Goal: Task Accomplishment & Management: Use online tool/utility

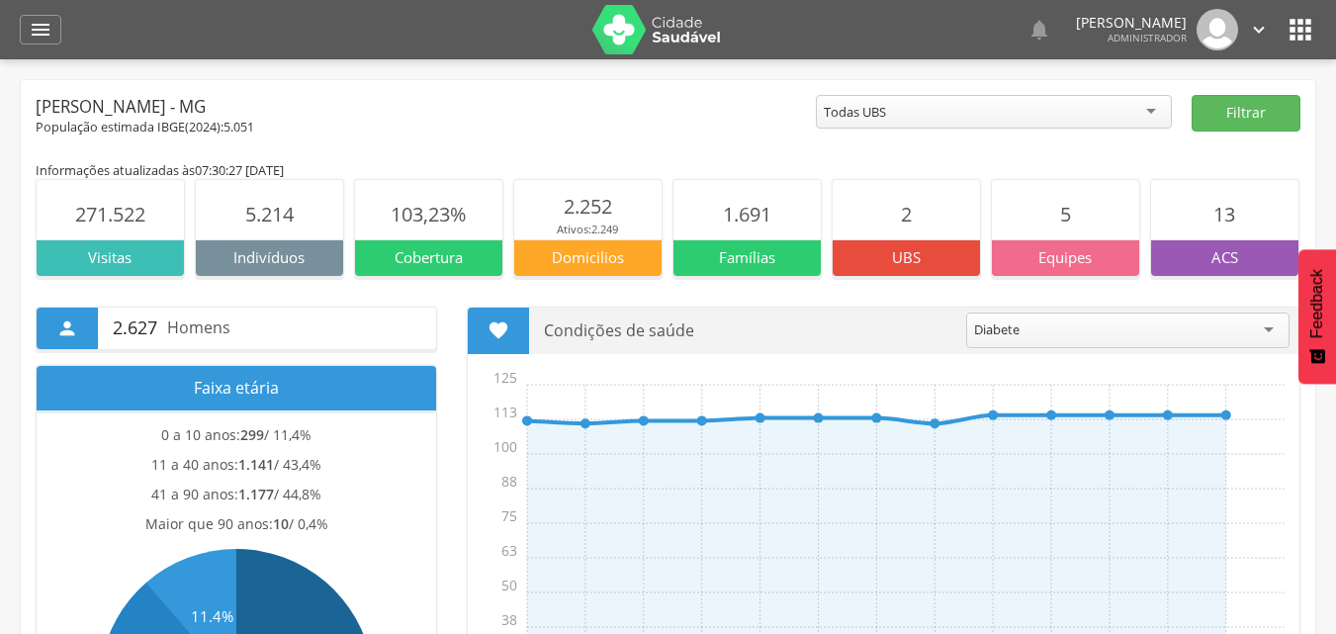
click at [1021, 119] on div "Todas UBS" at bounding box center [994, 112] width 356 height 34
click at [1270, 111] on button "Filtrar" at bounding box center [1246, 113] width 109 height 37
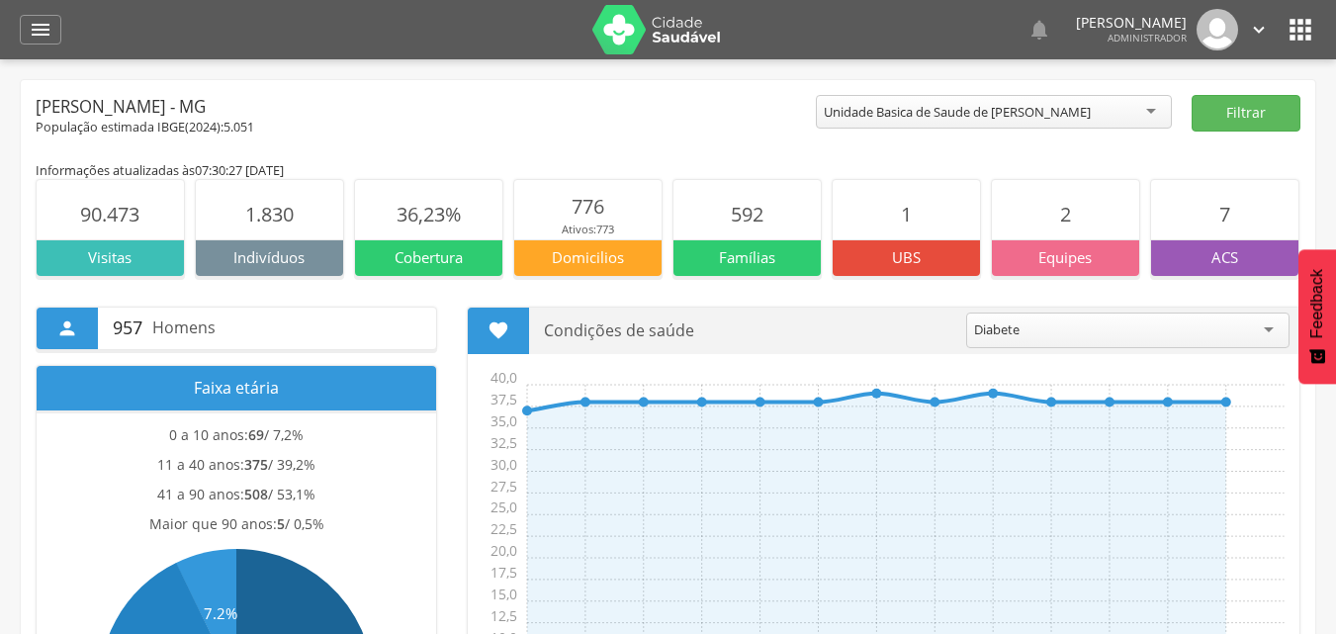
click at [1292, 35] on icon "" at bounding box center [1301, 30] width 32 height 32
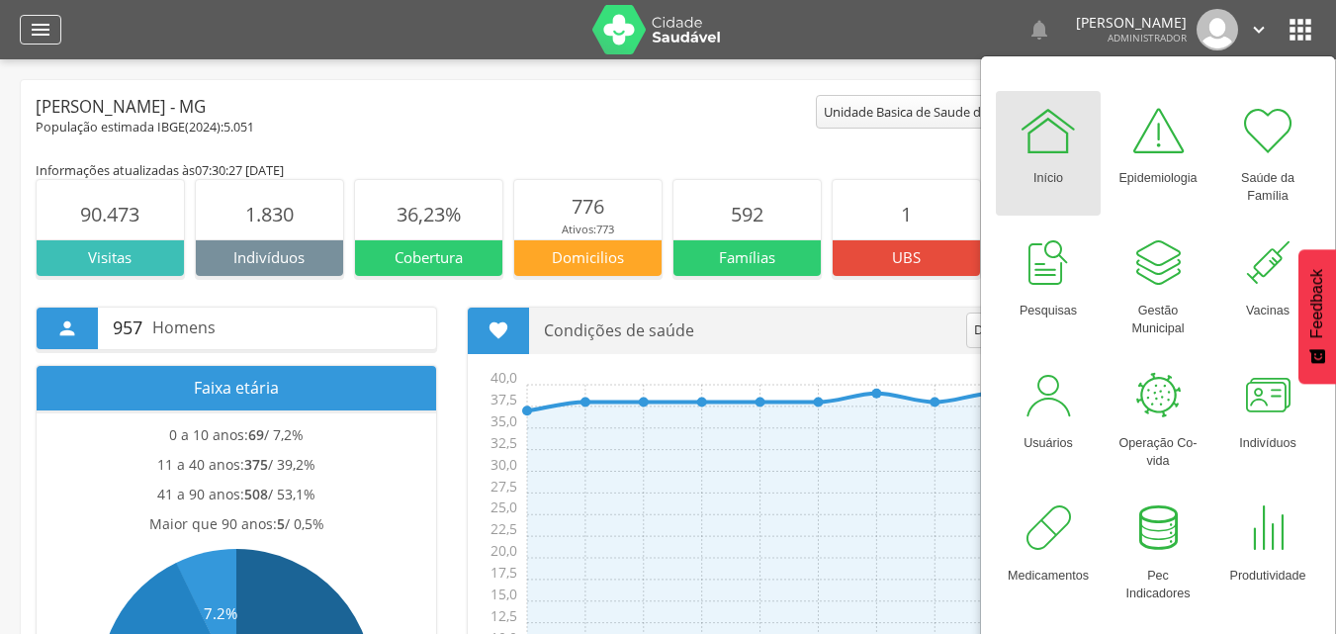
click at [43, 32] on icon "" at bounding box center [41, 30] width 24 height 24
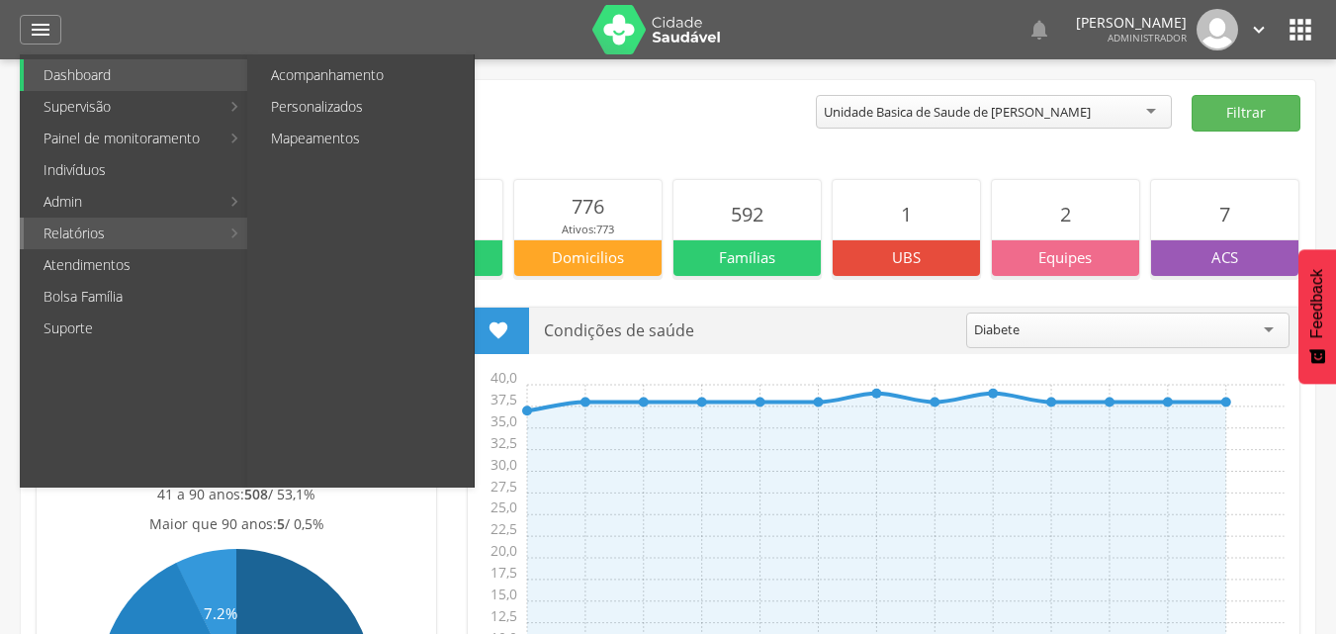
click at [136, 230] on link "Relatórios" at bounding box center [122, 234] width 196 height 32
click at [334, 85] on link "Acompanhamento" at bounding box center [362, 75] width 222 height 32
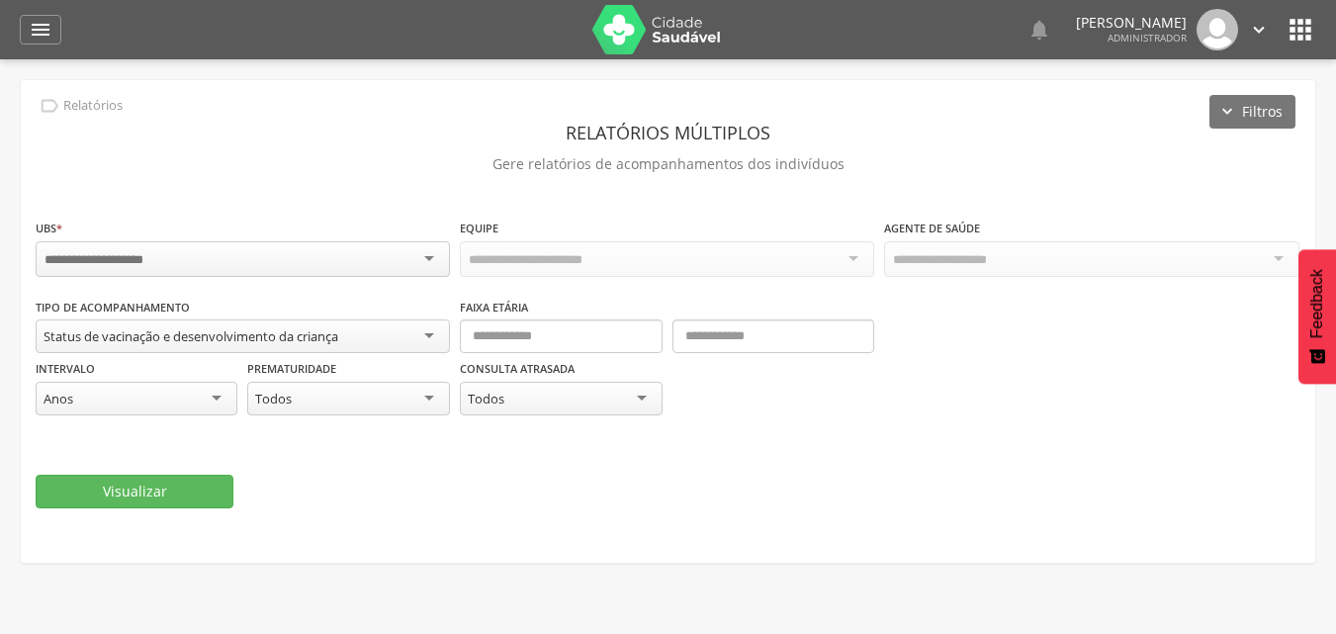
click at [441, 333] on div "Status de vacinação e desenvolvimento da criança" at bounding box center [243, 336] width 414 height 34
click at [434, 293] on div "UBS * Campo obrigatório Equipe Agente de Saúde" at bounding box center [668, 257] width 1265 height 79
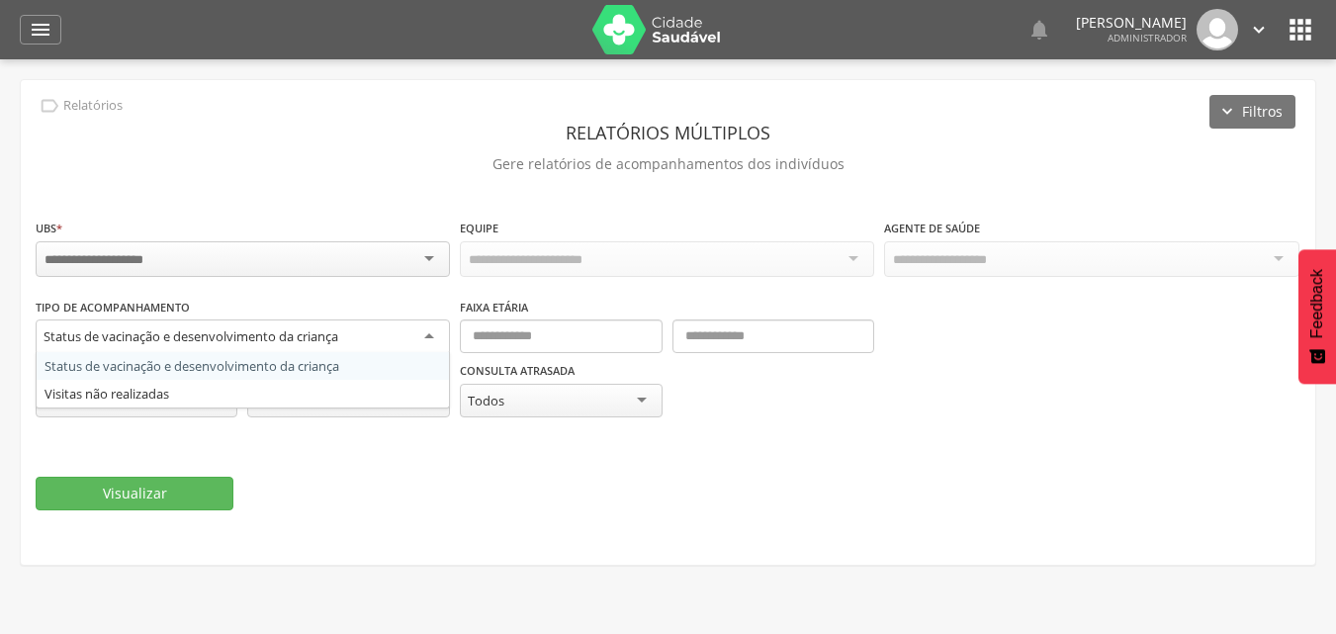
click at [428, 319] on div "Status de vacinação e desenvolvimento da criança" at bounding box center [243, 337] width 414 height 36
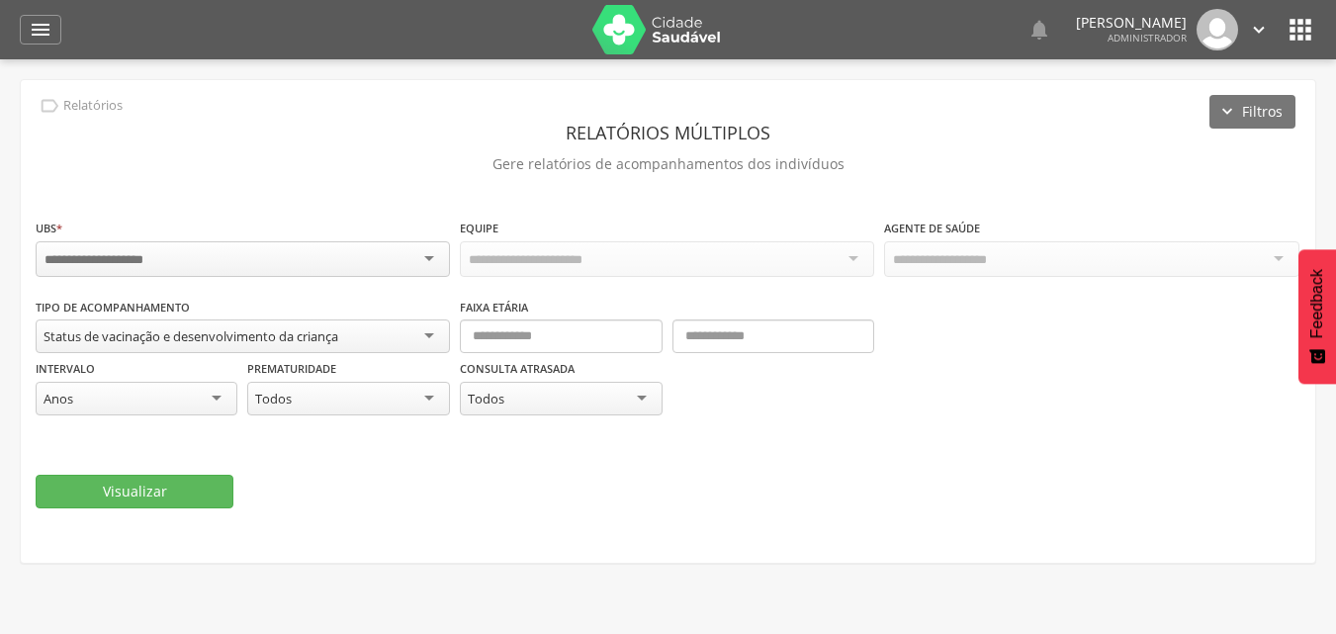
click at [662, 138] on header "Relatórios múltiplos" at bounding box center [668, 133] width 1265 height 36
click at [61, 98] on div " Relatórios" at bounding box center [79, 106] width 87 height 22
click at [104, 121] on header "Relatórios múltiplos" at bounding box center [668, 133] width 1265 height 36
click at [52, 43] on div "" at bounding box center [41, 30] width 42 height 30
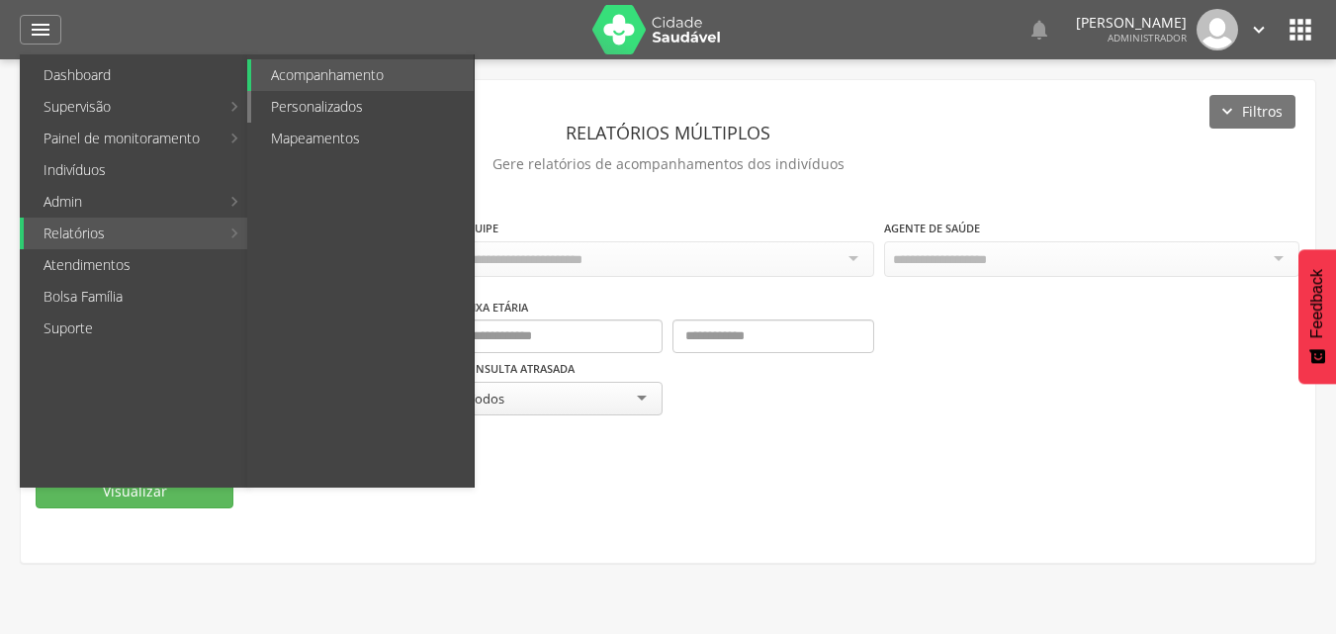
click at [334, 114] on link "Personalizados" at bounding box center [362, 107] width 222 height 32
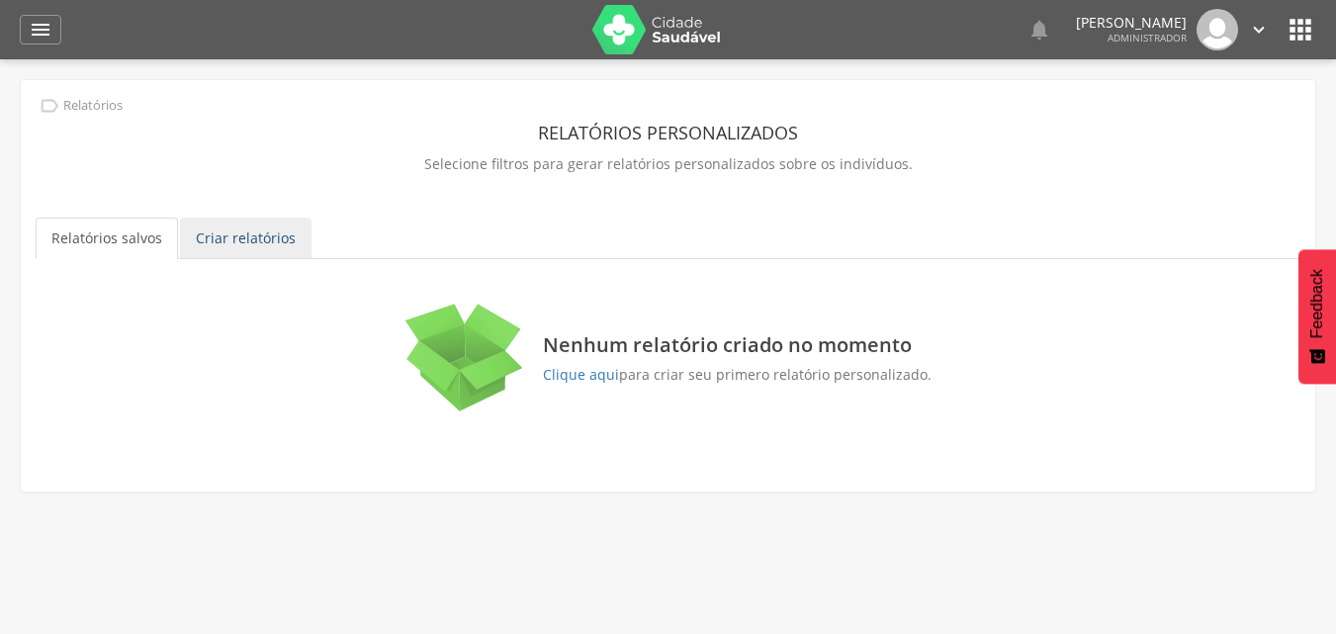
click at [256, 237] on link "Criar relatórios" at bounding box center [246, 239] width 132 height 42
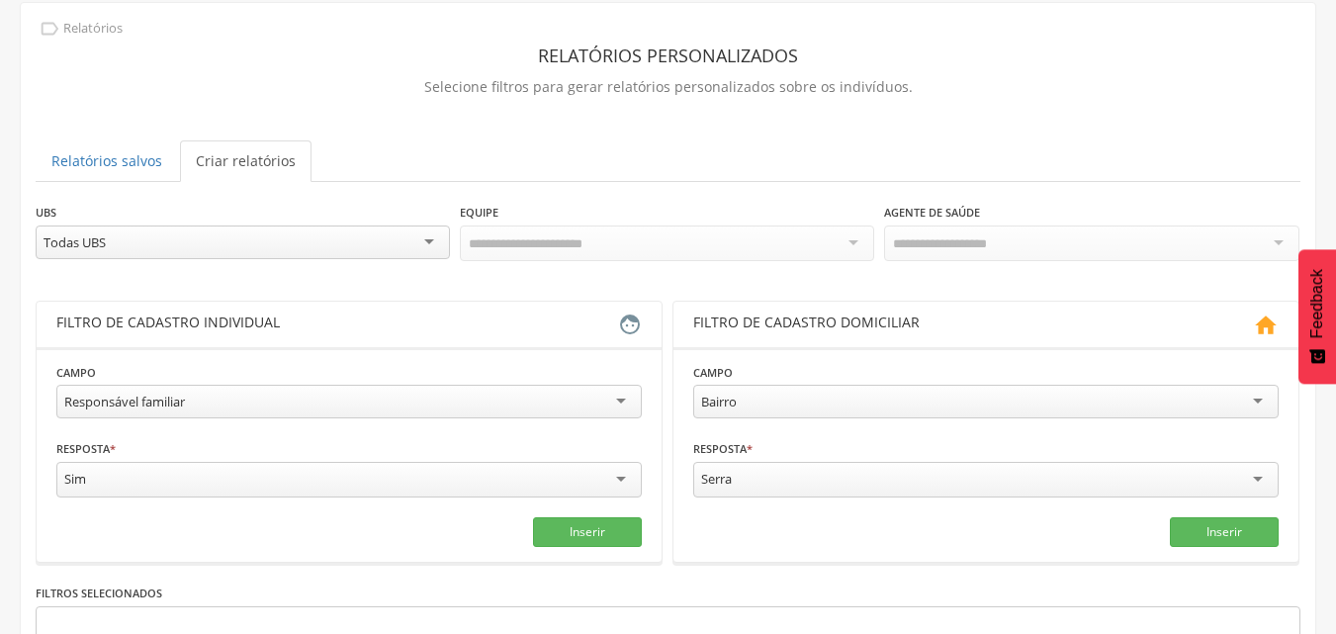
scroll to position [99, 0]
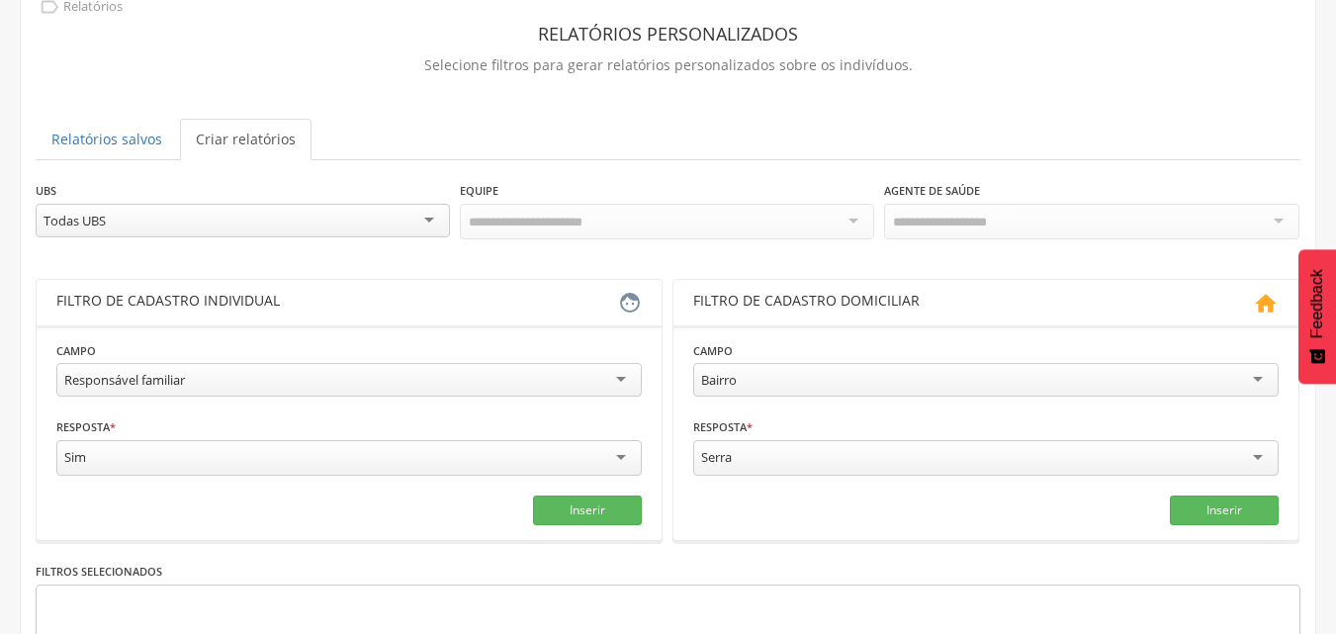
click at [426, 234] on div "Todas UBS" at bounding box center [243, 221] width 414 height 34
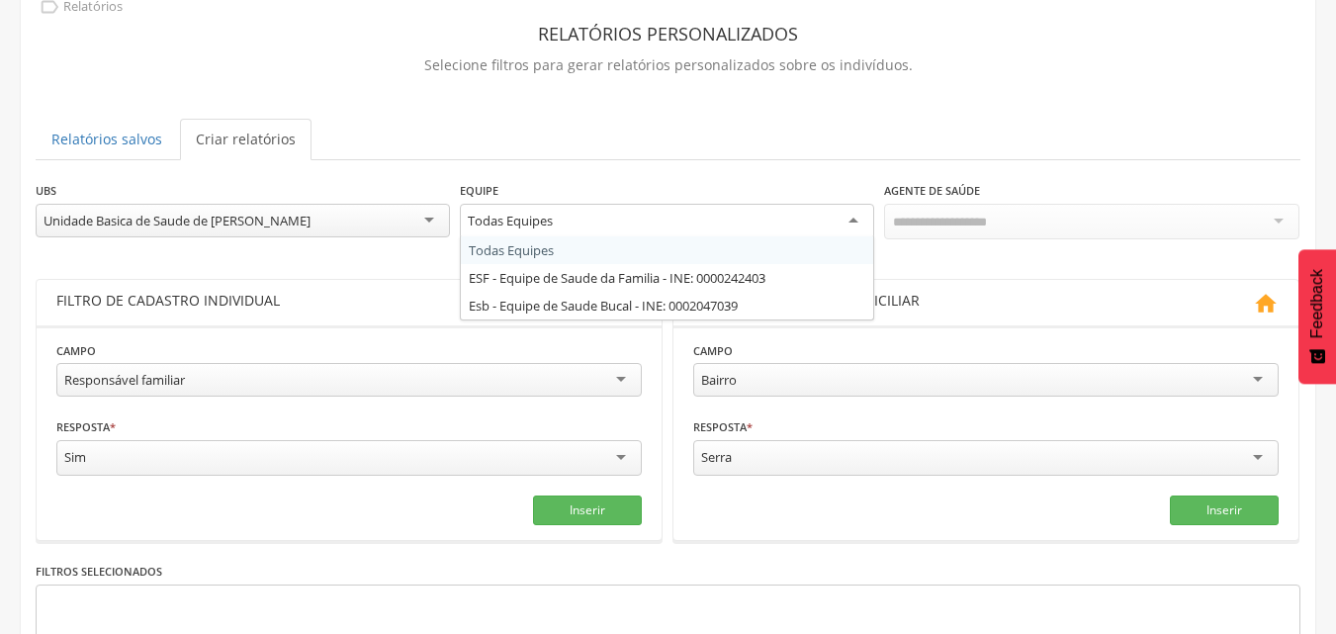
click at [844, 222] on div "Todas Equipes" at bounding box center [667, 222] width 414 height 36
click at [755, 245] on div "**********" at bounding box center [668, 219] width 1265 height 79
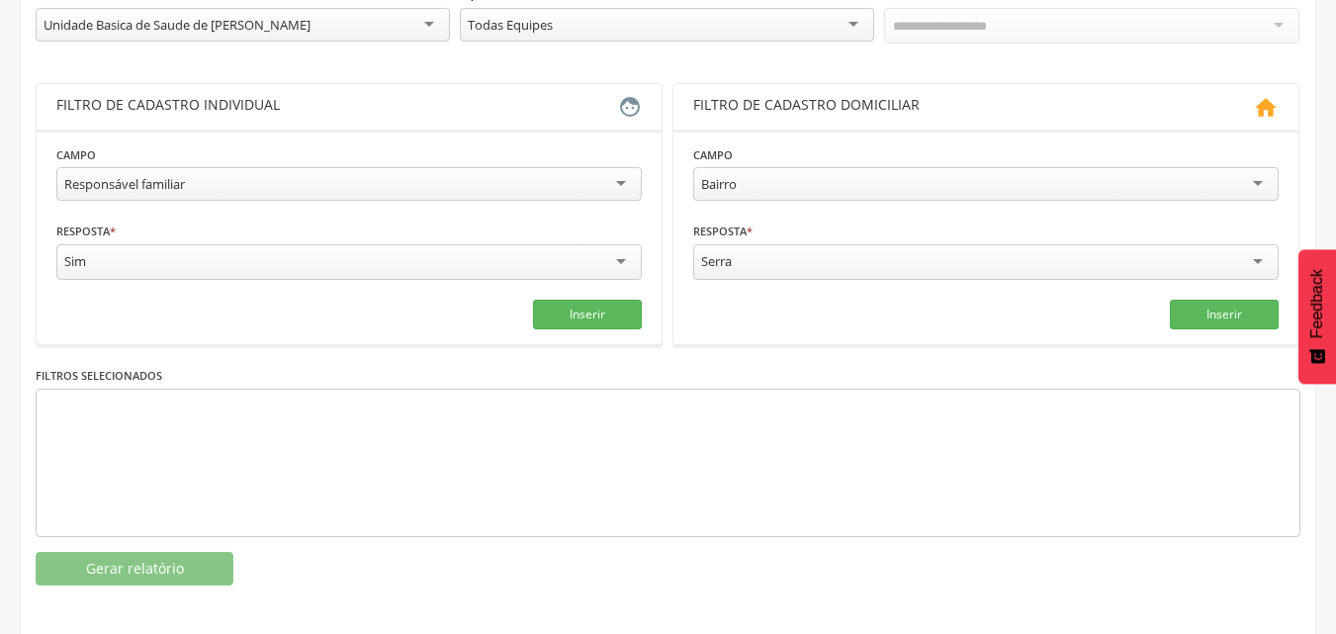
scroll to position [297, 0]
click at [757, 259] on div "Serra" at bounding box center [985, 260] width 585 height 36
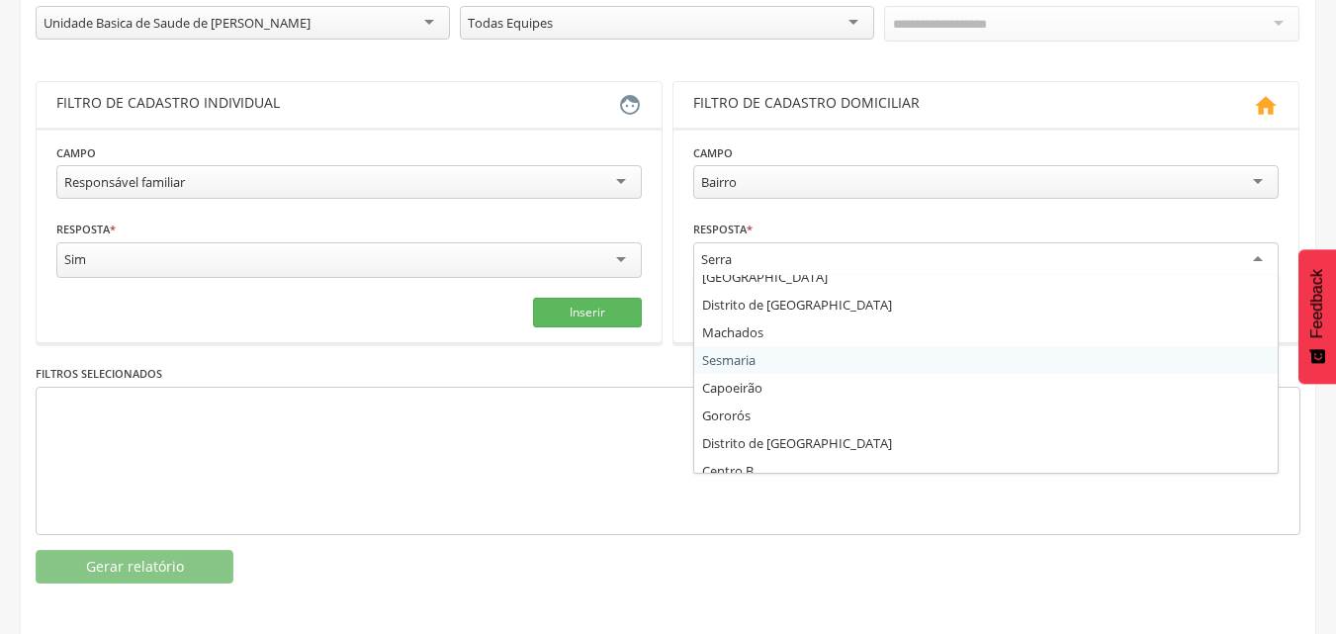
scroll to position [99, 0]
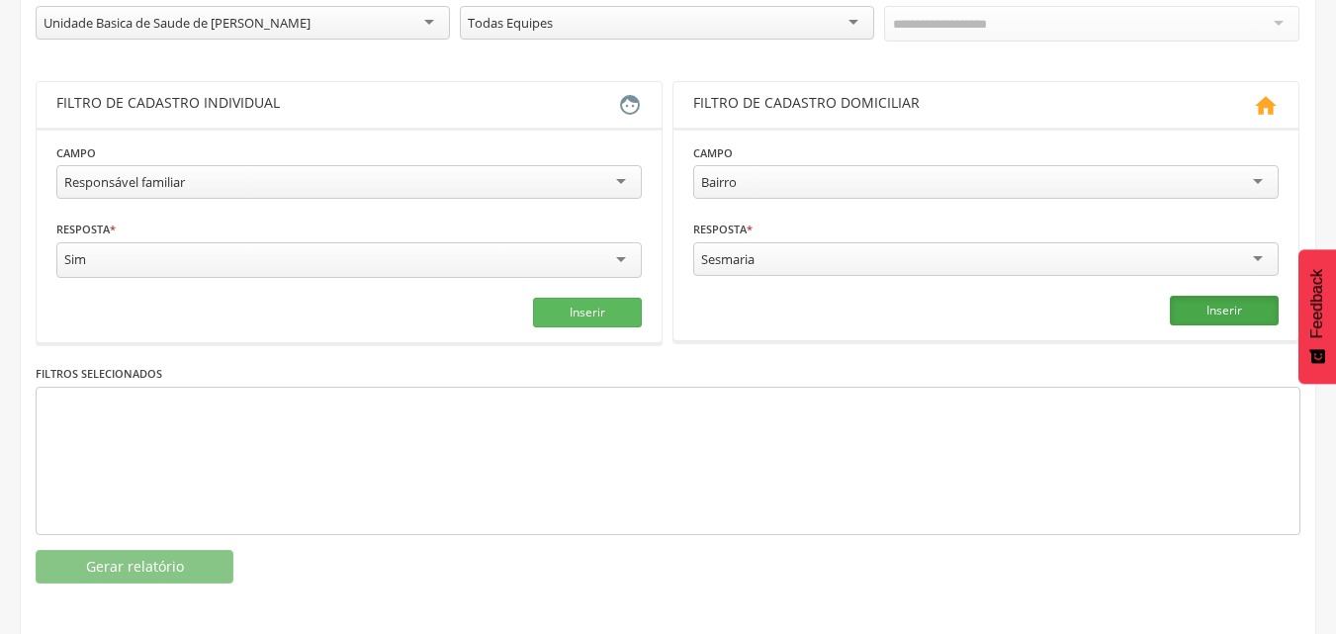
click at [1243, 311] on button "Inserir" at bounding box center [1224, 311] width 109 height 30
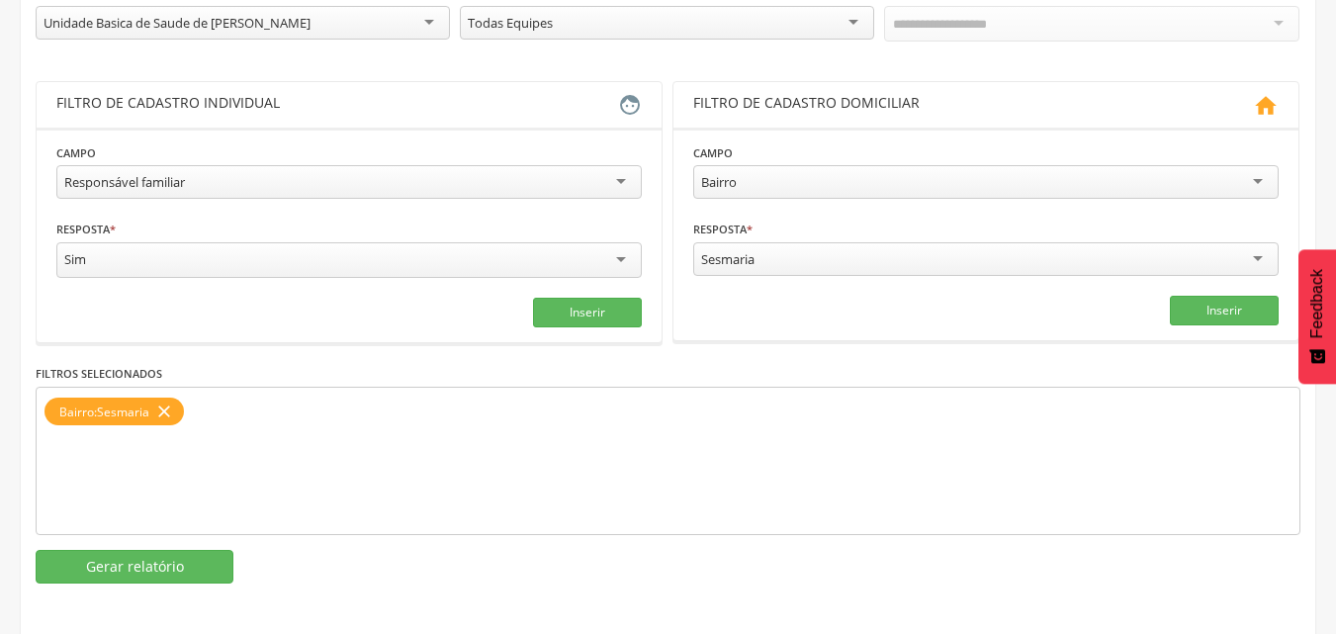
click at [860, 258] on div "Sesmaria" at bounding box center [985, 259] width 585 height 34
click at [1219, 303] on button "Inserir" at bounding box center [1224, 311] width 109 height 30
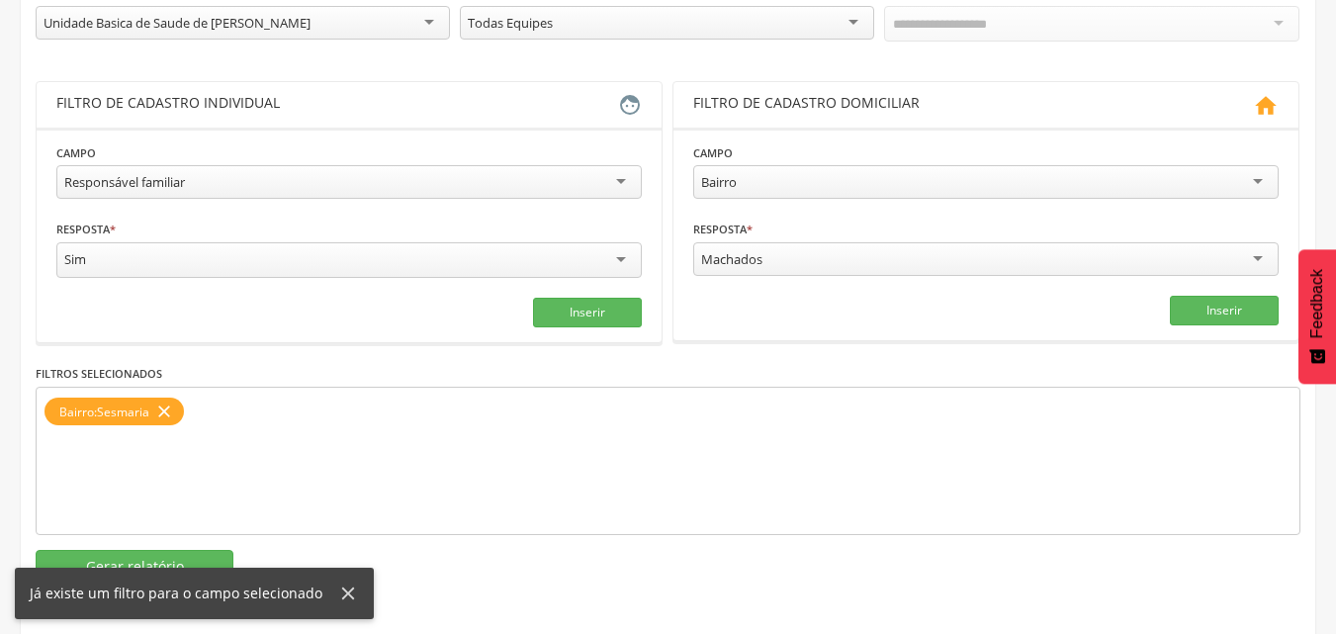
click at [397, 363] on div "Filtros selecionados Bairro : Sesmaria close" at bounding box center [668, 449] width 1265 height 172
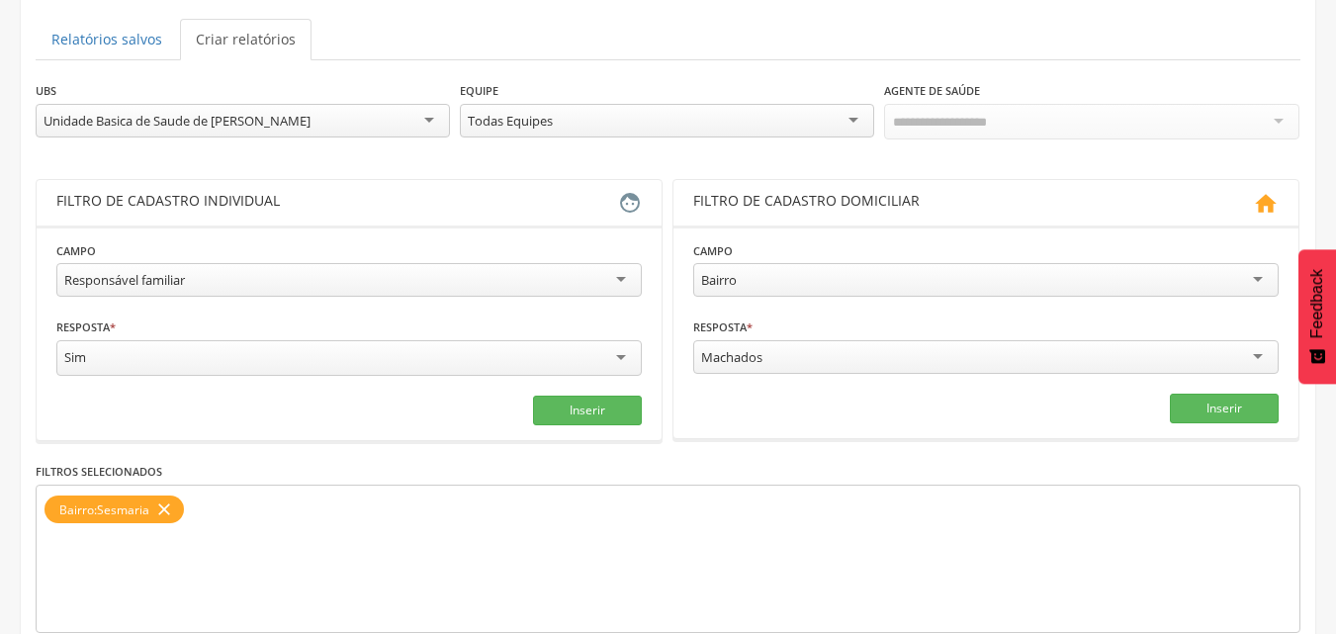
click at [626, 357] on div "Sim" at bounding box center [348, 358] width 585 height 36
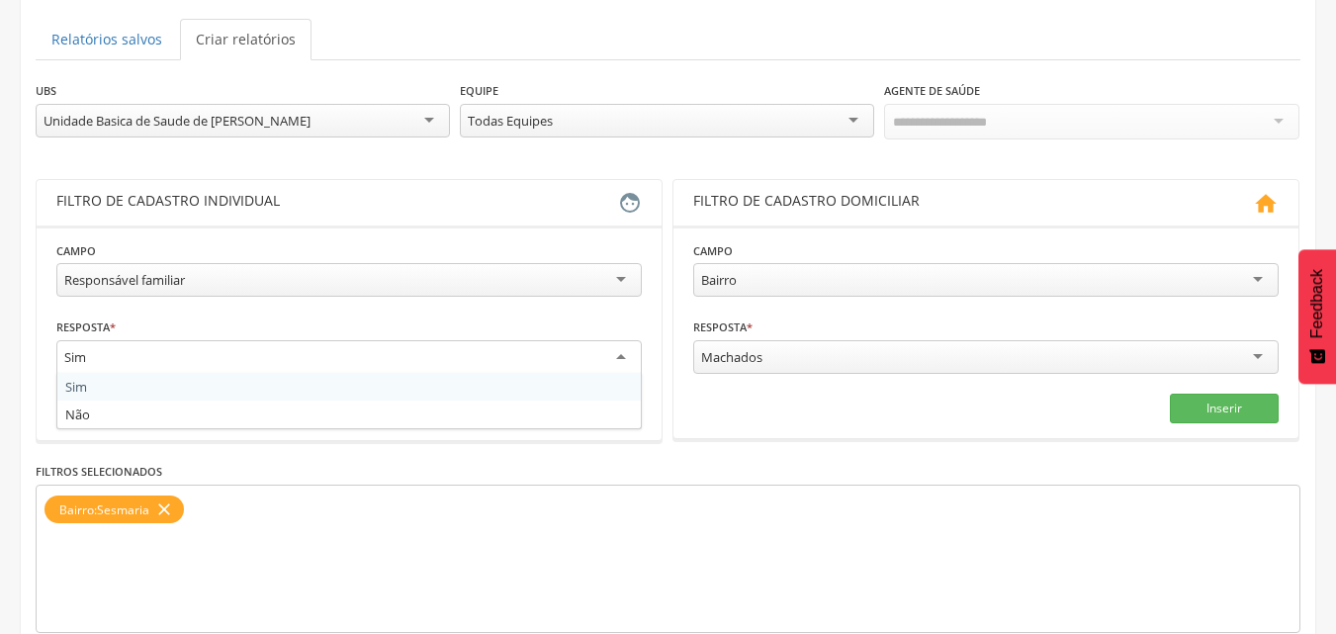
click at [626, 357] on div "Sim" at bounding box center [348, 358] width 585 height 36
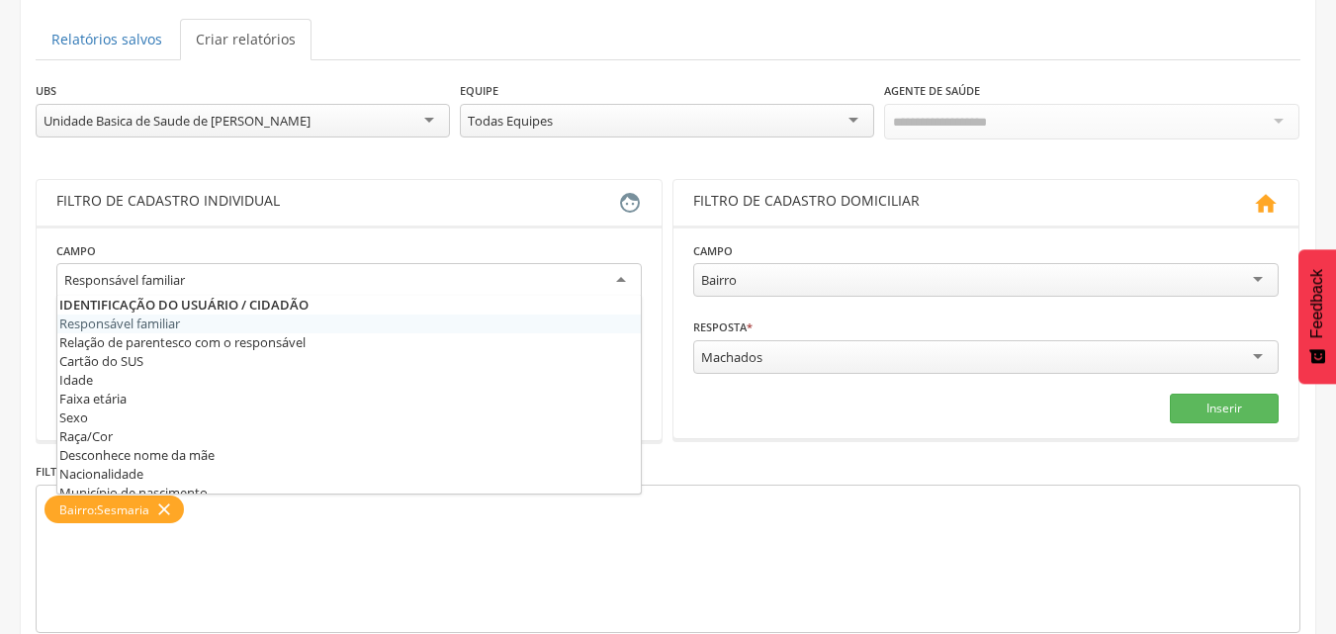
click at [625, 277] on div "Responsável familiar" at bounding box center [348, 281] width 585 height 36
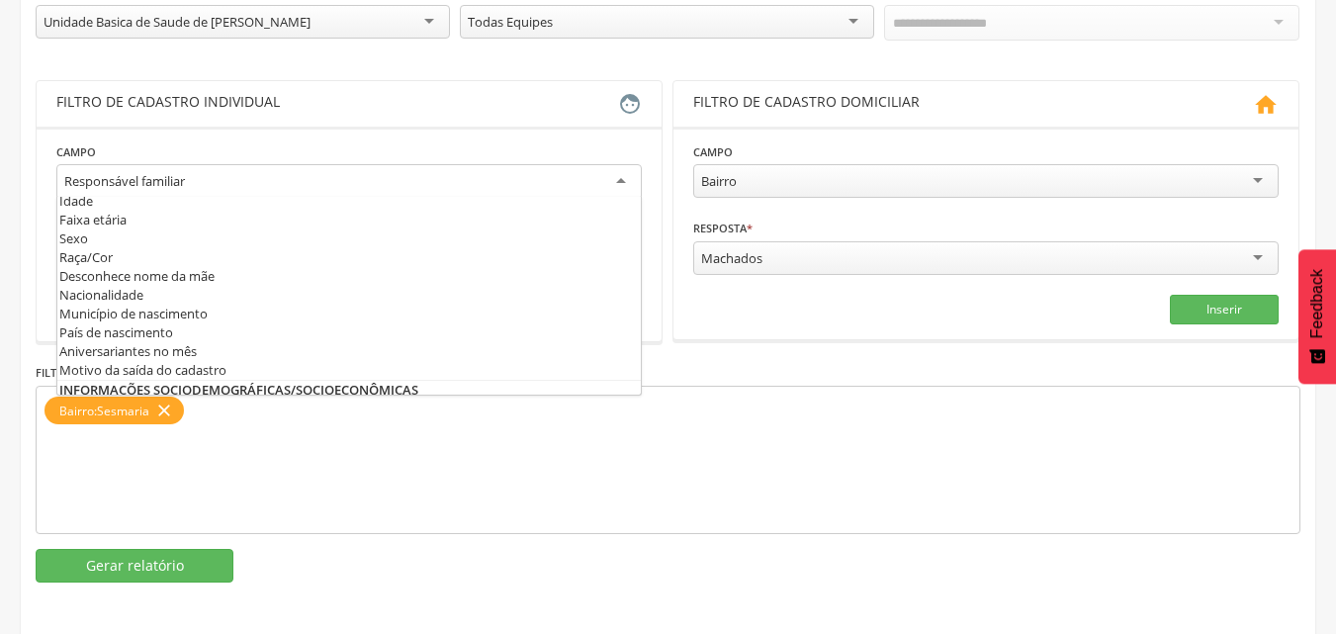
scroll to position [0, 0]
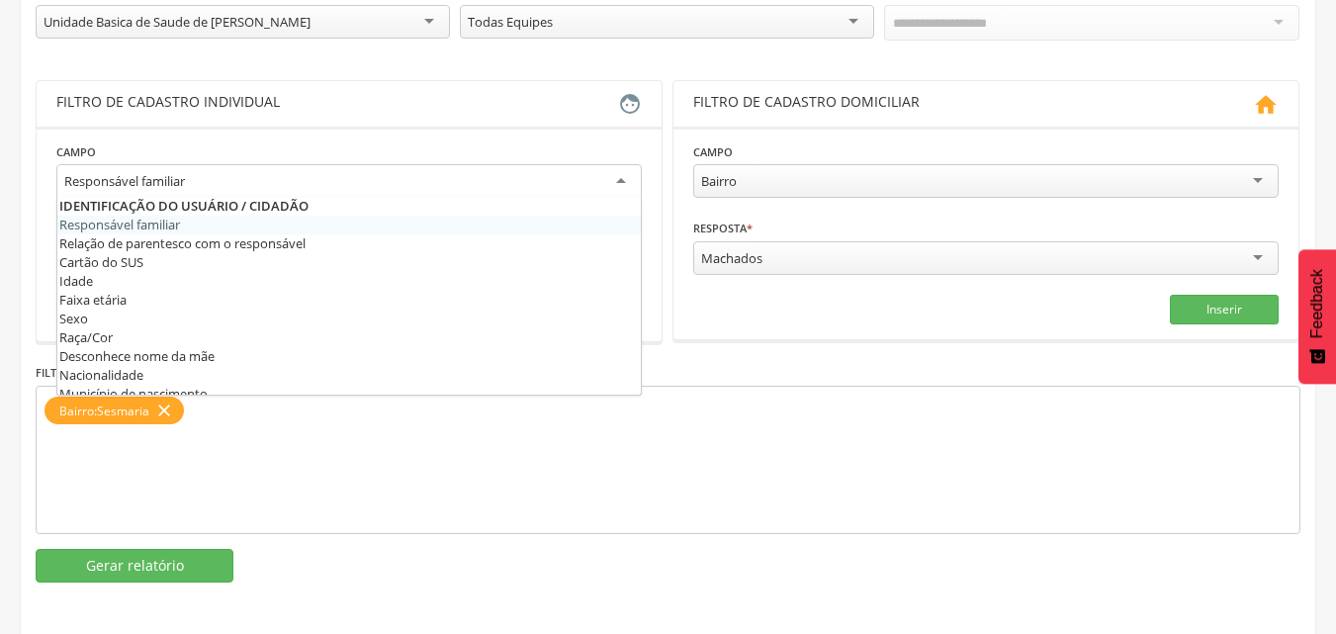
click at [144, 217] on fieldset "**********" at bounding box center [348, 233] width 585 height 185
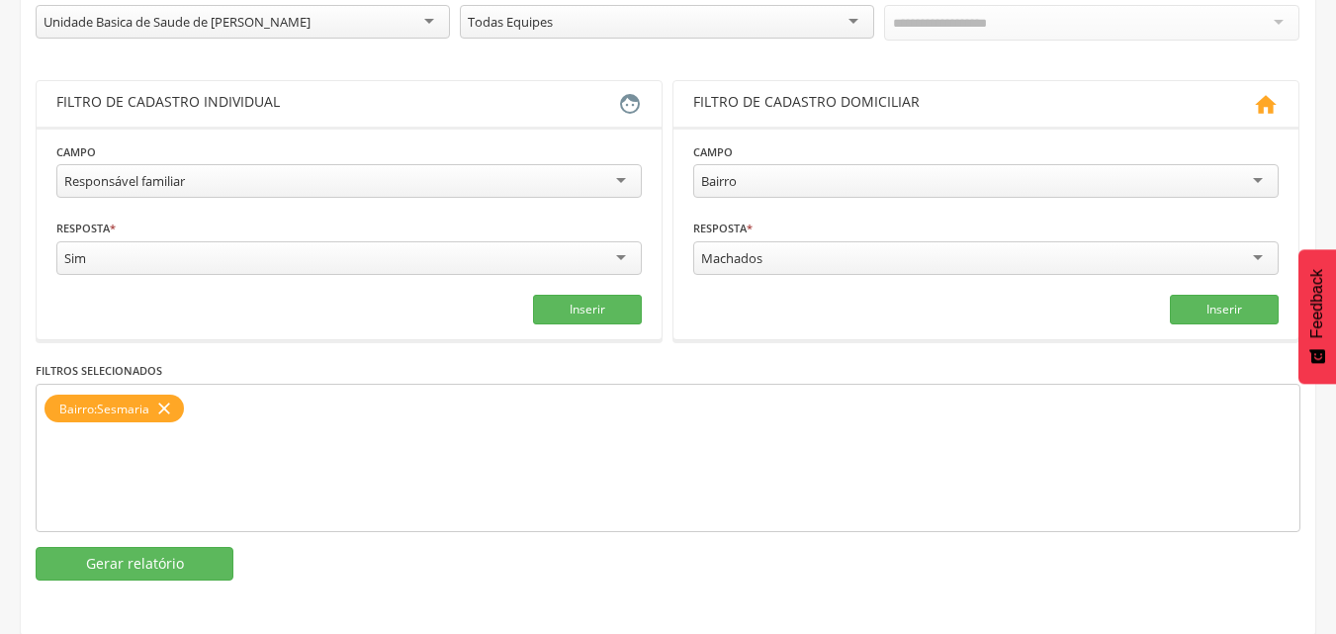
click at [229, 184] on div "Responsável familiar" at bounding box center [348, 181] width 585 height 34
click at [220, 201] on div "Responsável familiar Responsável familiar Relação de parentesco com o responsáv…" at bounding box center [348, 183] width 585 height 39
click at [226, 183] on div "Responsável familiar" at bounding box center [348, 181] width 585 height 34
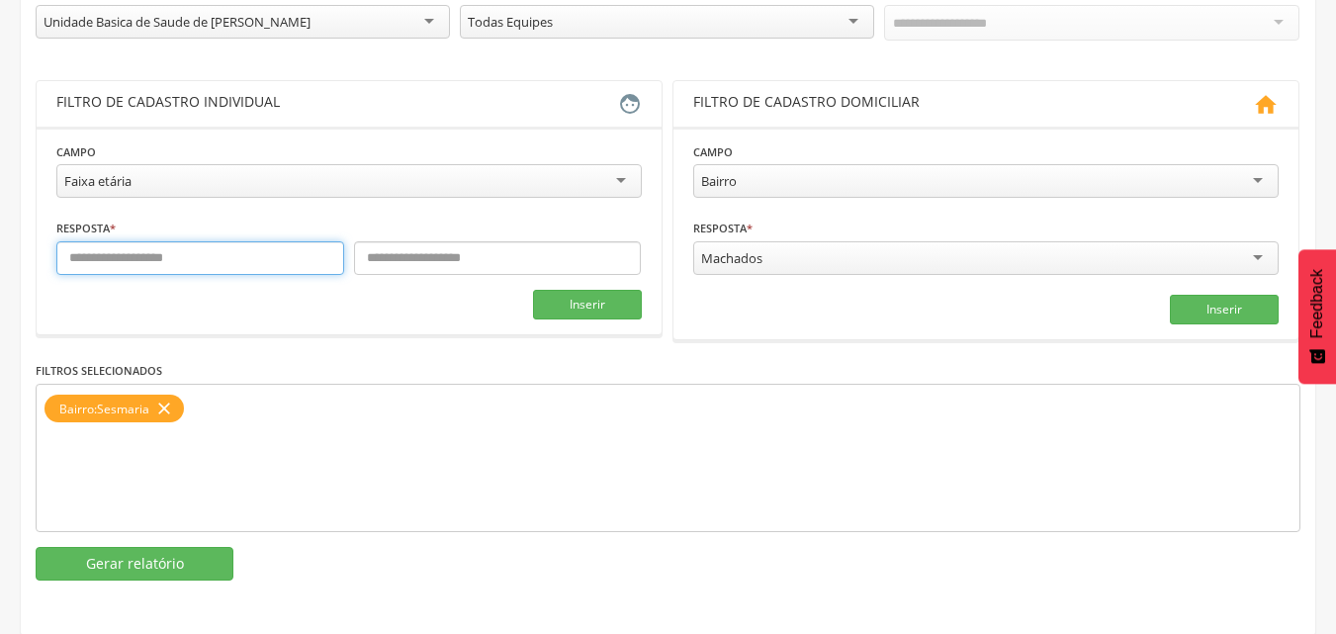
click at [177, 264] on input "text" at bounding box center [200, 258] width 288 height 34
click at [230, 268] on input "text" at bounding box center [200, 258] width 288 height 34
type input "*"
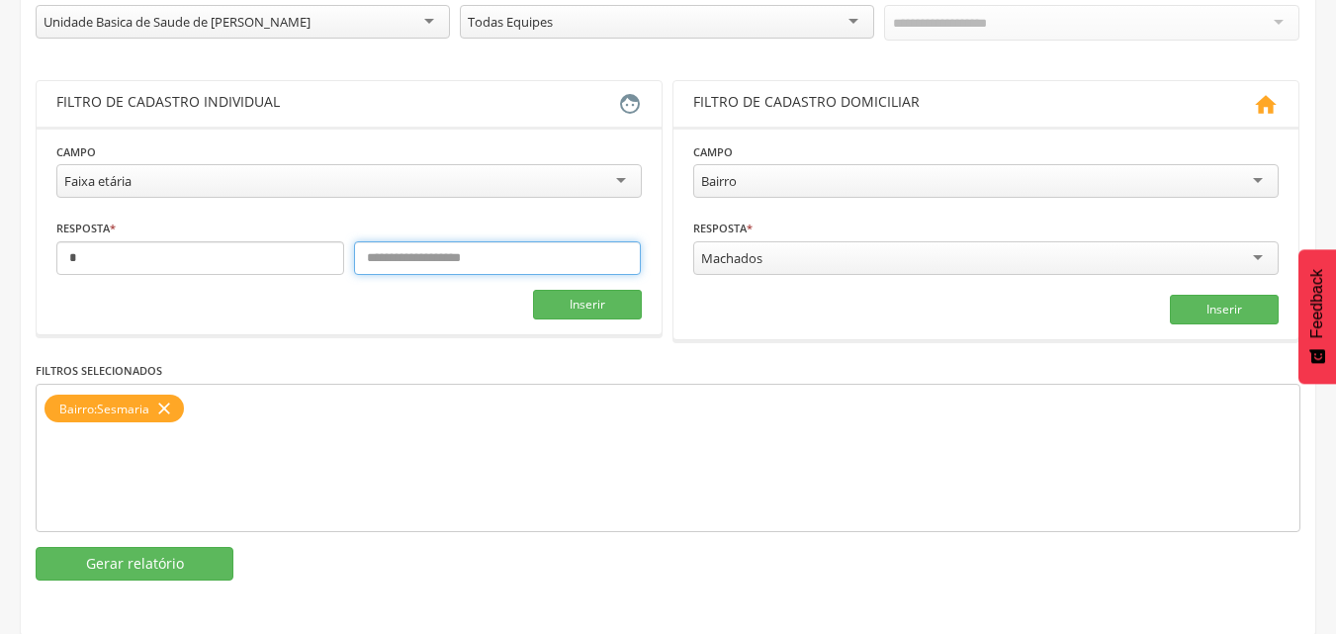
click at [389, 261] on input "text" at bounding box center [498, 258] width 288 height 34
type input "***"
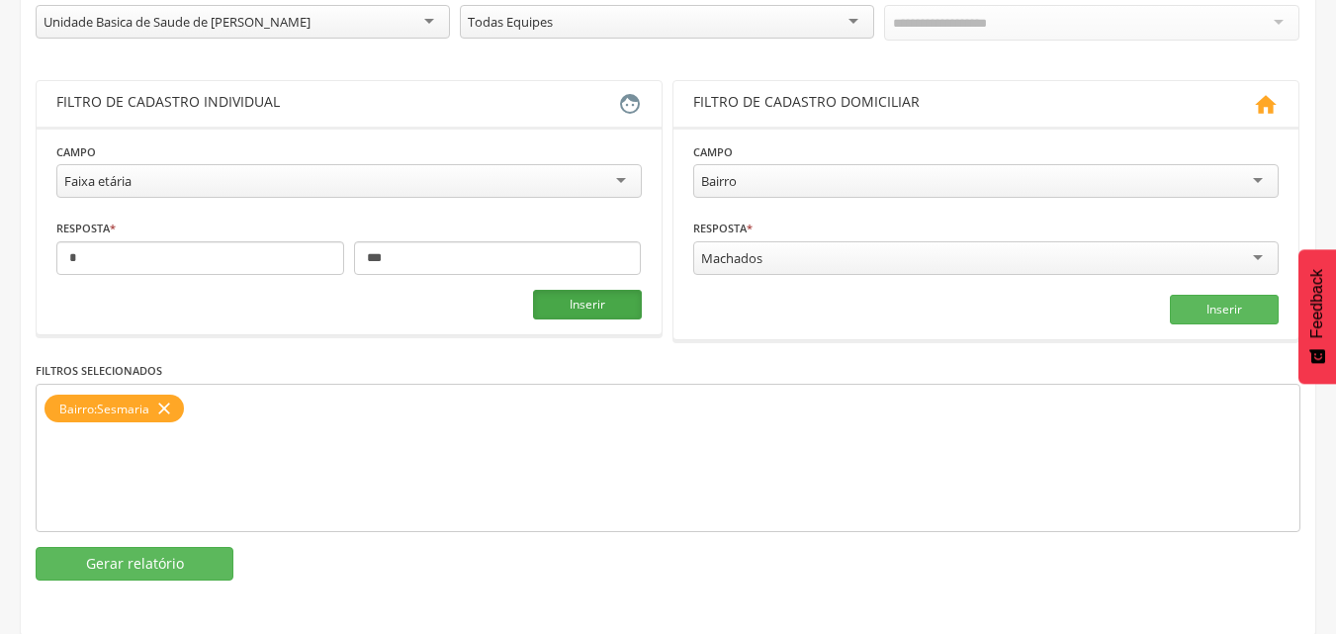
click at [617, 300] on button "Inserir" at bounding box center [587, 305] width 109 height 30
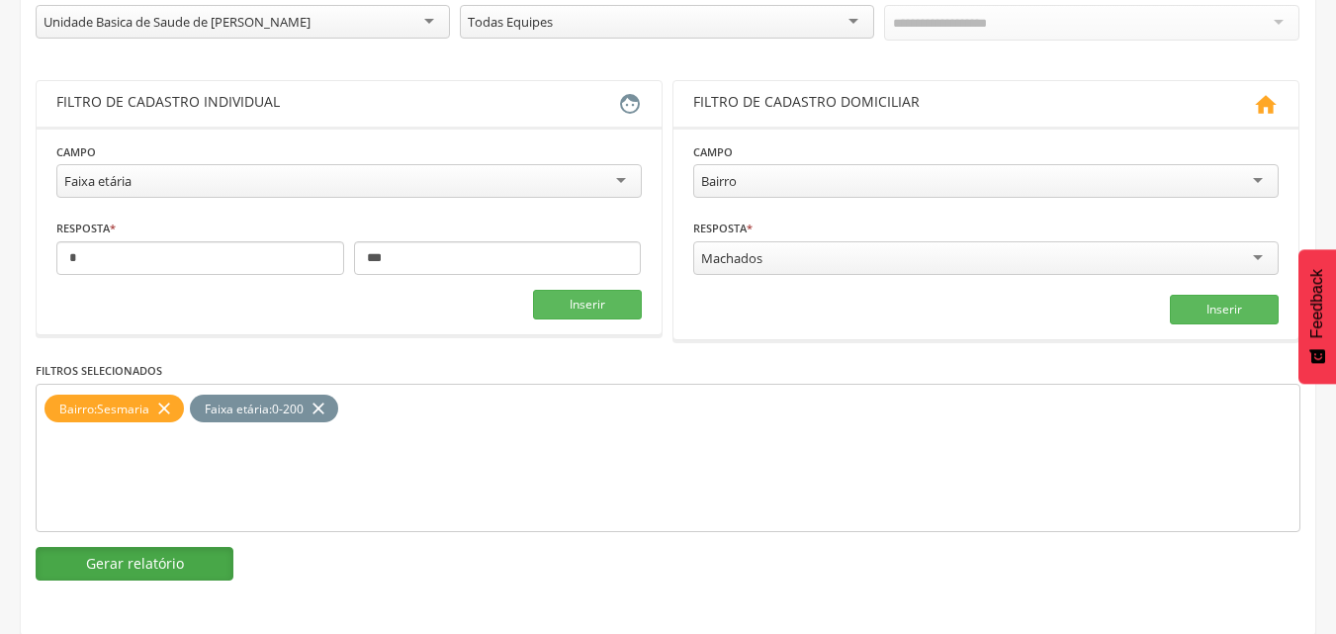
click at [103, 566] on button "Gerar relatório" at bounding box center [135, 564] width 198 height 34
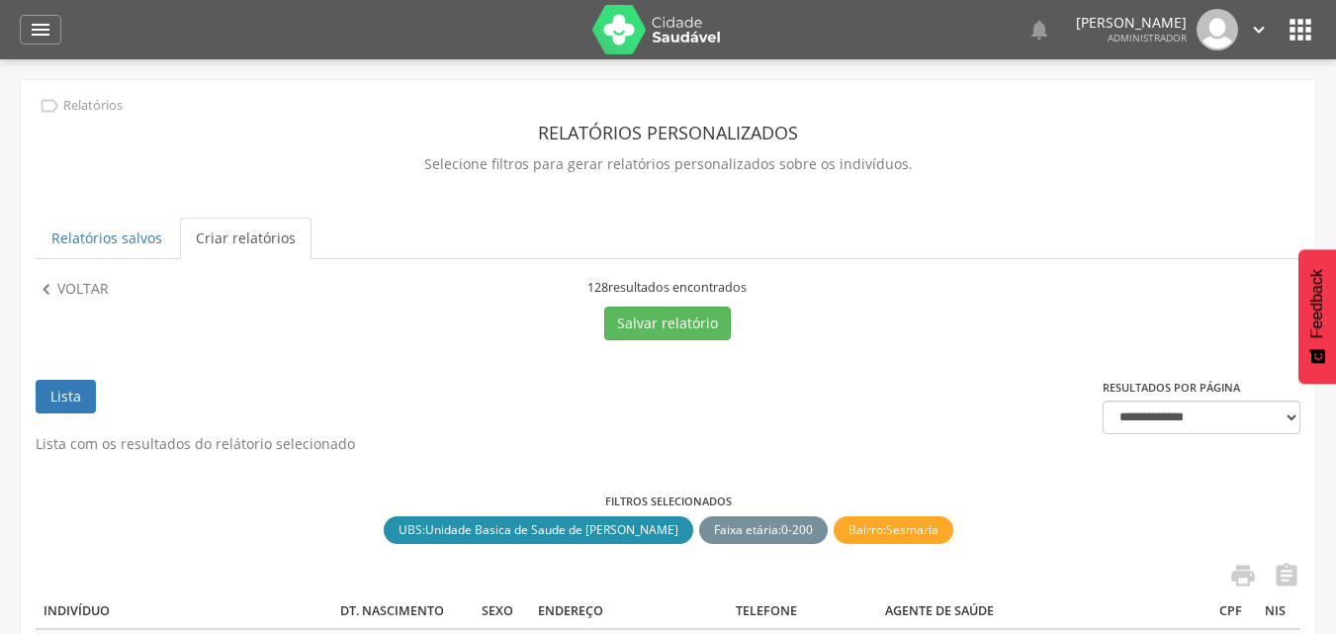
click at [76, 389] on link "Lista" at bounding box center [66, 397] width 60 height 34
click at [62, 401] on link "Lista" at bounding box center [66, 397] width 60 height 34
click at [69, 298] on p "Voltar" at bounding box center [82, 290] width 51 height 22
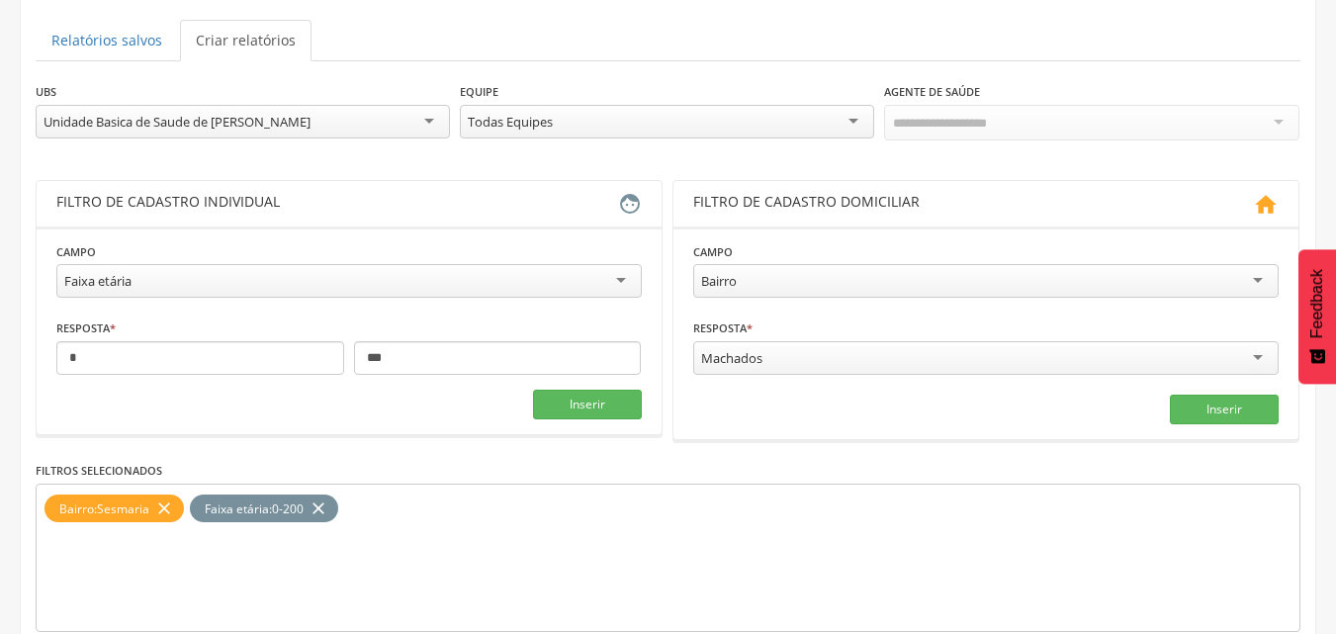
scroll to position [298, 0]
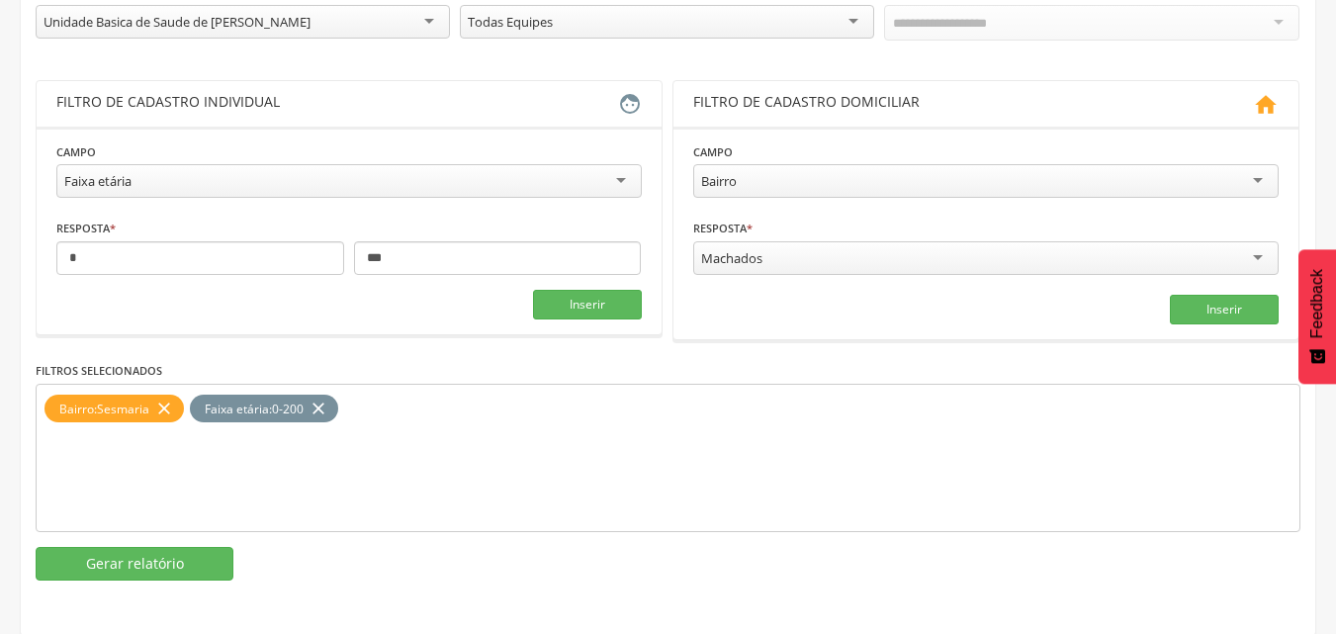
click at [164, 405] on icon "close" at bounding box center [164, 409] width 20 height 29
click at [916, 252] on div "Machados" at bounding box center [985, 258] width 585 height 34
click at [761, 302] on fieldset "Campo ****** Bairro Bairro Rua Tipo de logradouro Domicílio sem número Situação…" at bounding box center [985, 232] width 585 height 183
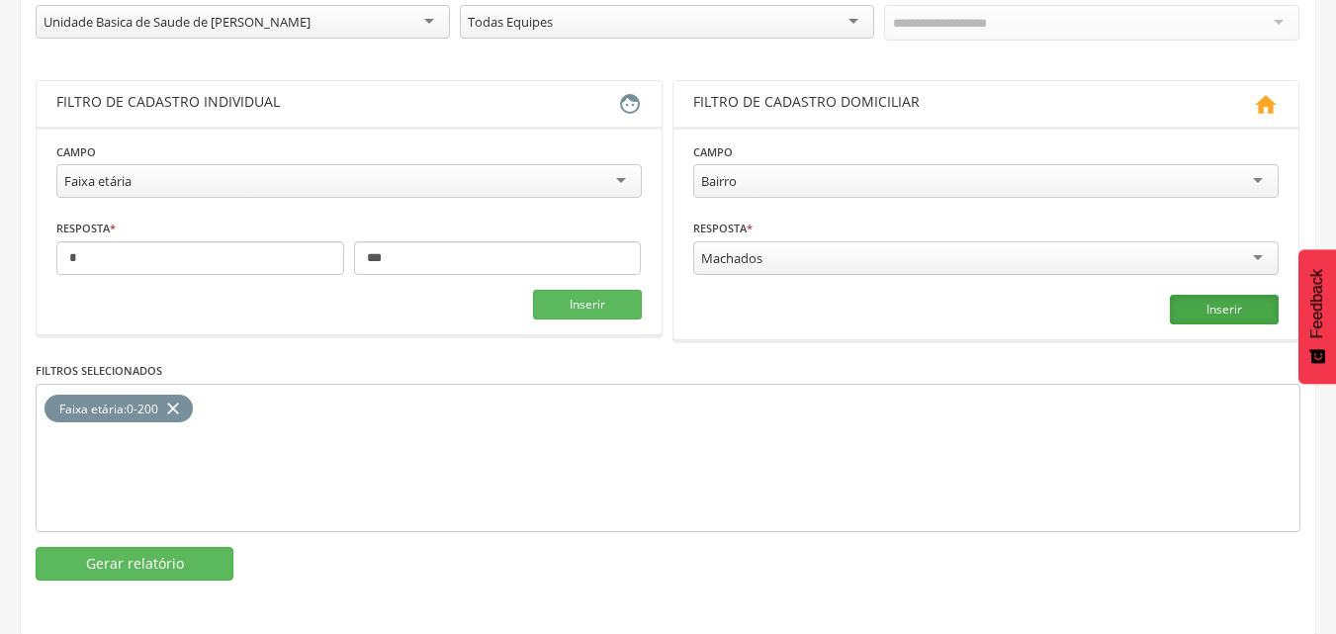
click at [1191, 307] on button "Inserir" at bounding box center [1224, 310] width 109 height 30
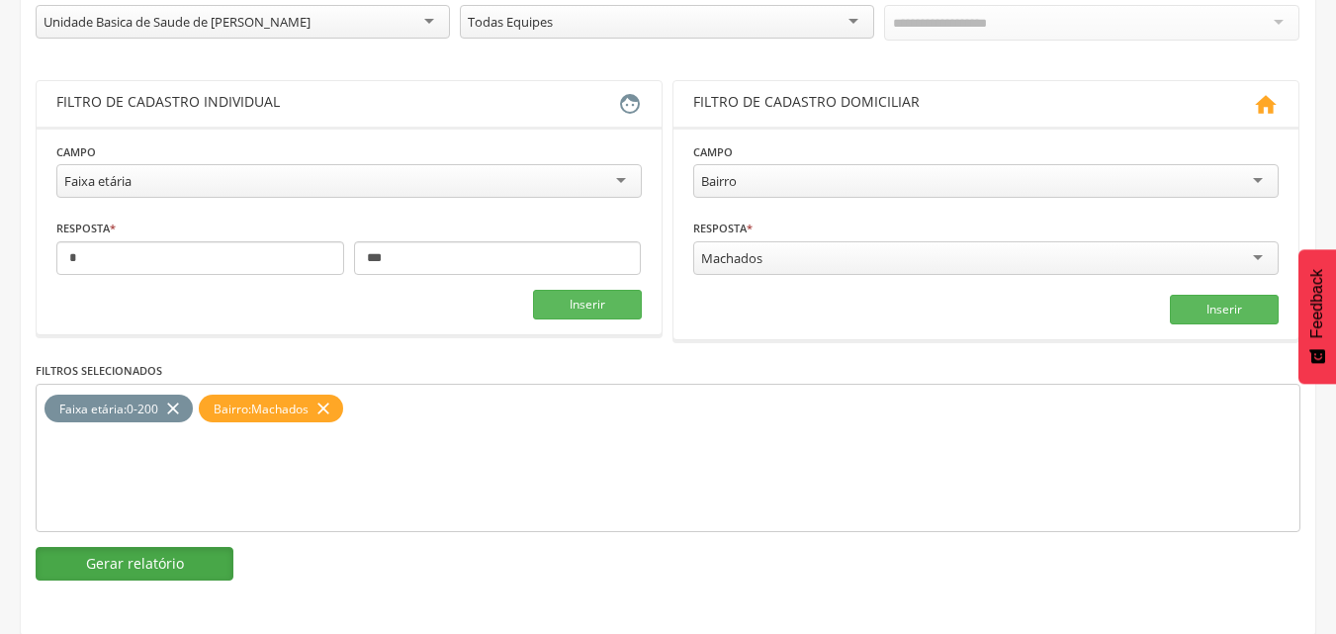
click at [133, 563] on button "Gerar relatório" at bounding box center [135, 564] width 198 height 34
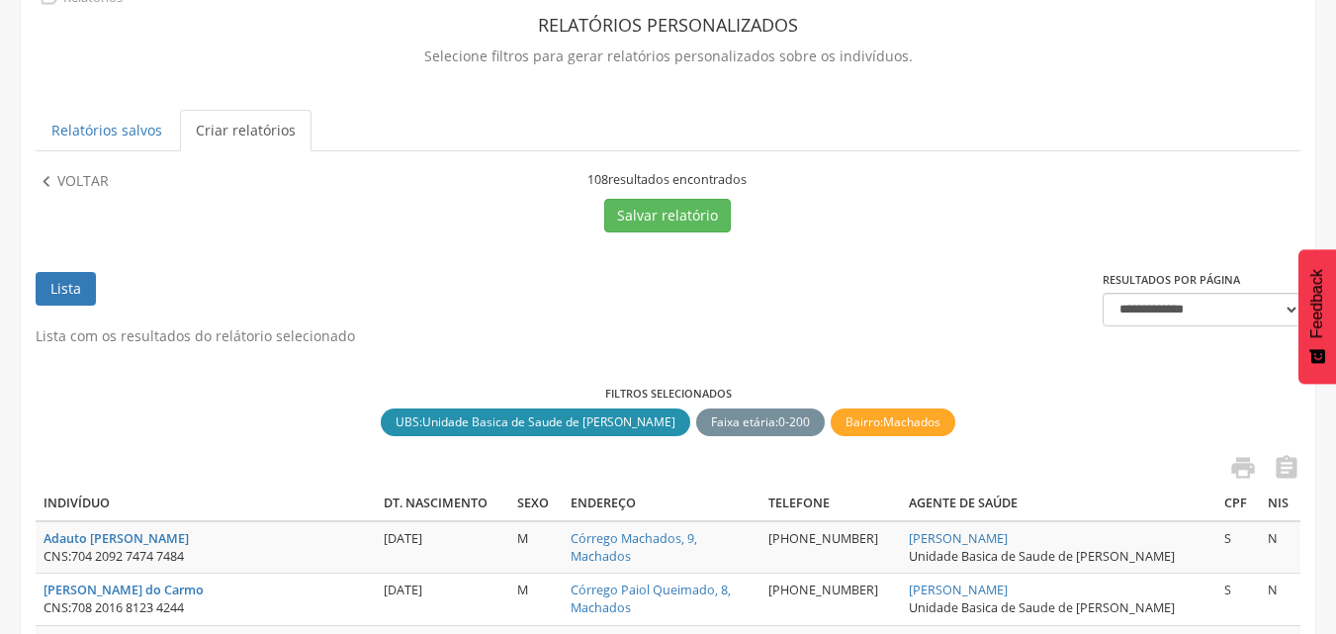
scroll to position [100, 0]
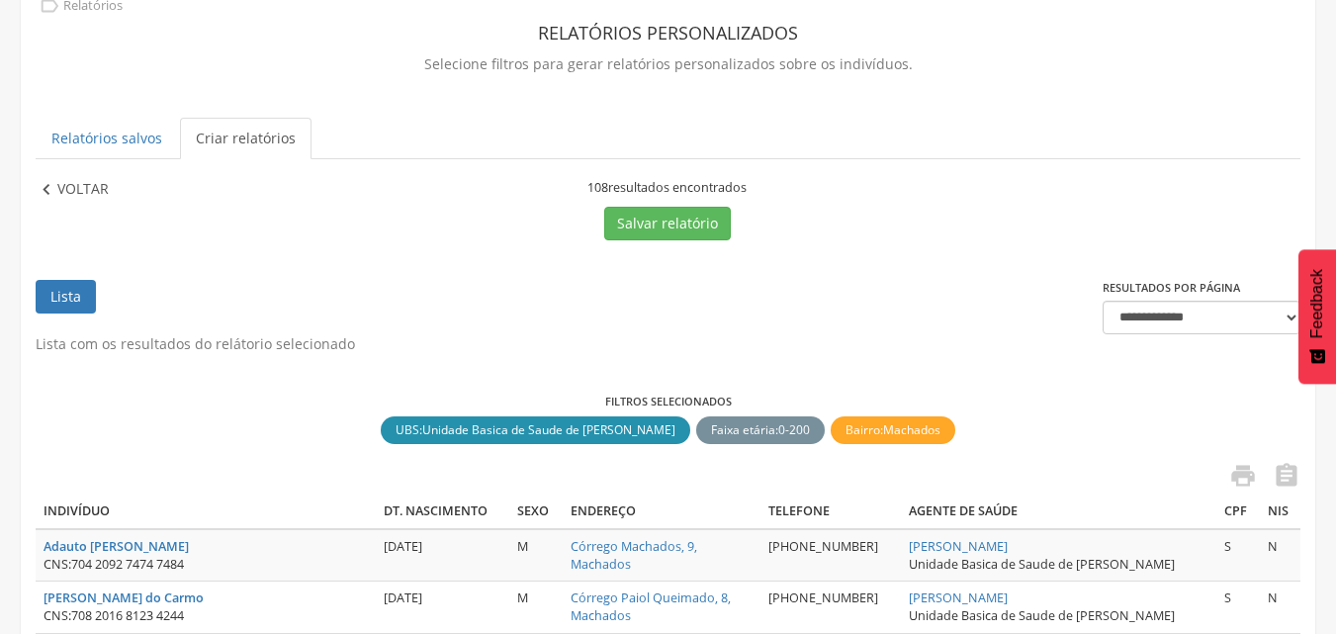
click at [88, 185] on p "Voltar" at bounding box center [82, 190] width 51 height 22
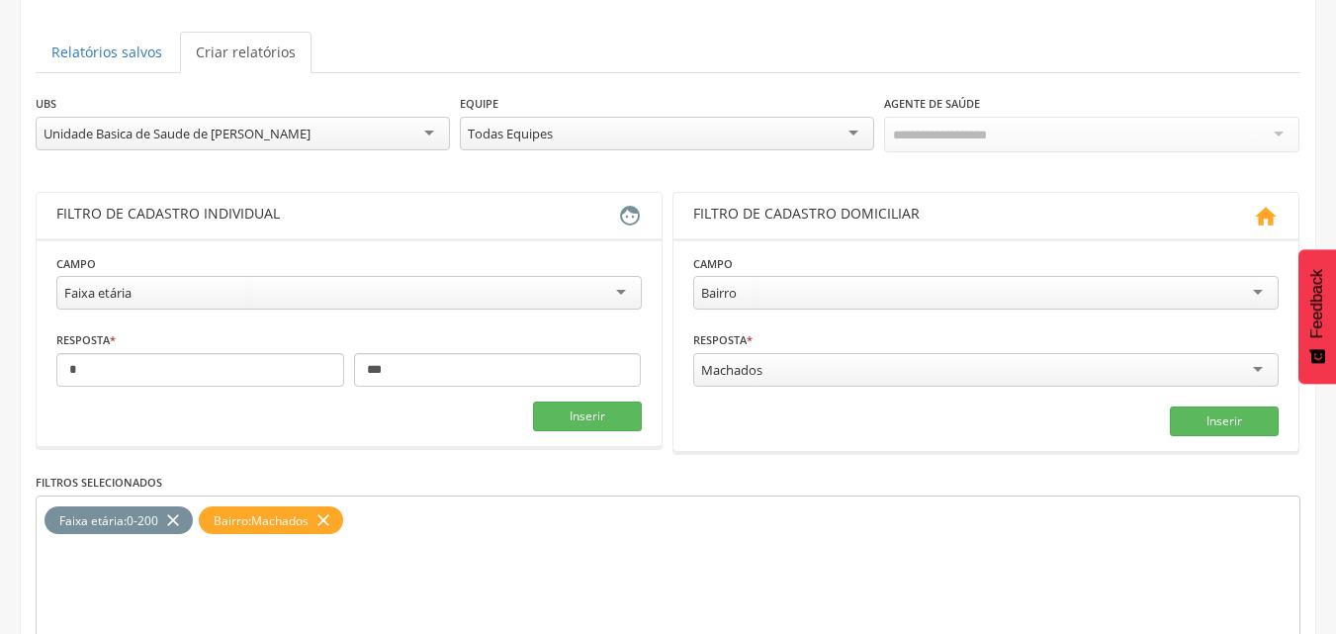
scroll to position [298, 0]
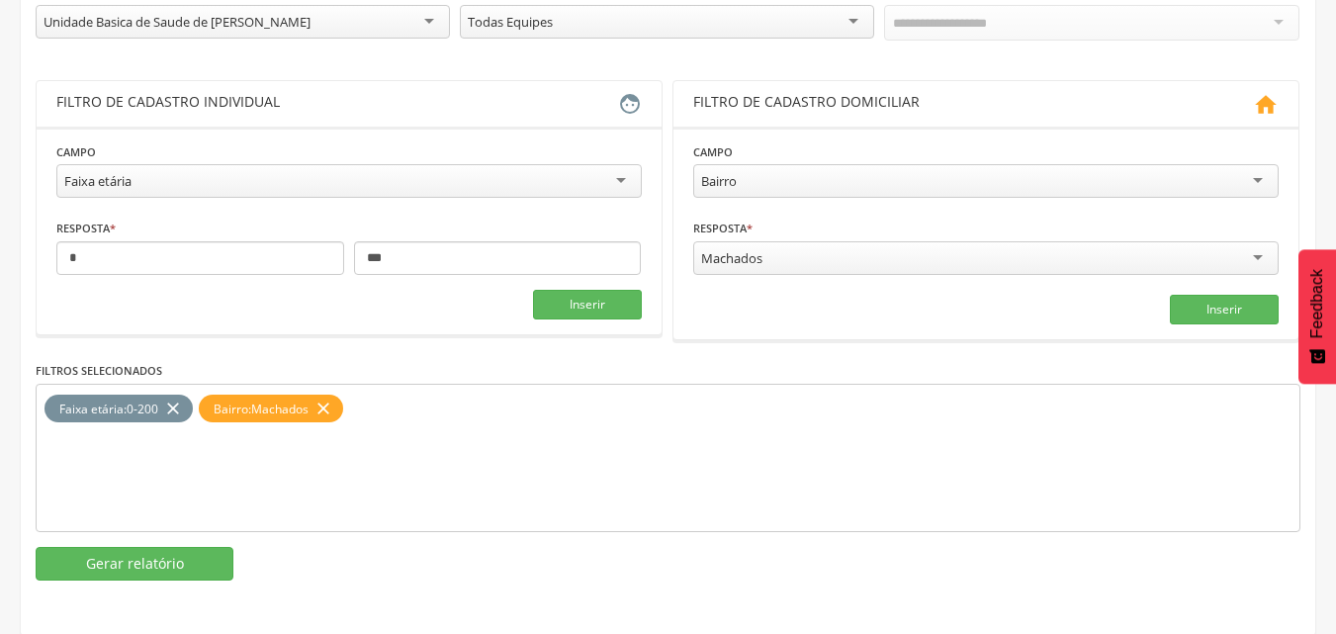
click at [601, 174] on div "Faixa etária" at bounding box center [348, 181] width 585 height 34
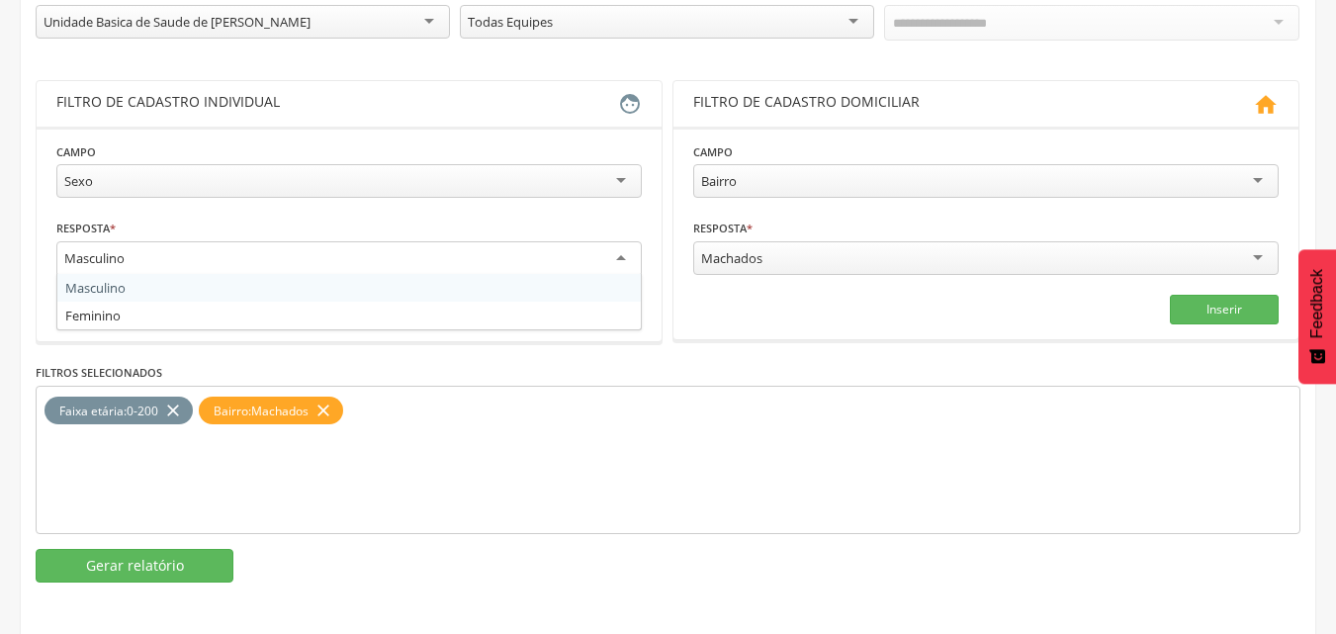
click at [512, 253] on div "Masculino" at bounding box center [348, 259] width 585 height 36
click at [428, 226] on div "Resposta * ********* Masculino Masculino Feminino" at bounding box center [348, 250] width 585 height 64
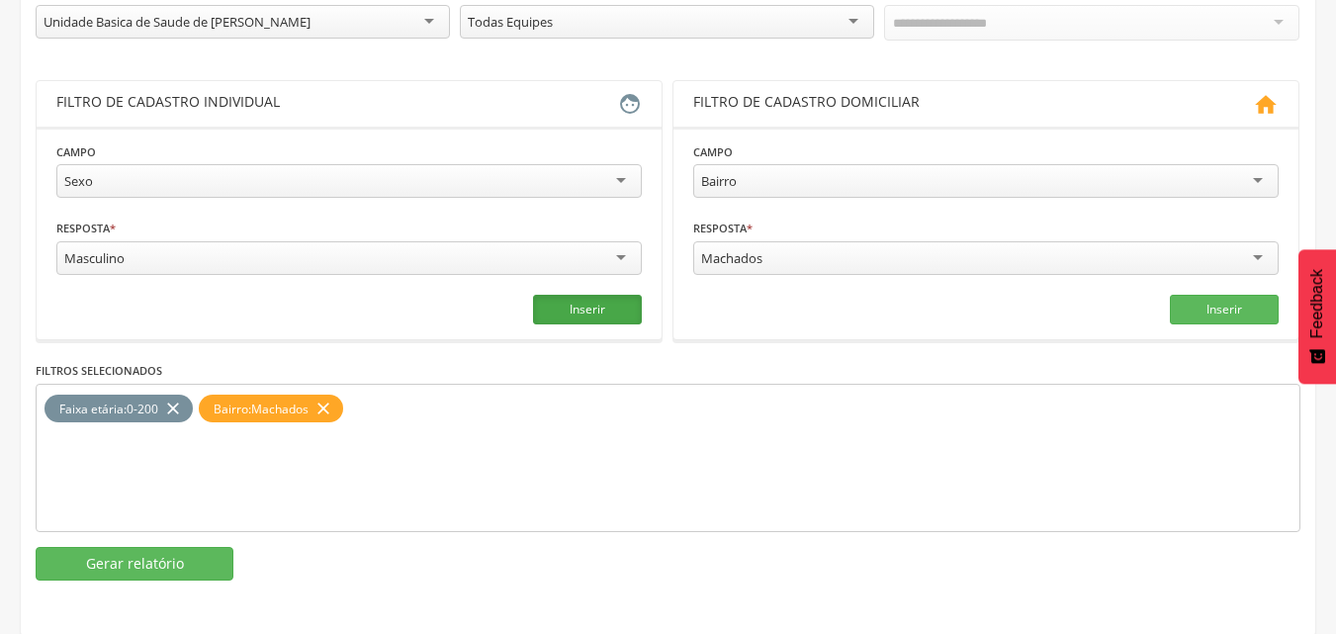
click at [608, 304] on button "Inserir" at bounding box center [587, 310] width 109 height 30
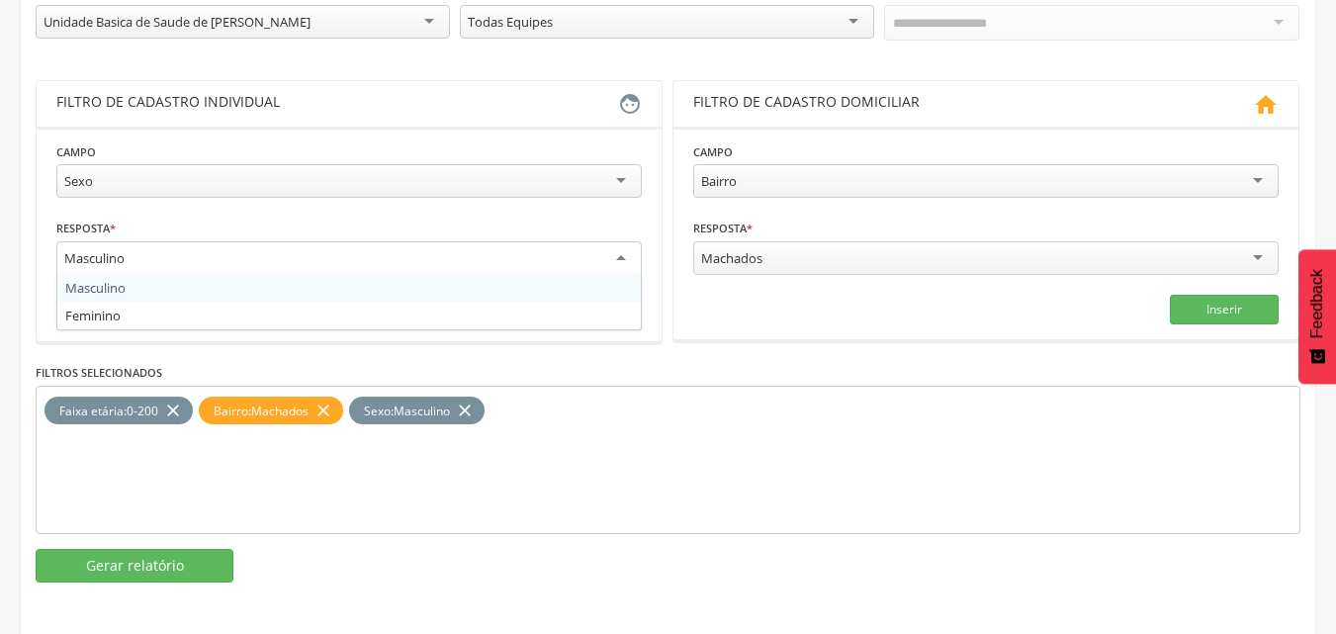
click at [498, 250] on div "Masculino" at bounding box center [348, 259] width 585 height 36
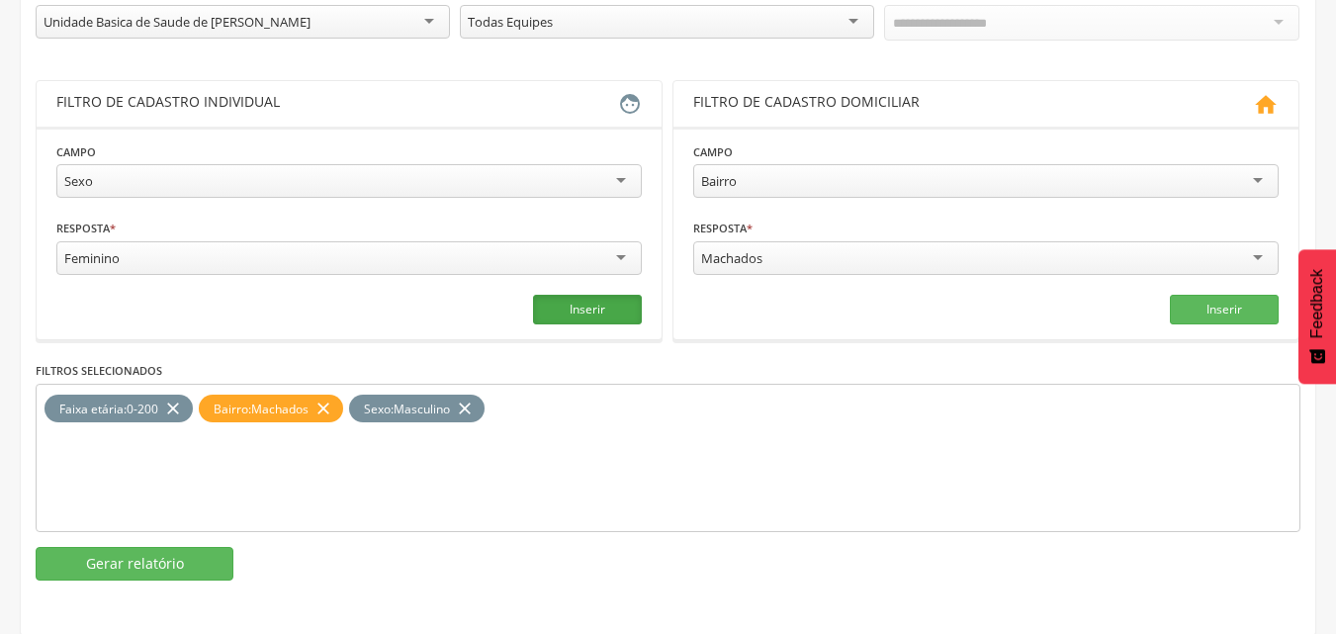
click at [636, 314] on button "Inserir" at bounding box center [587, 310] width 109 height 30
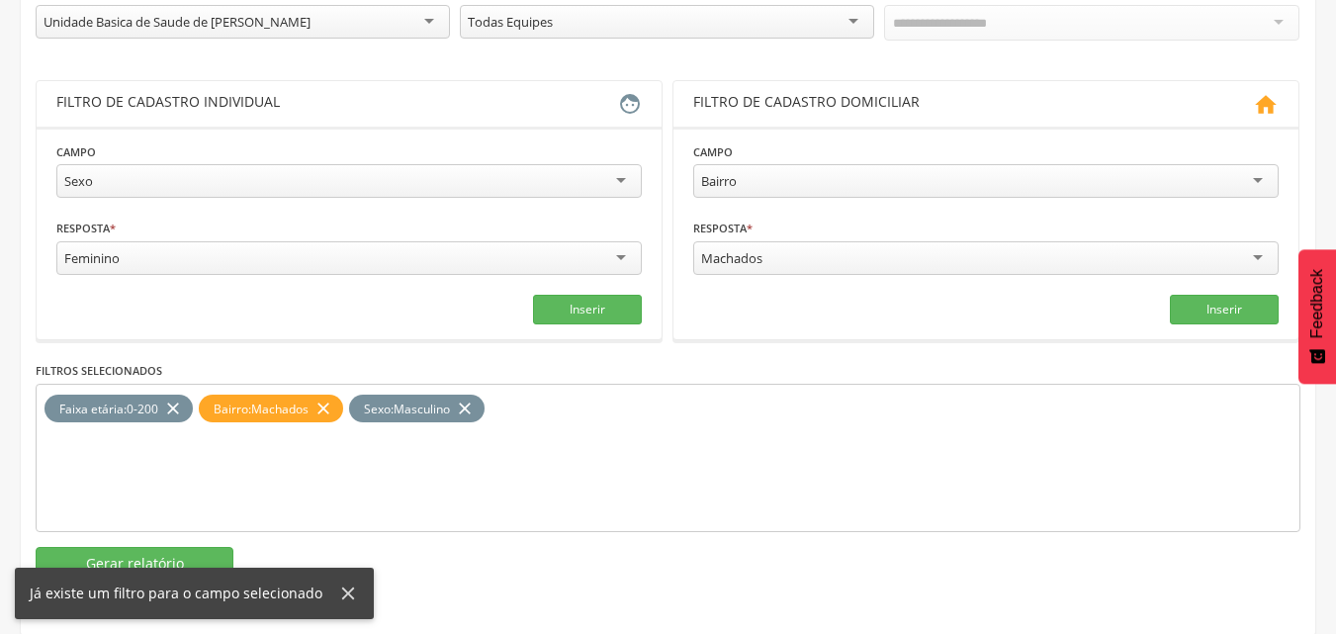
click at [412, 473] on div "Faixa etária : 0-200 close Bairro : Machados close Sexo : Masculino close" at bounding box center [668, 458] width 1265 height 148
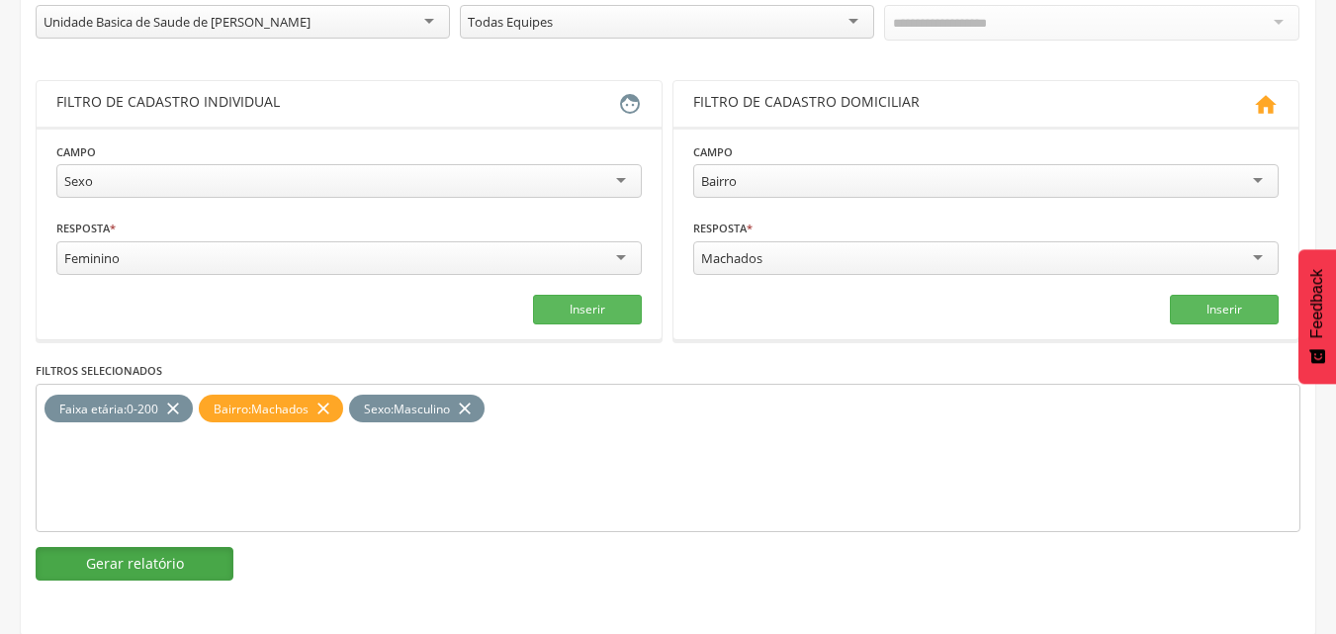
click at [98, 560] on button "Gerar relatório" at bounding box center [135, 564] width 198 height 34
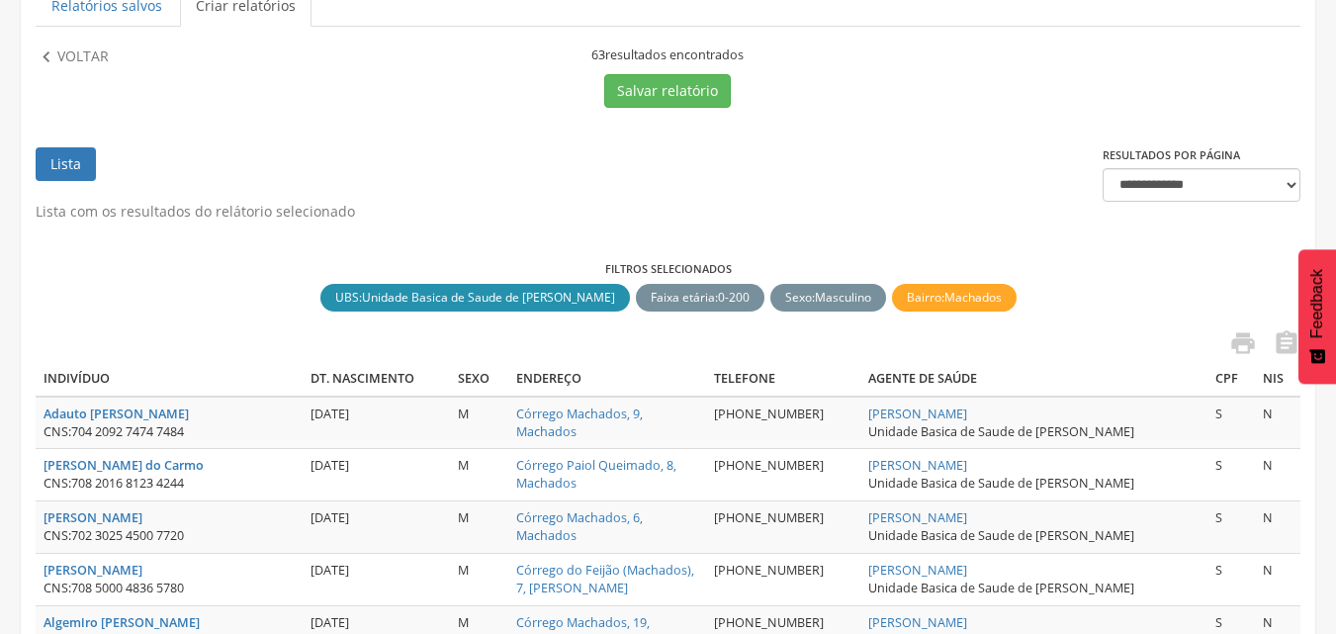
scroll to position [199, 0]
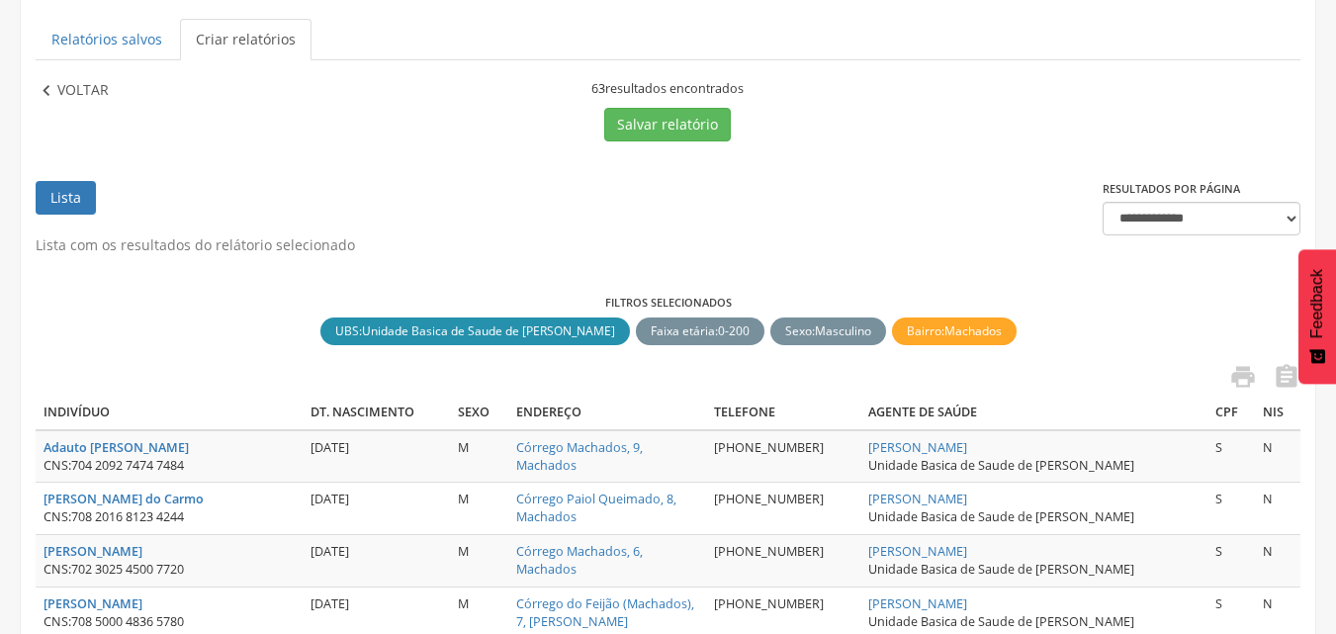
click at [72, 81] on p "Voltar" at bounding box center [82, 91] width 51 height 22
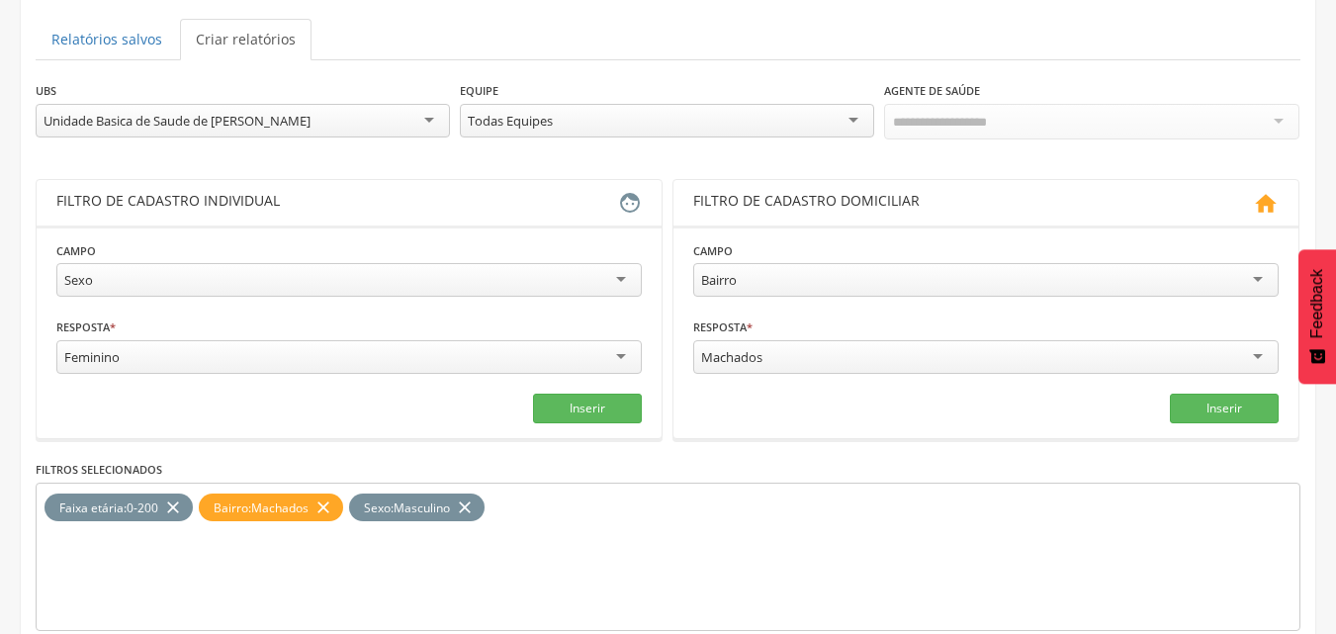
click at [474, 507] on icon "close" at bounding box center [465, 507] width 20 height 29
click at [573, 404] on button "Inserir" at bounding box center [587, 409] width 109 height 30
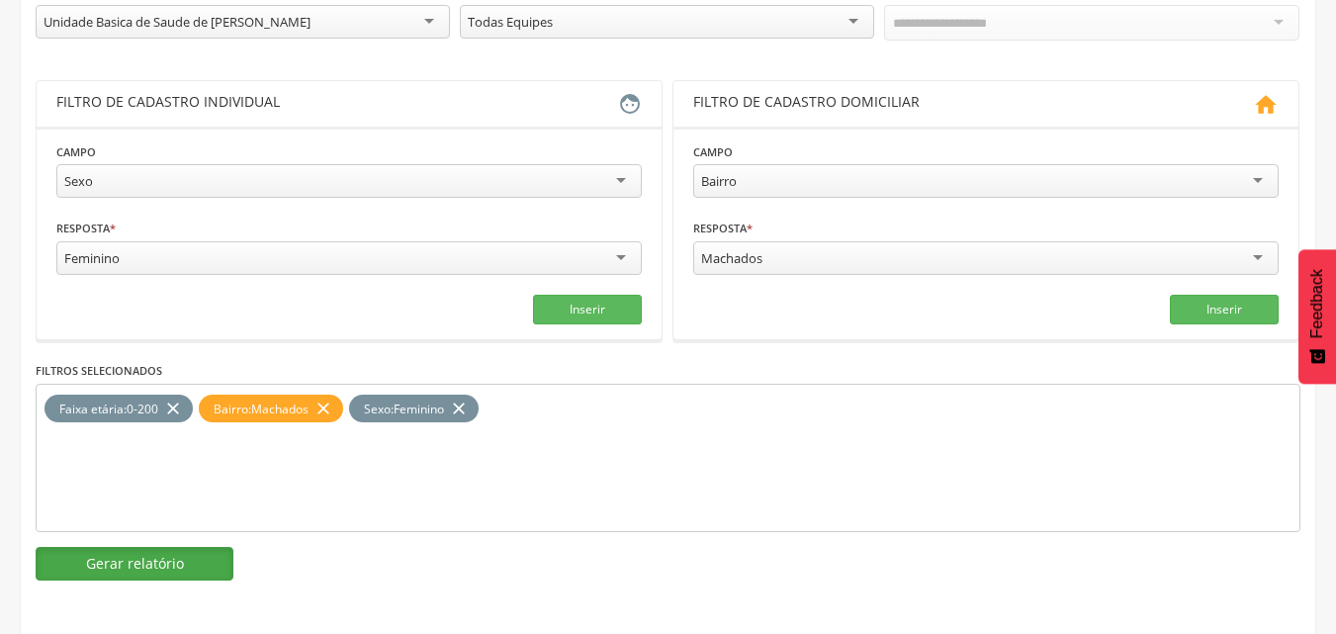
click at [210, 561] on button "Gerar relatório" at bounding box center [135, 564] width 198 height 34
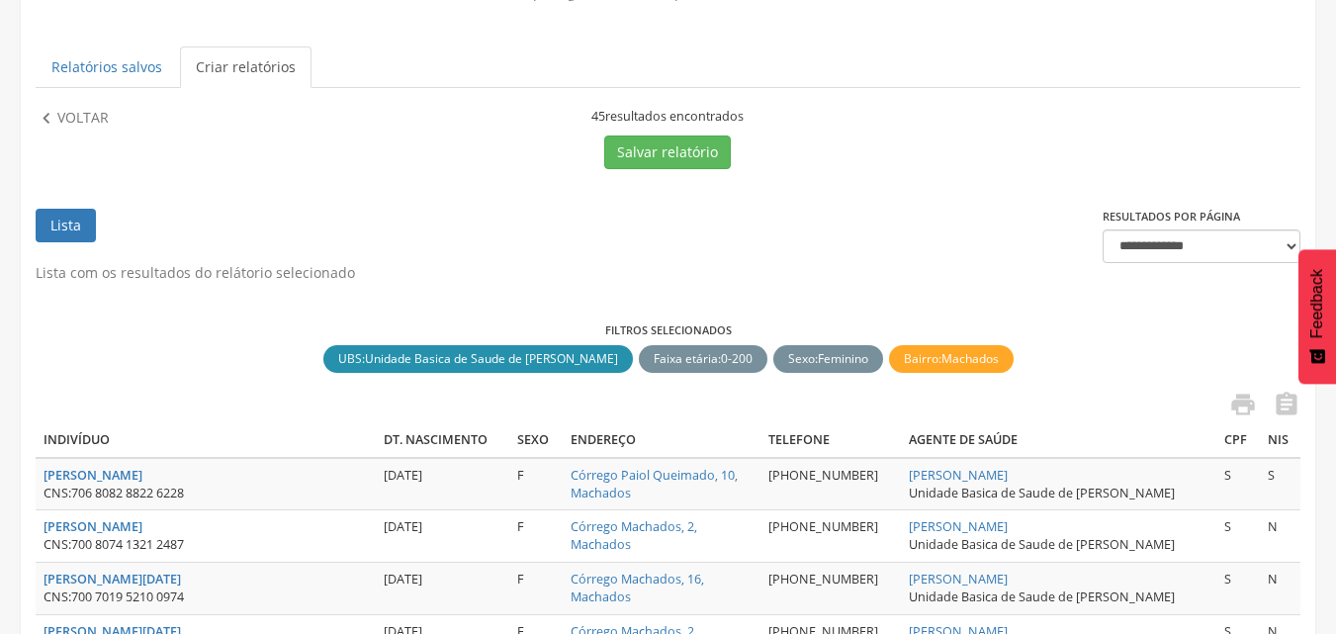
scroll to position [1, 0]
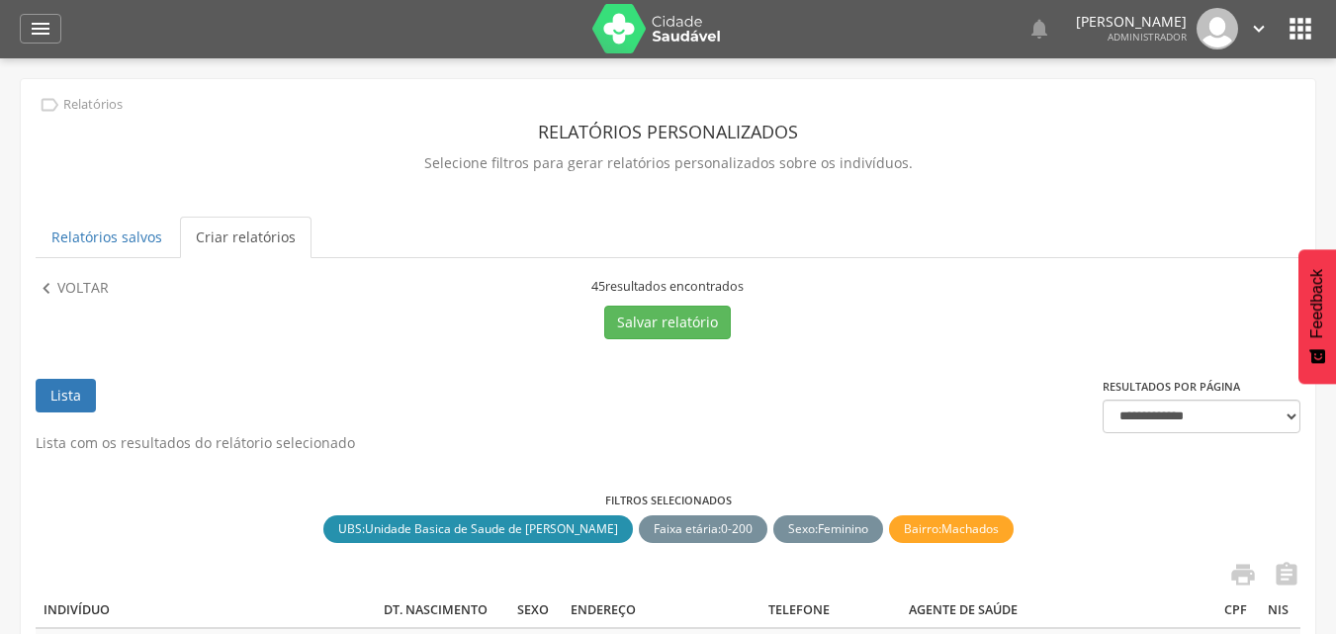
click at [85, 284] on p "Voltar" at bounding box center [82, 289] width 51 height 22
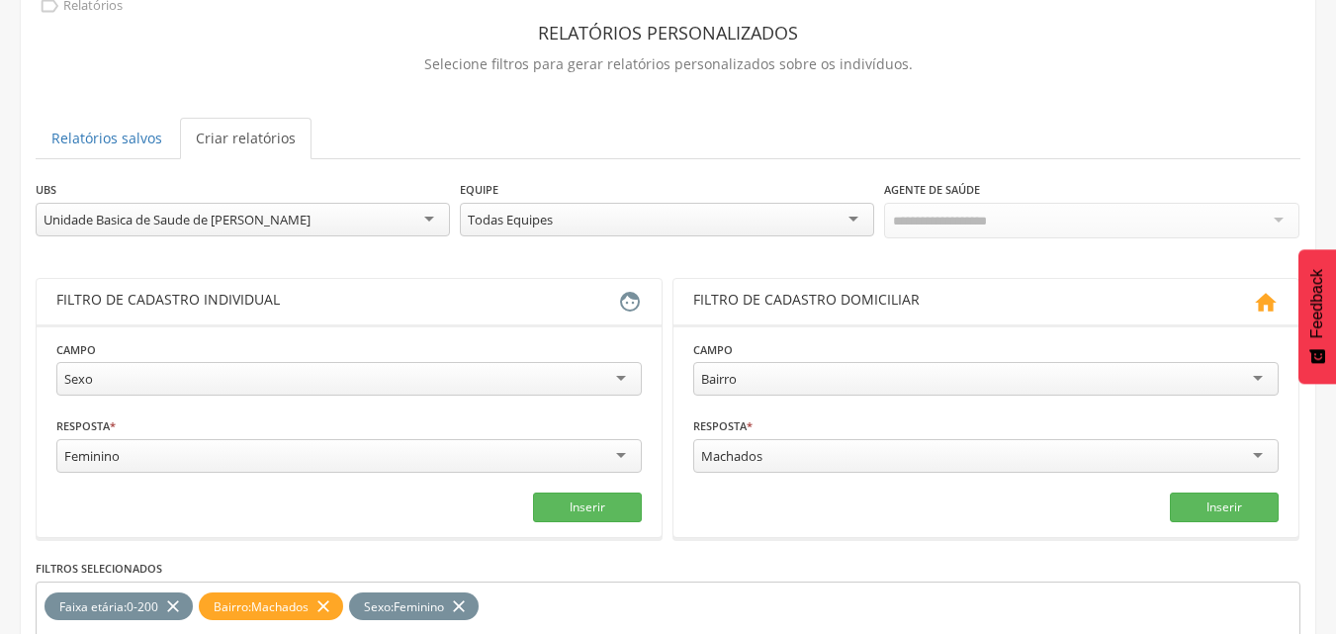
scroll to position [298, 0]
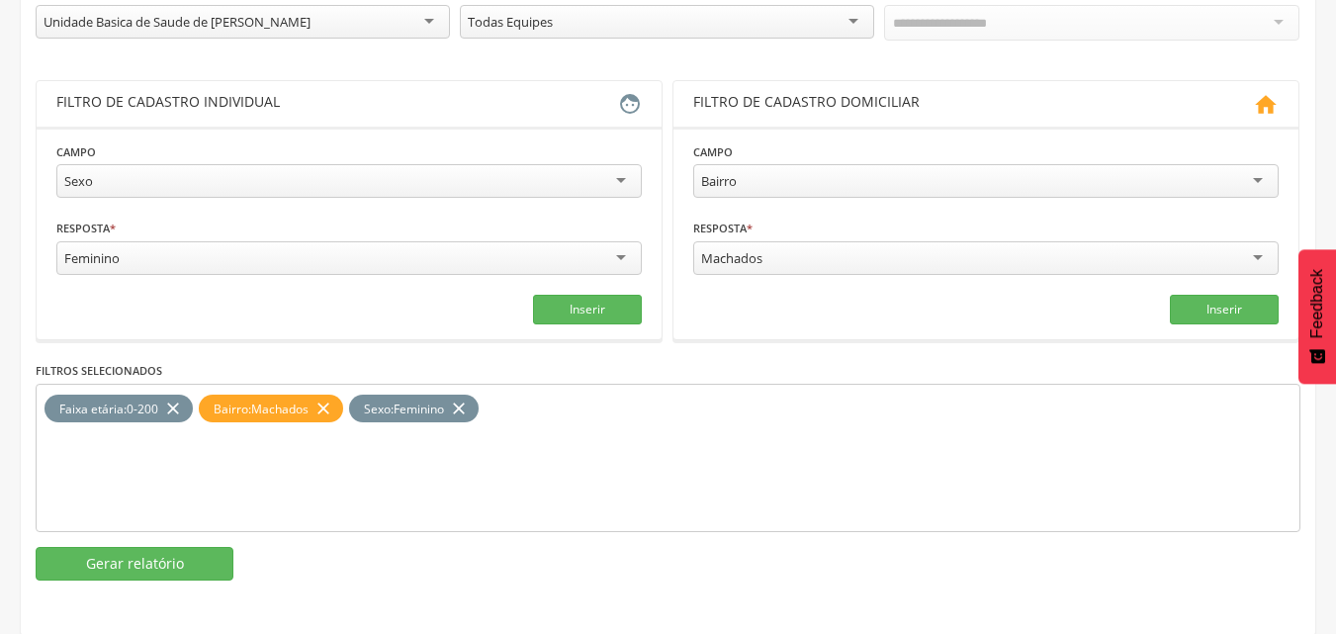
click at [332, 405] on icon "close" at bounding box center [323, 409] width 20 height 29
click at [734, 258] on div "Machados" at bounding box center [731, 258] width 61 height 18
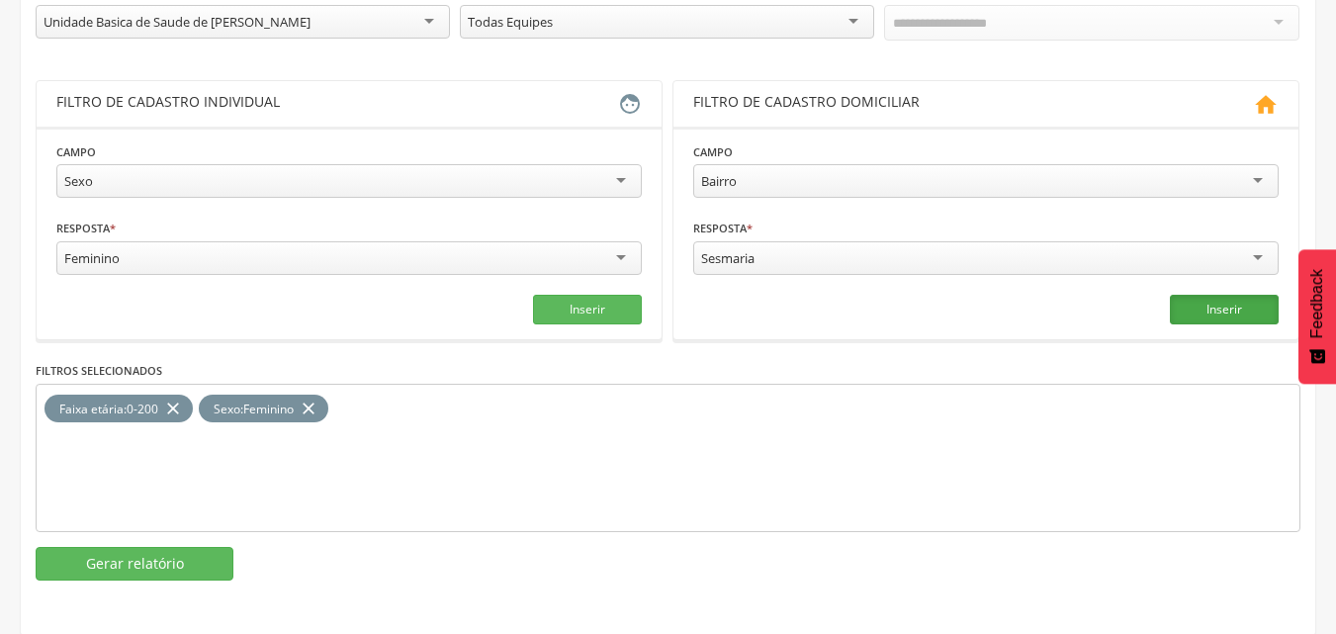
click at [1231, 307] on button "Inserir" at bounding box center [1224, 310] width 109 height 30
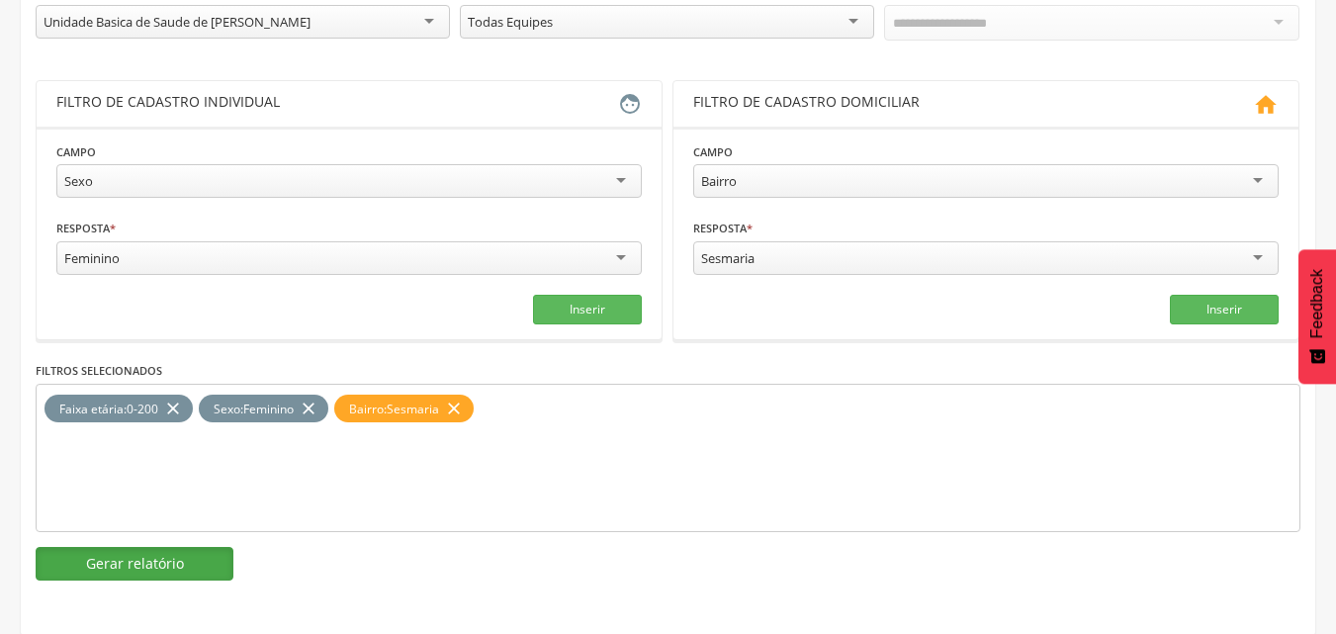
click at [203, 564] on button "Gerar relatório" at bounding box center [135, 564] width 198 height 34
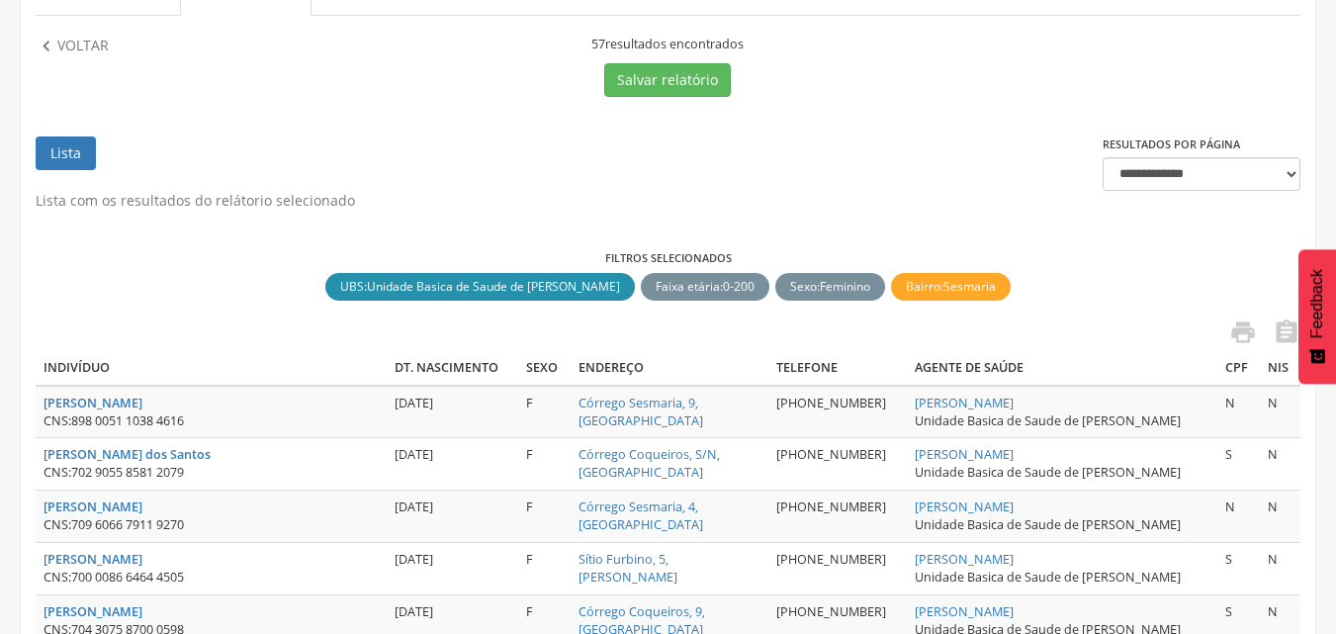
scroll to position [199, 0]
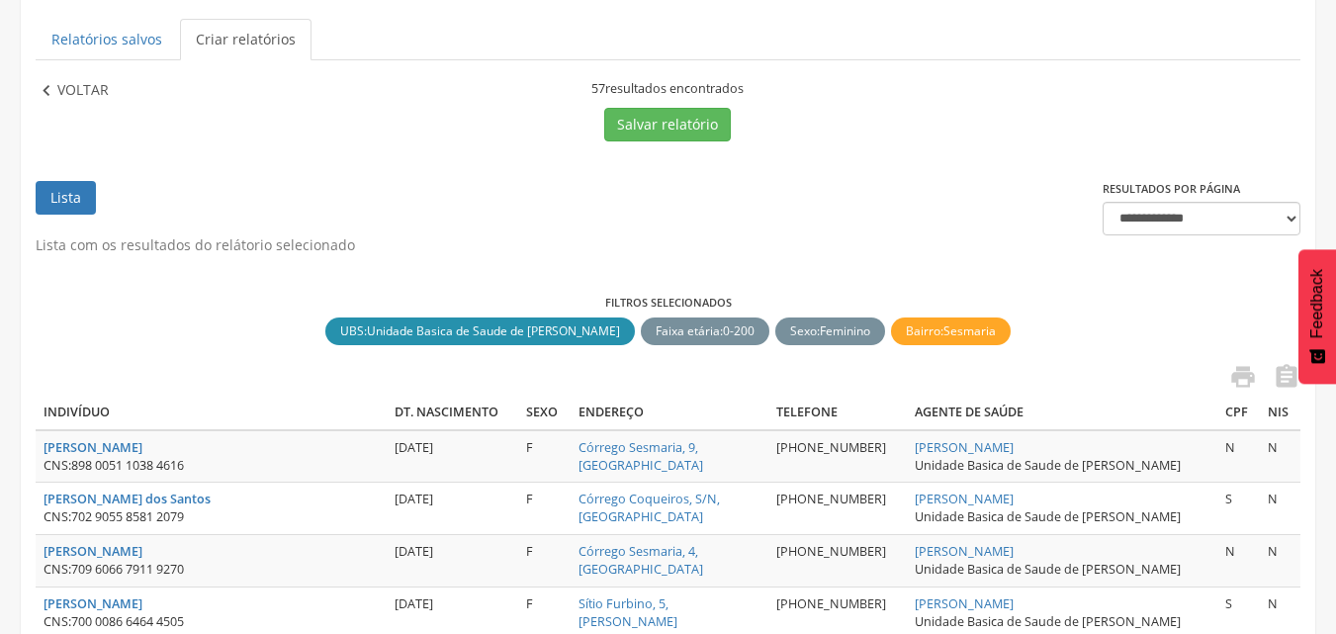
click at [56, 86] on icon "" at bounding box center [47, 91] width 22 height 22
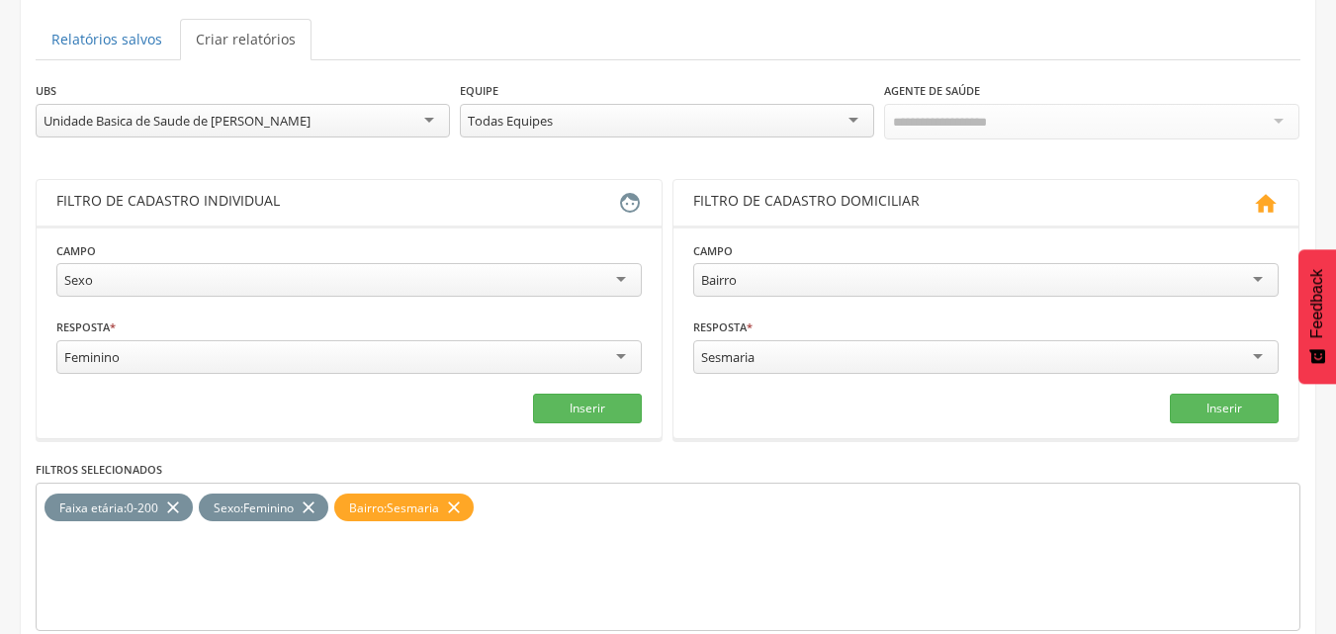
click at [311, 508] on icon "close" at bounding box center [309, 507] width 20 height 29
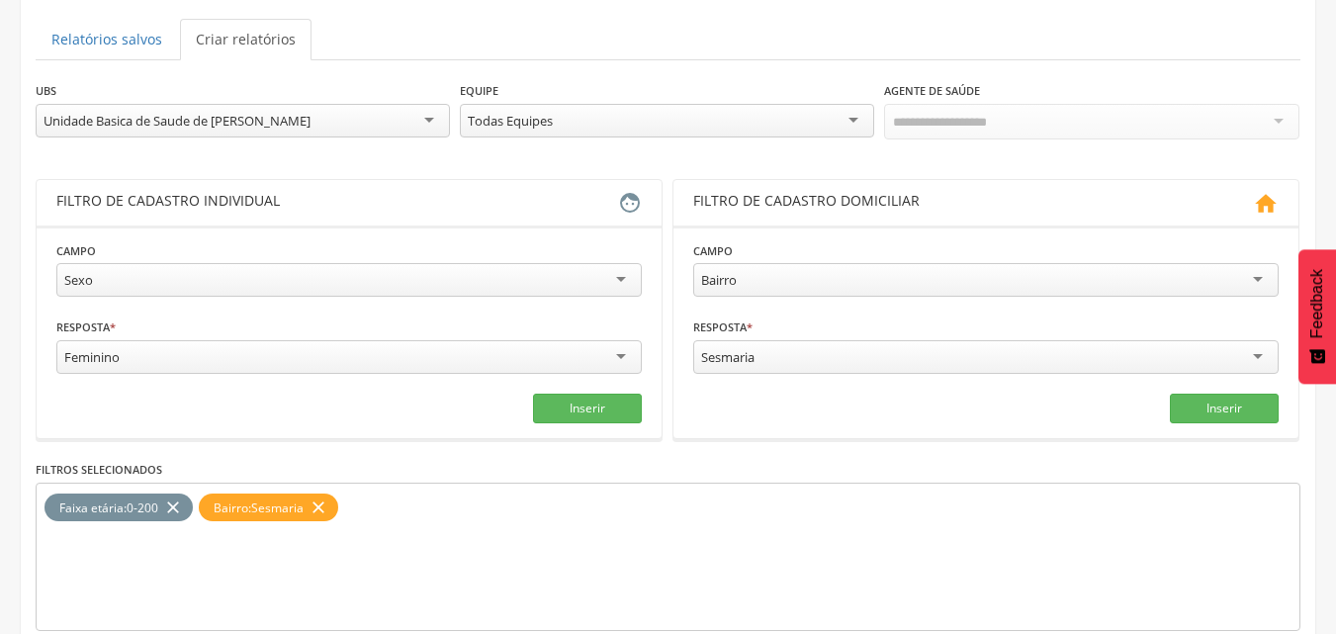
click at [165, 356] on div "Feminino" at bounding box center [348, 357] width 585 height 34
click at [605, 419] on button "Inserir" at bounding box center [587, 409] width 109 height 30
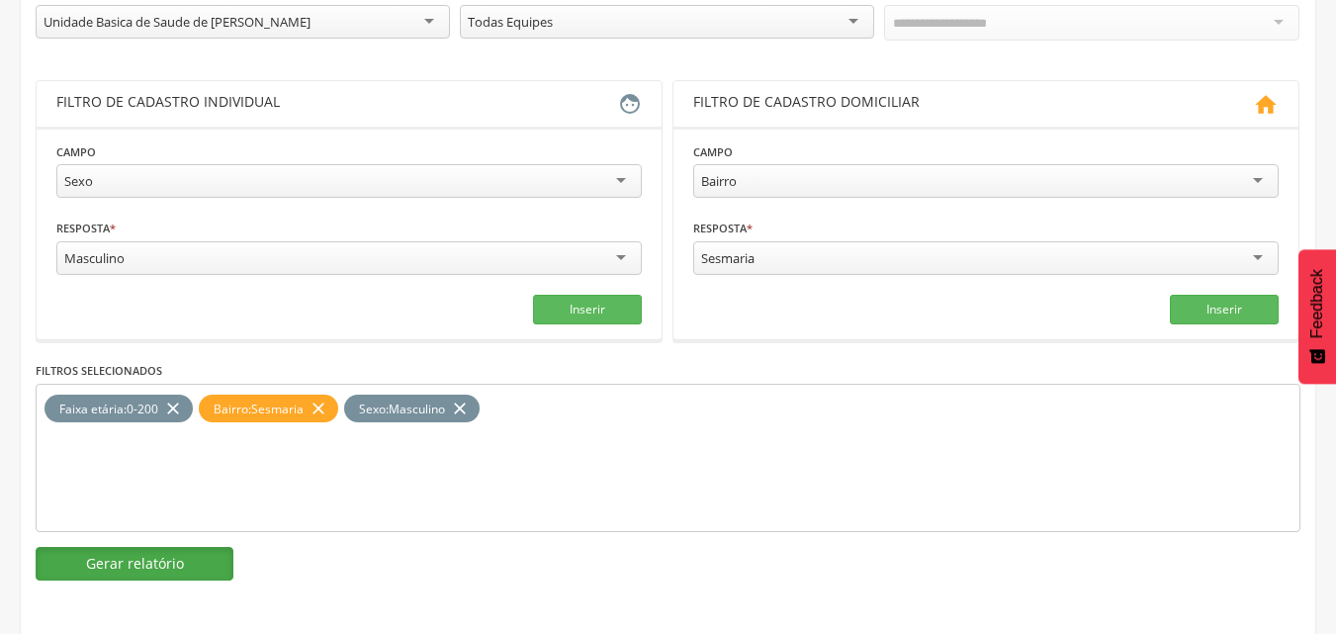
click at [174, 554] on button "Gerar relatório" at bounding box center [135, 564] width 198 height 34
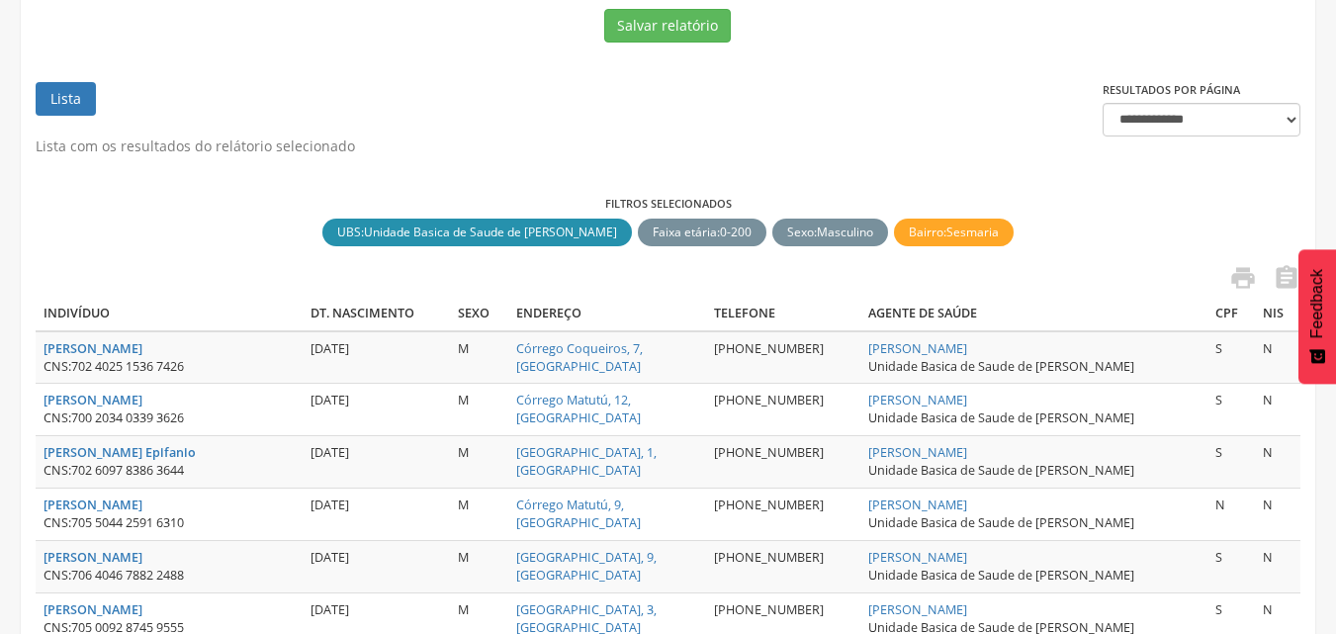
scroll to position [1, 0]
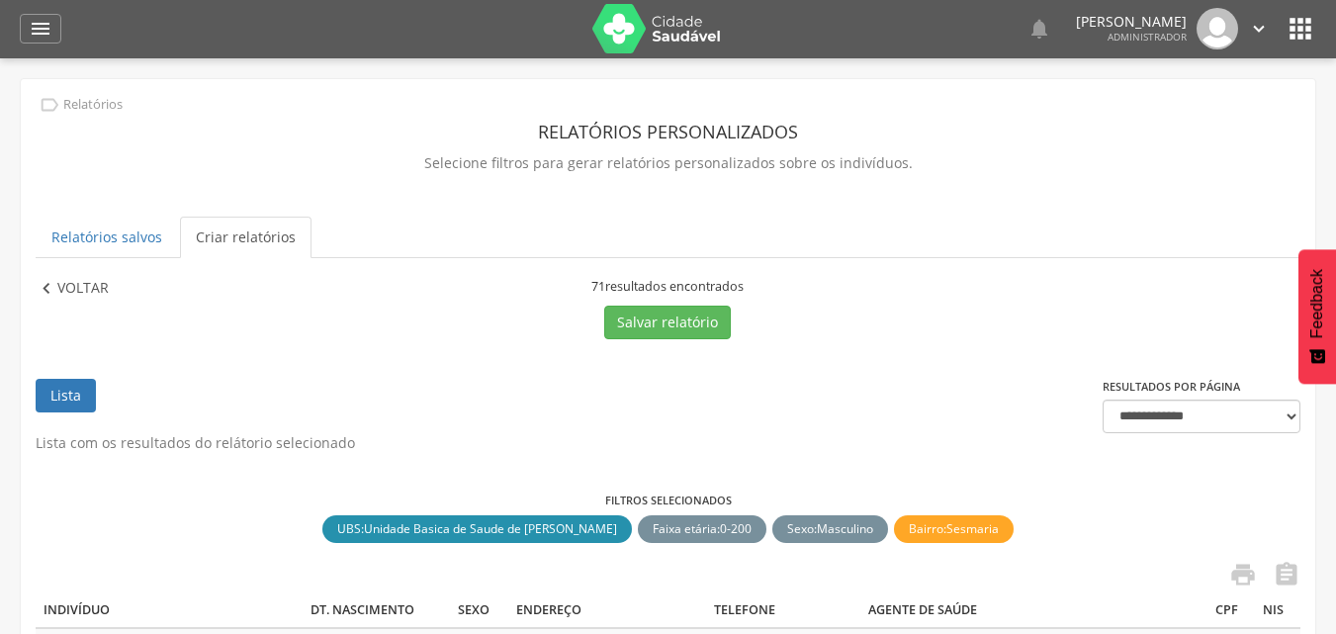
click at [85, 288] on p "Voltar" at bounding box center [82, 289] width 51 height 22
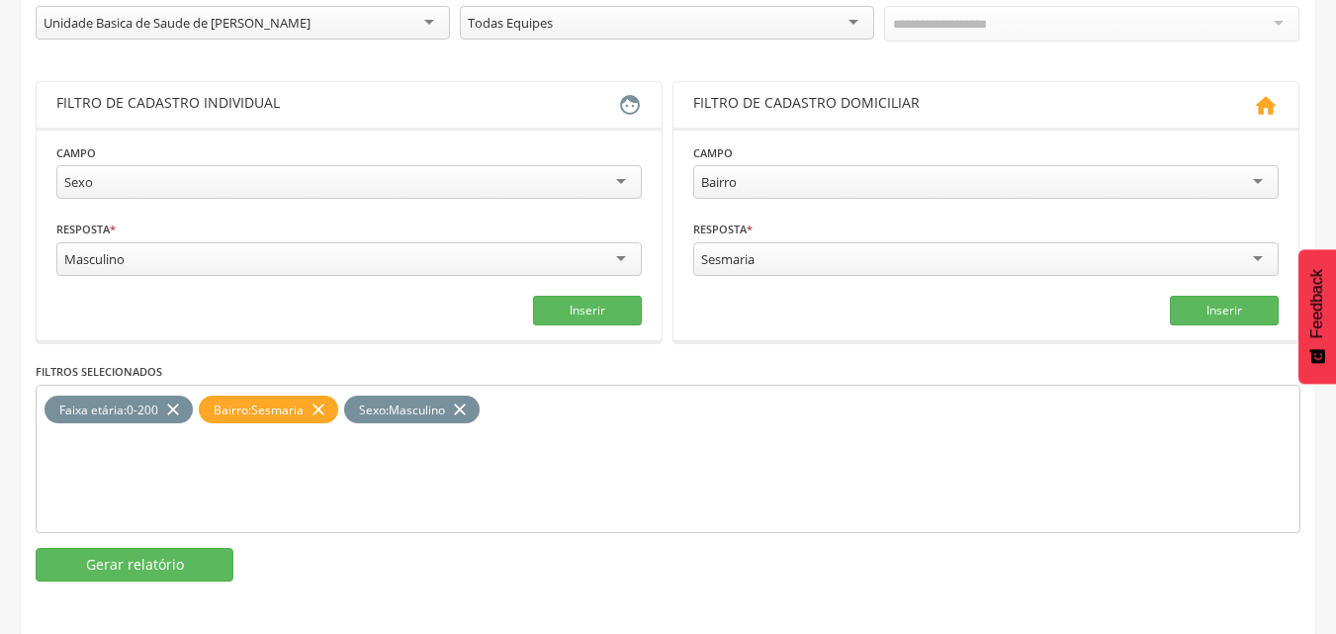
scroll to position [298, 0]
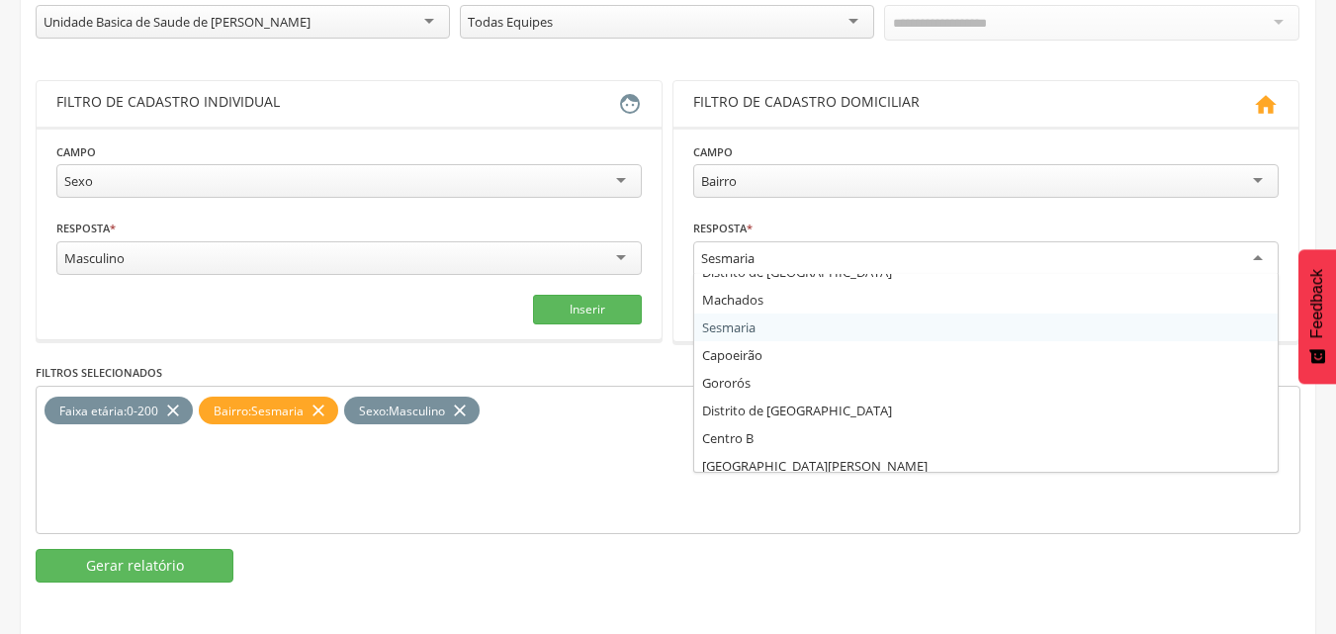
click at [799, 264] on div "Sesmaria" at bounding box center [985, 259] width 585 height 36
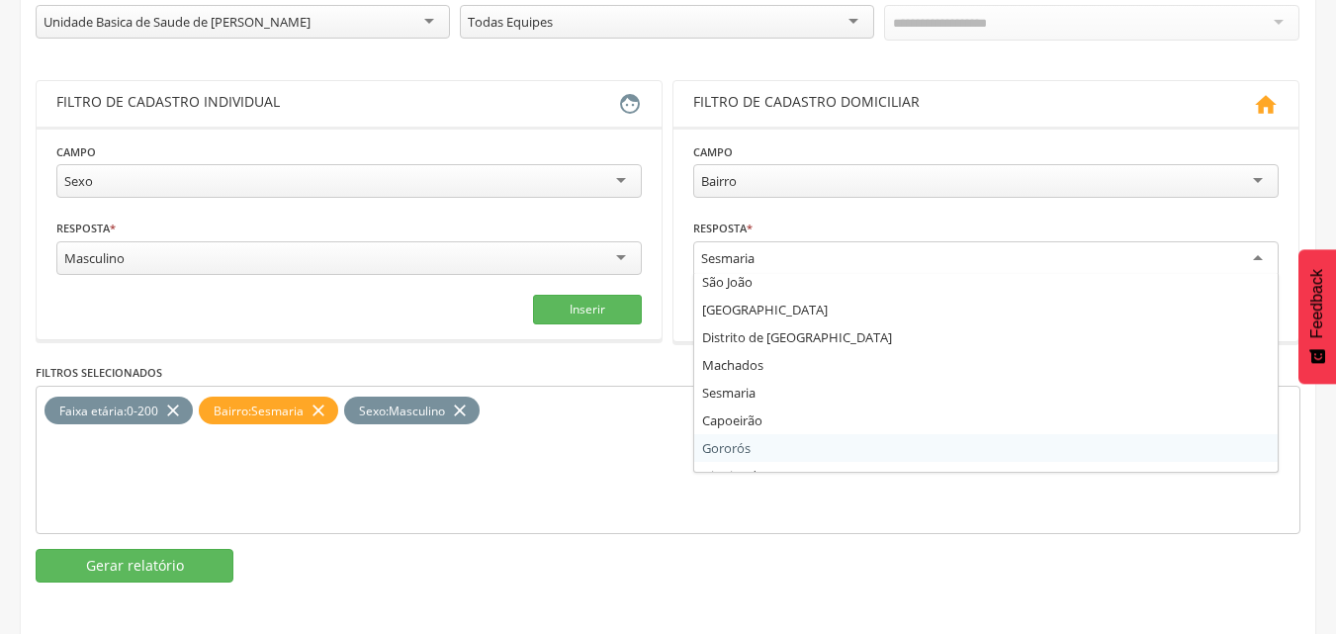
scroll to position [0, 0]
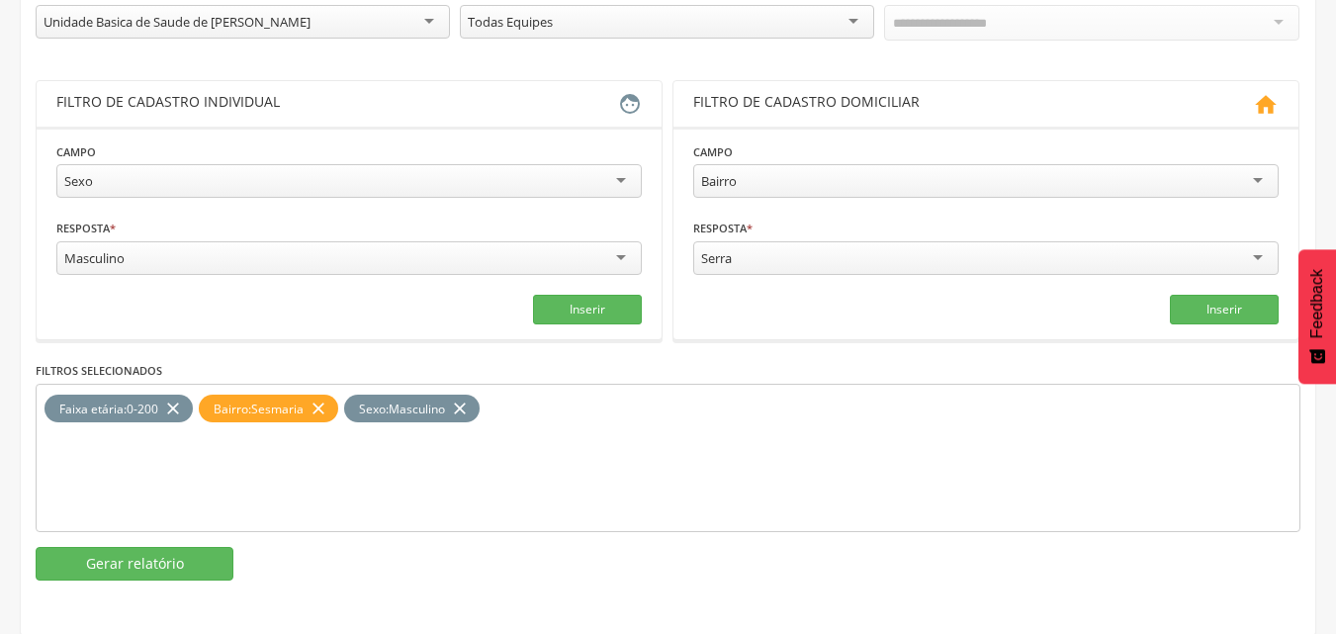
click at [318, 397] on icon "close" at bounding box center [319, 409] width 20 height 29
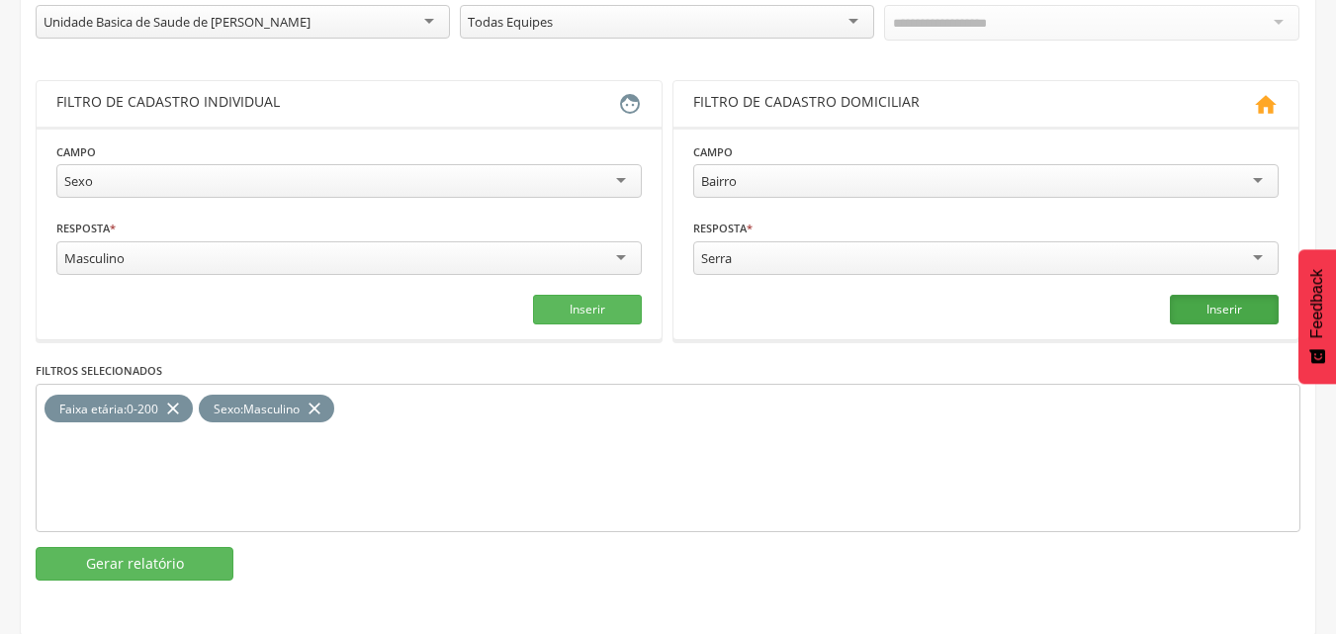
click at [1216, 308] on button "Inserir" at bounding box center [1224, 310] width 109 height 30
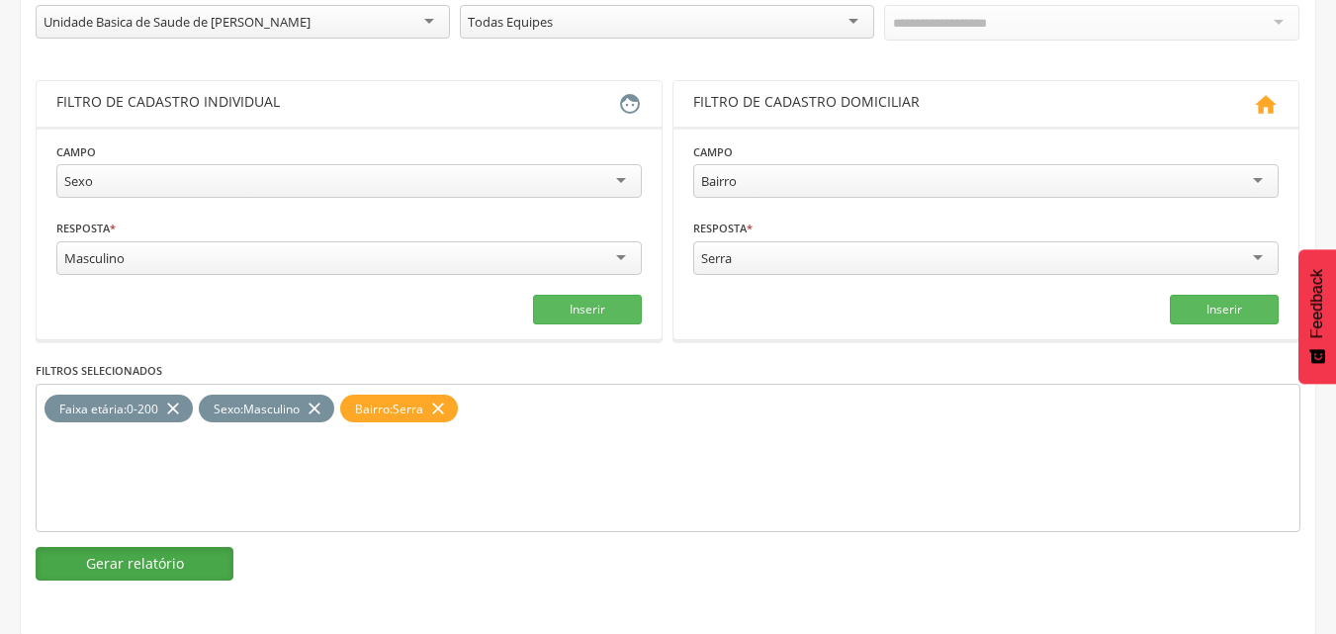
click at [125, 556] on button "Gerar relatório" at bounding box center [135, 564] width 198 height 34
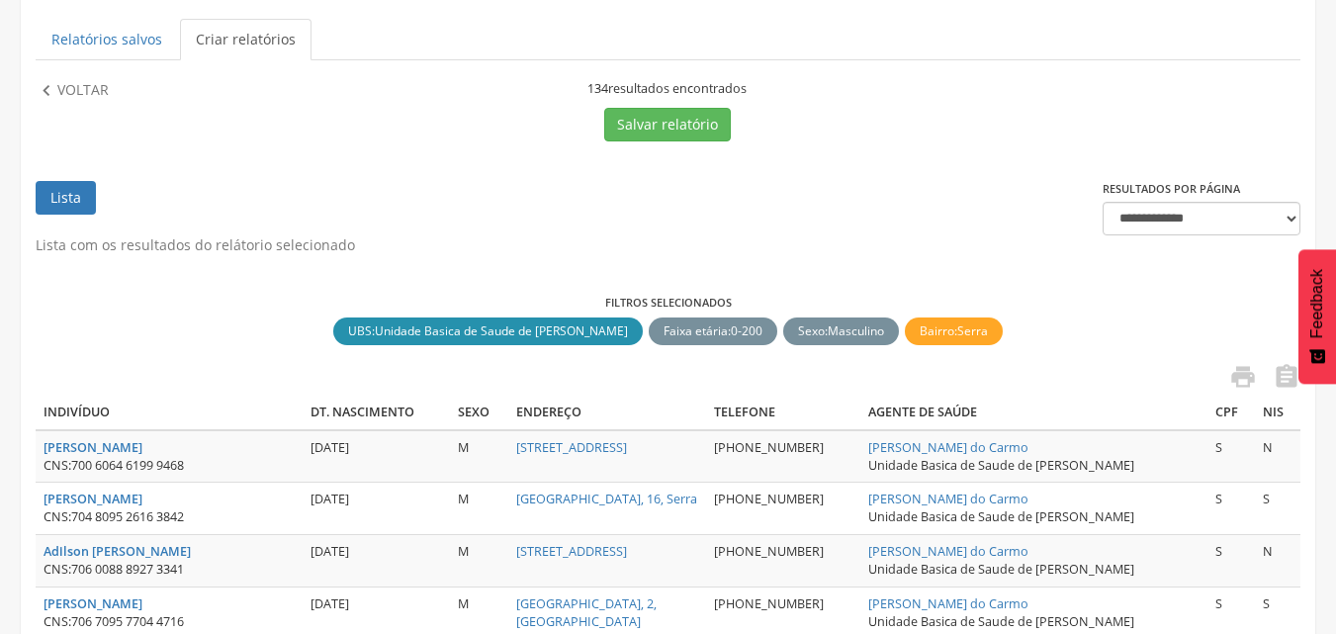
scroll to position [1, 0]
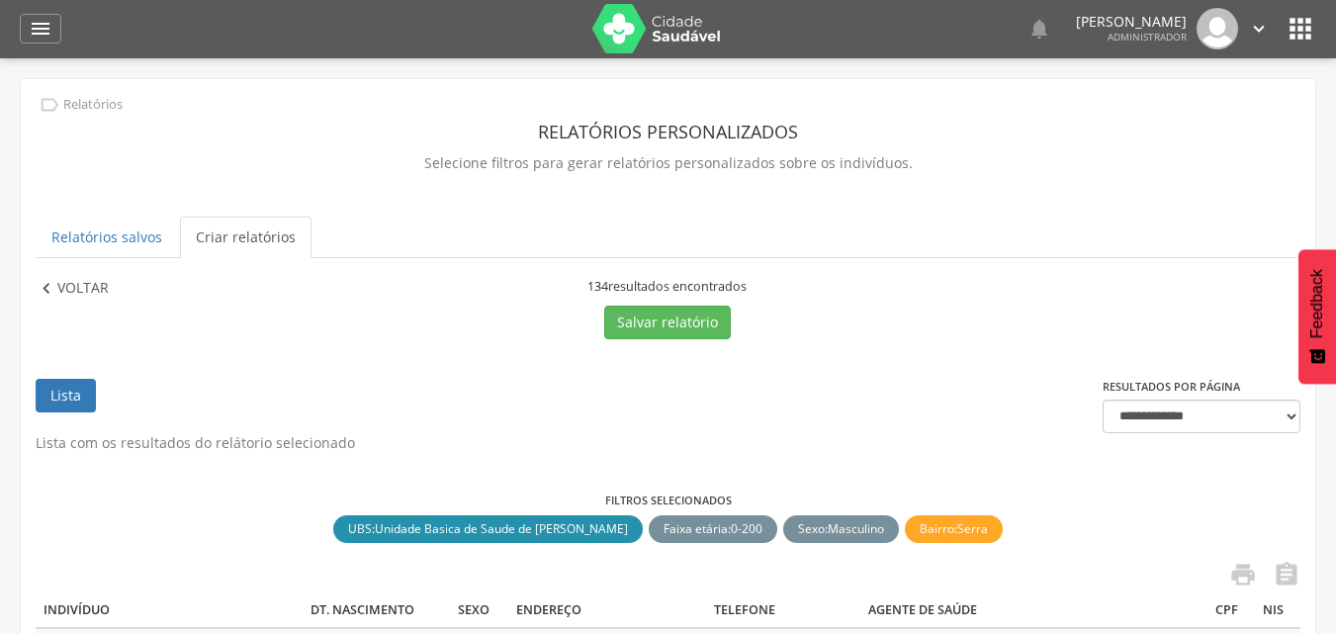
click at [59, 282] on p "Voltar" at bounding box center [82, 289] width 51 height 22
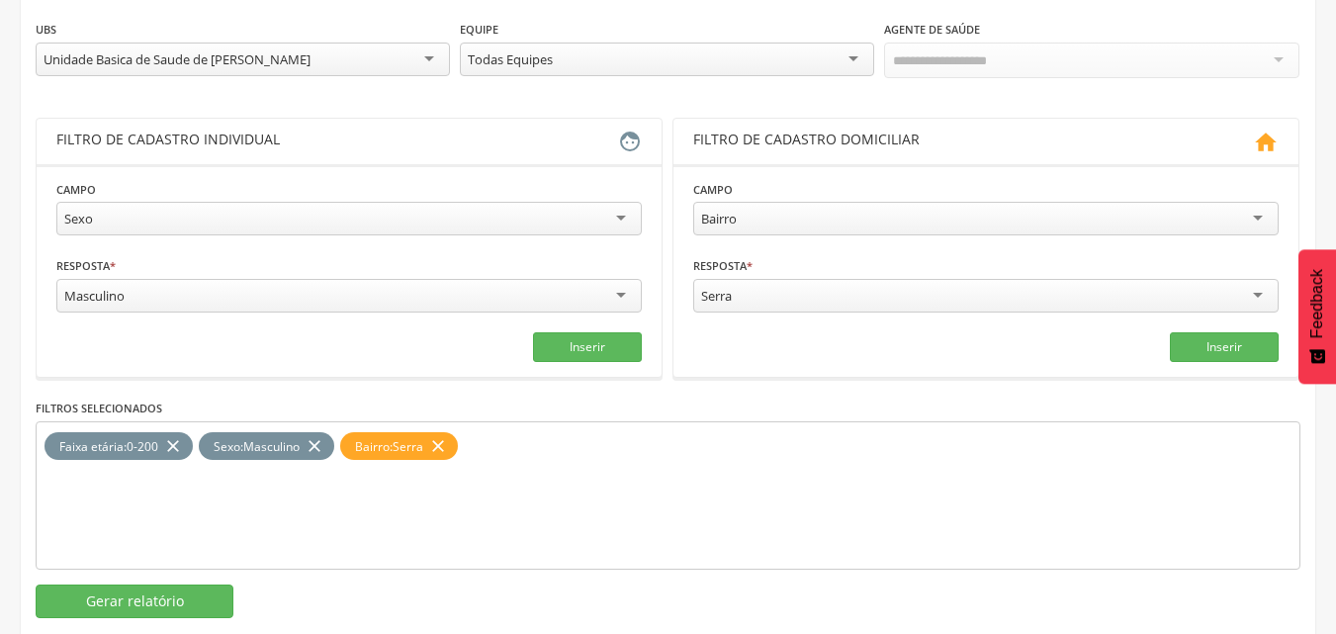
scroll to position [298, 0]
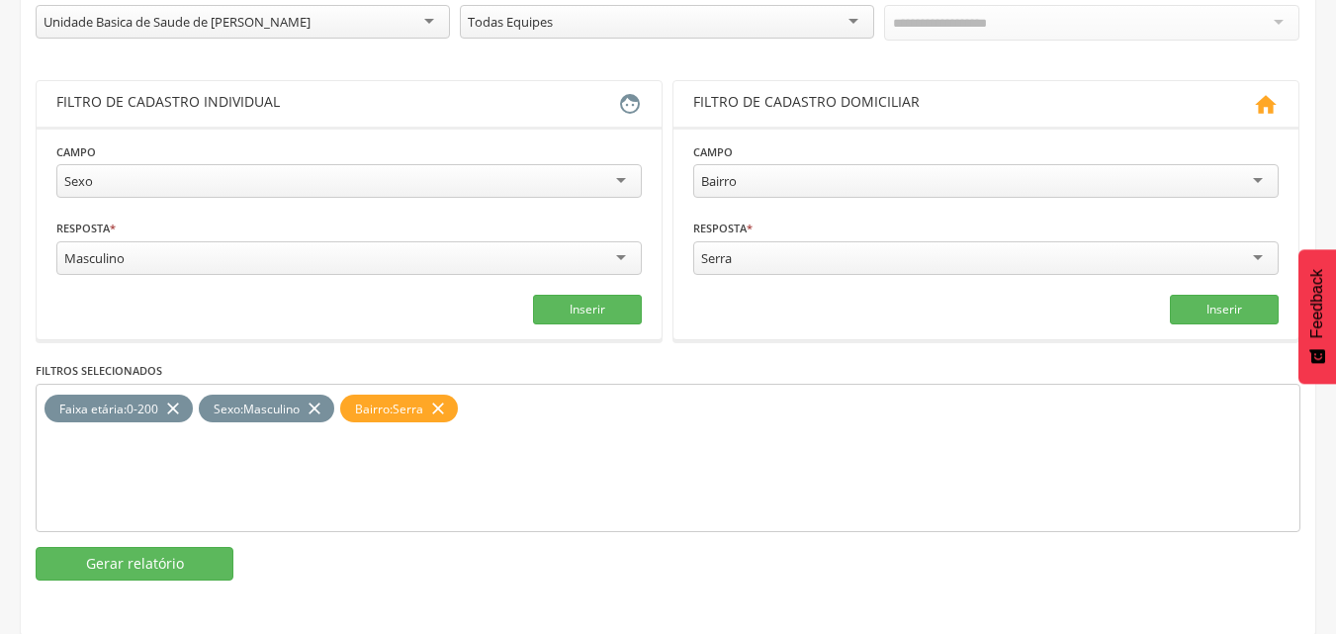
click at [315, 399] on icon "close" at bounding box center [315, 409] width 20 height 29
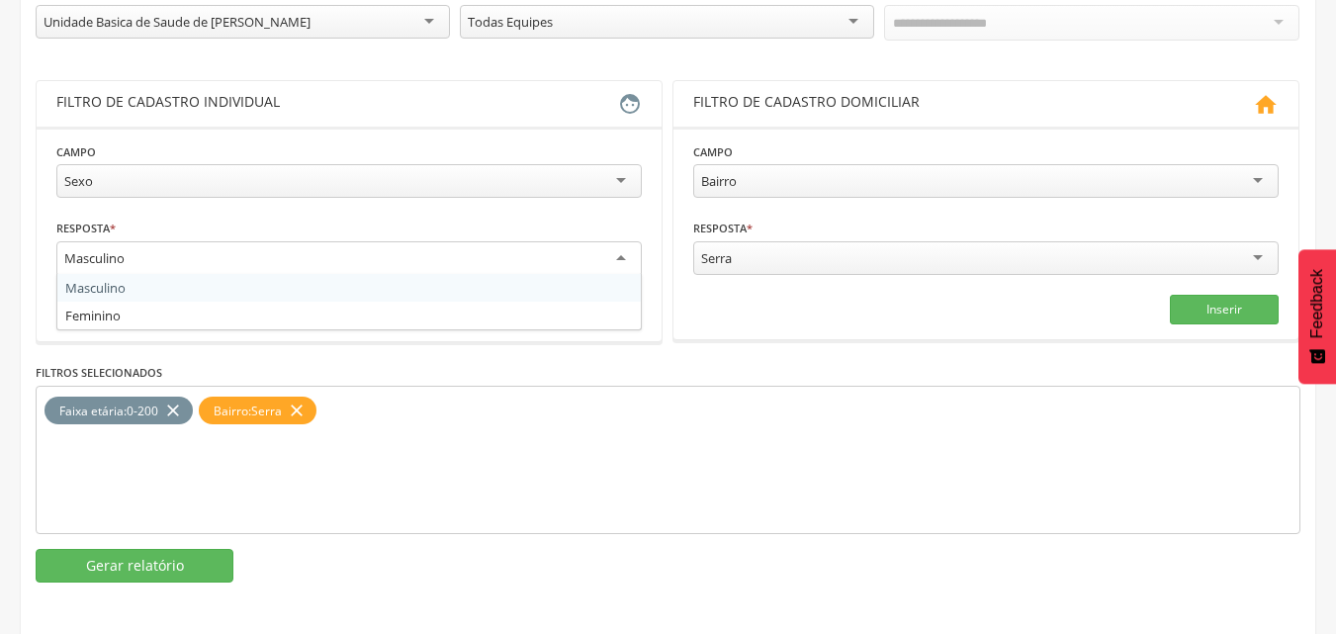
click at [291, 256] on div "Masculino" at bounding box center [348, 259] width 585 height 36
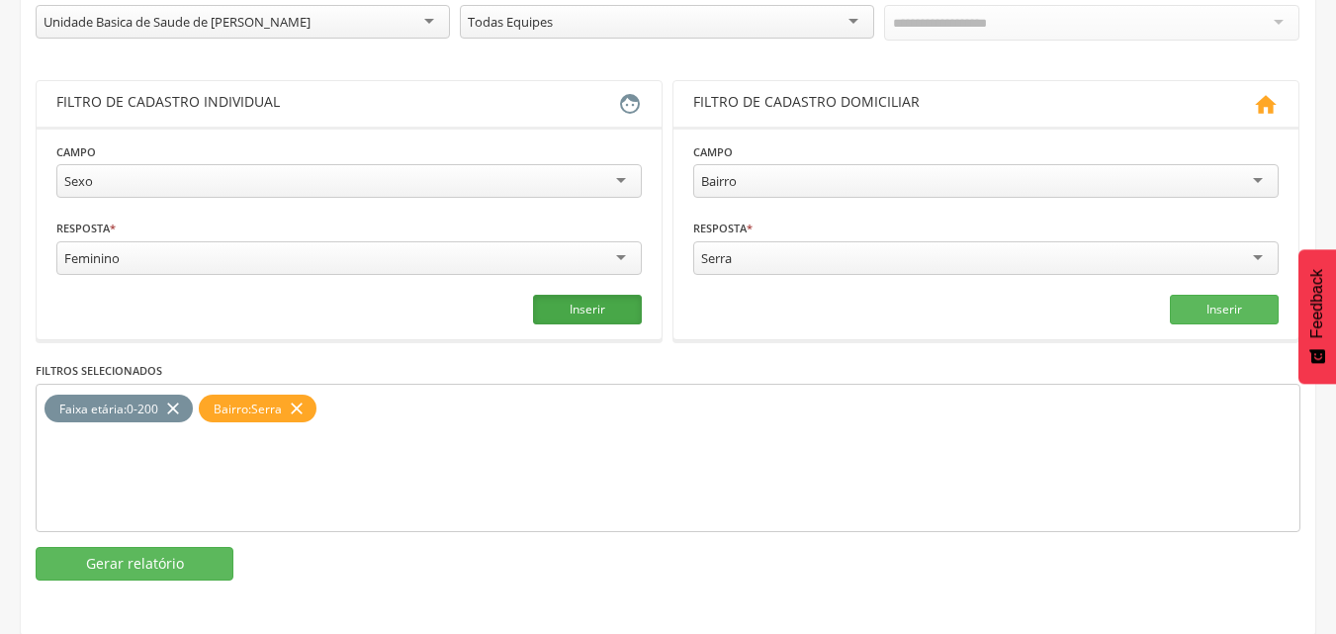
click at [600, 309] on button "Inserir" at bounding box center [587, 310] width 109 height 30
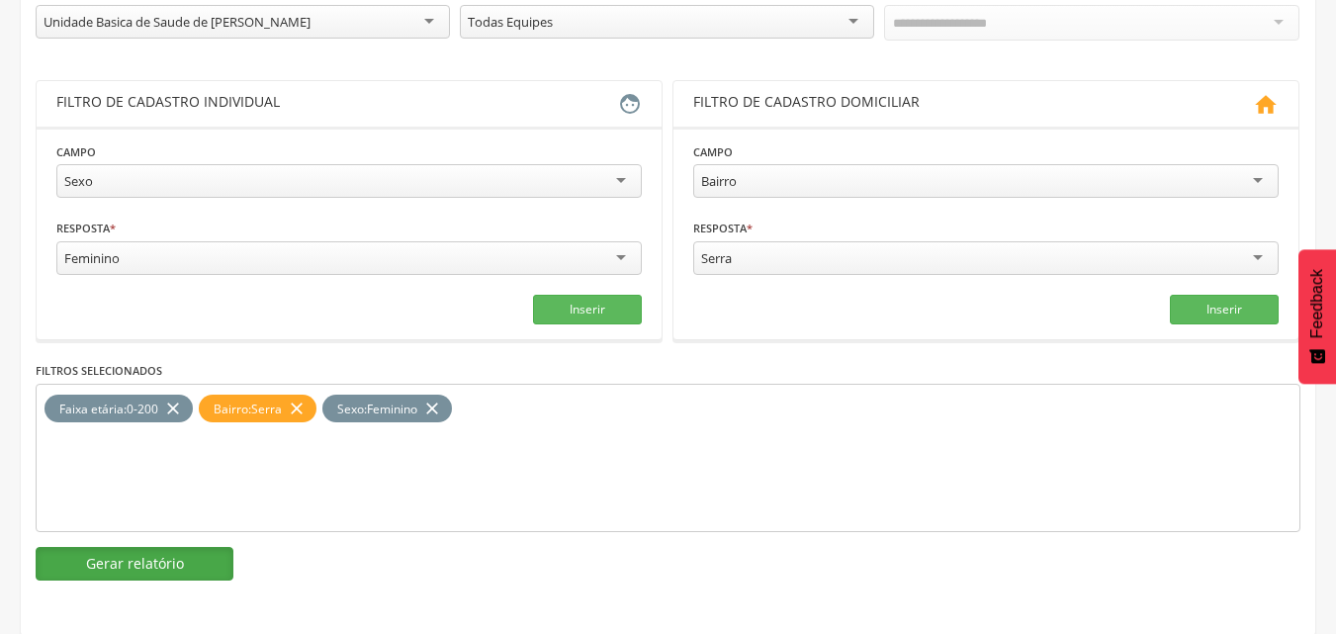
click at [112, 554] on button "Gerar relatório" at bounding box center [135, 564] width 198 height 34
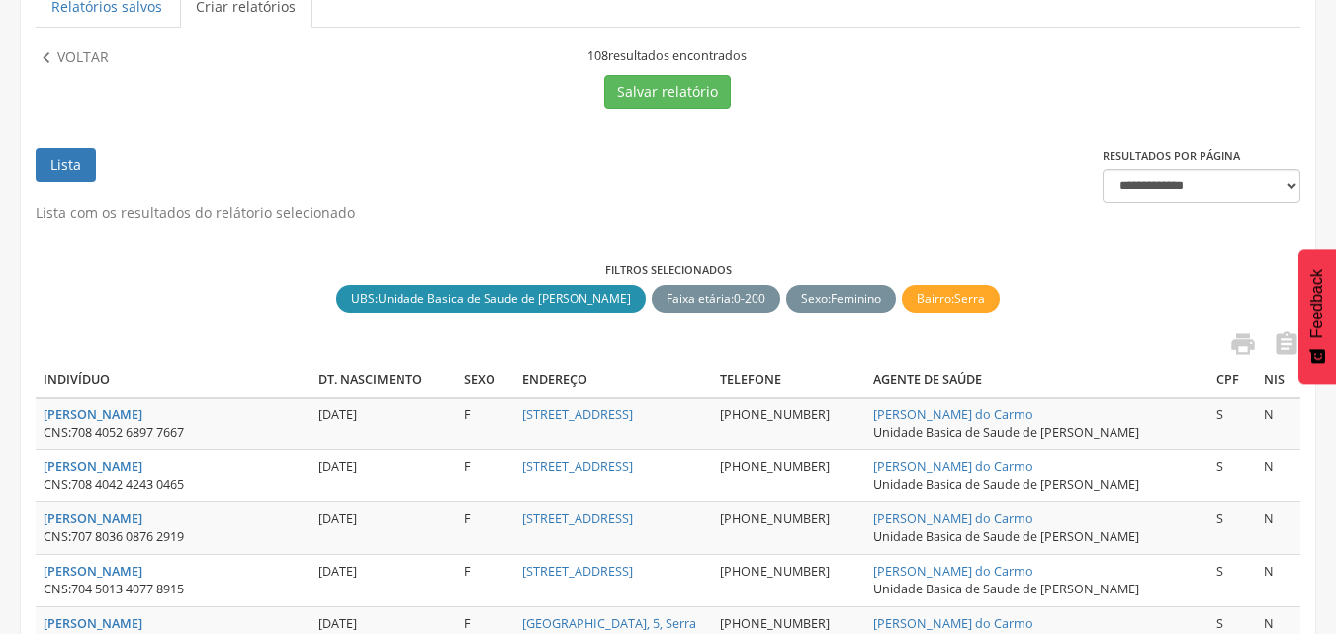
scroll to position [199, 0]
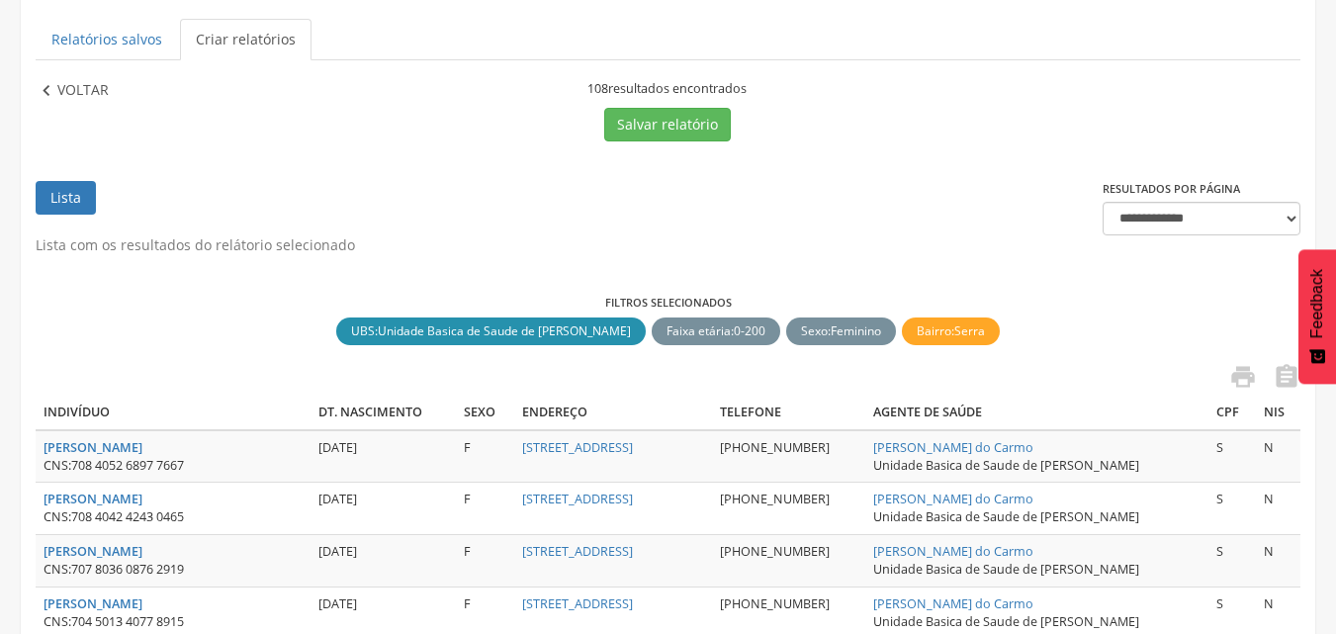
click at [83, 99] on p "Voltar" at bounding box center [82, 91] width 51 height 22
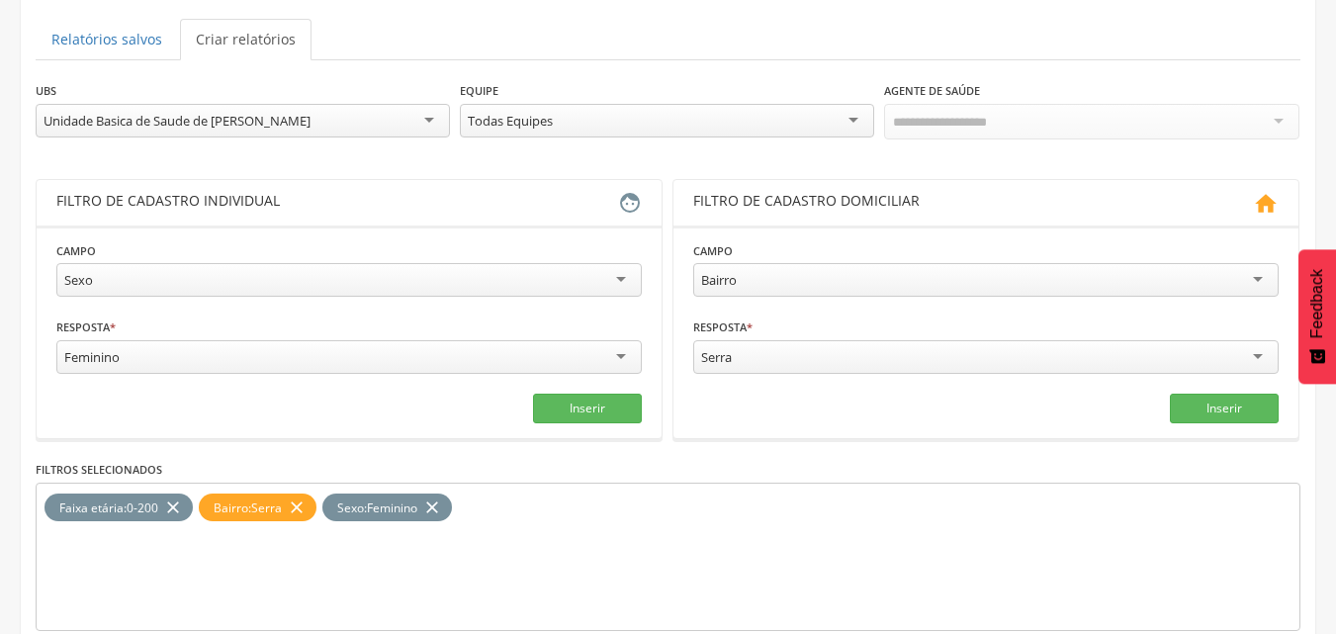
click at [303, 507] on icon "close" at bounding box center [297, 507] width 20 height 29
click at [768, 373] on div "[GEOGRAPHIC_DATA] [GEOGRAPHIC_DATA] [GEOGRAPHIC_DATA] [GEOGRAPHIC_DATA] [GEOGRA…" at bounding box center [985, 359] width 585 height 39
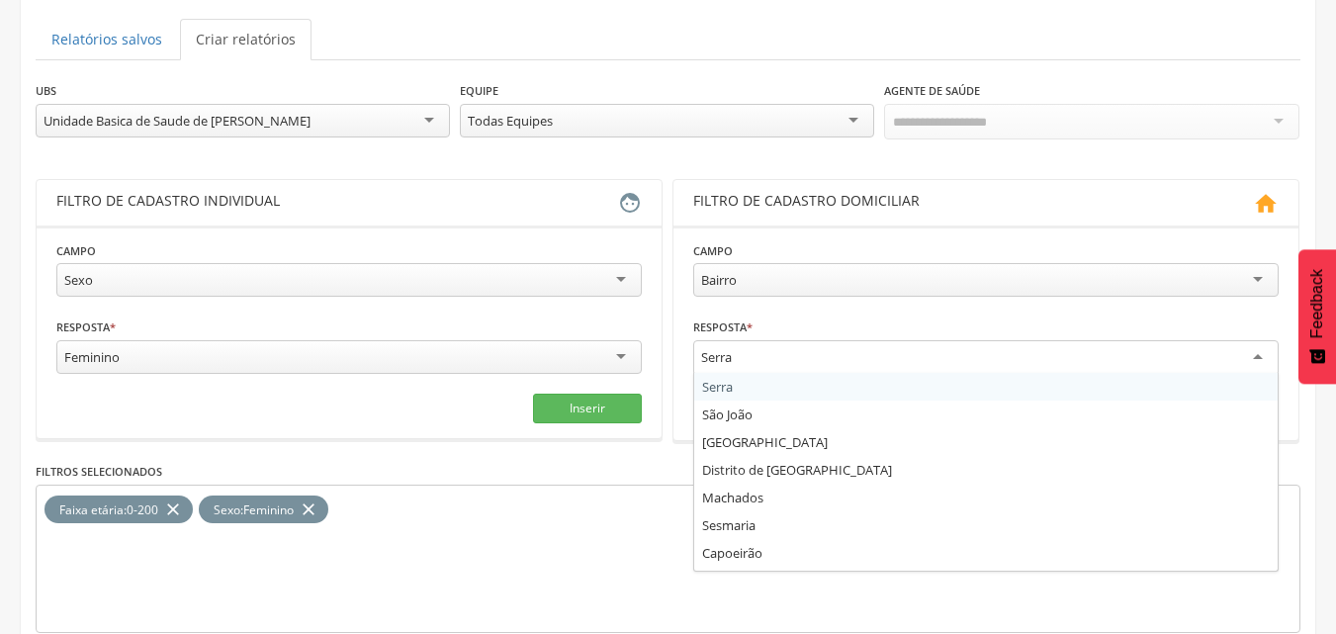
click at [769, 362] on div "Serra" at bounding box center [985, 358] width 585 height 36
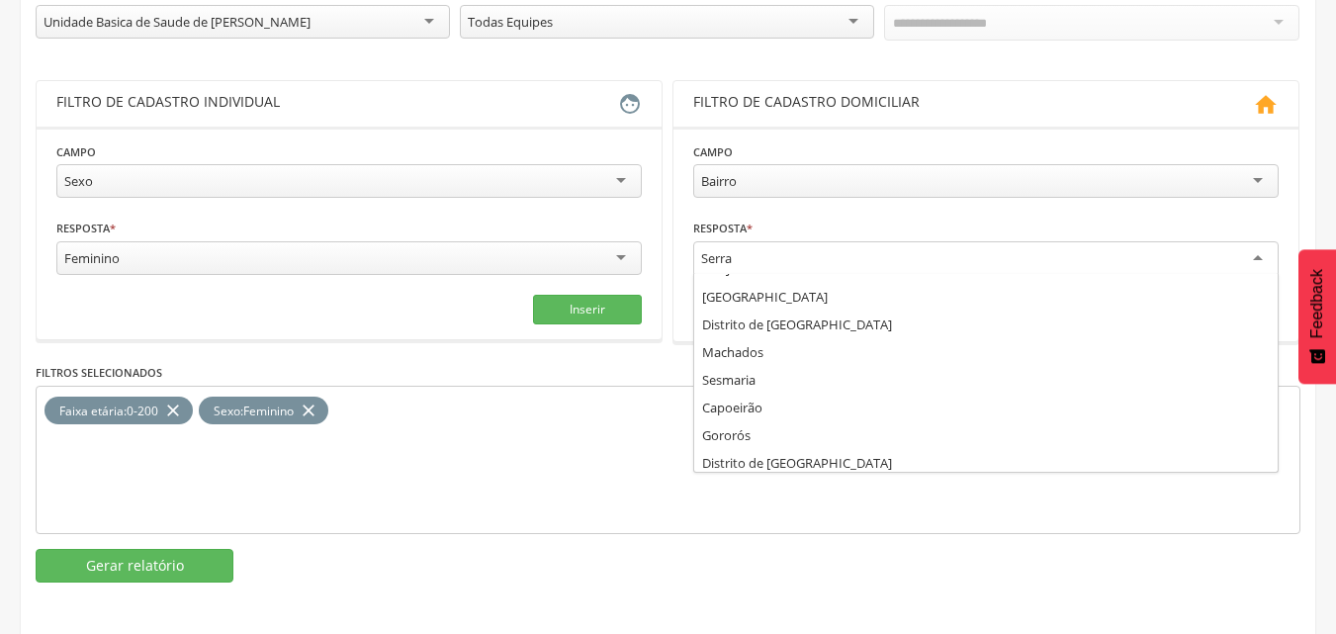
scroll to position [0, 0]
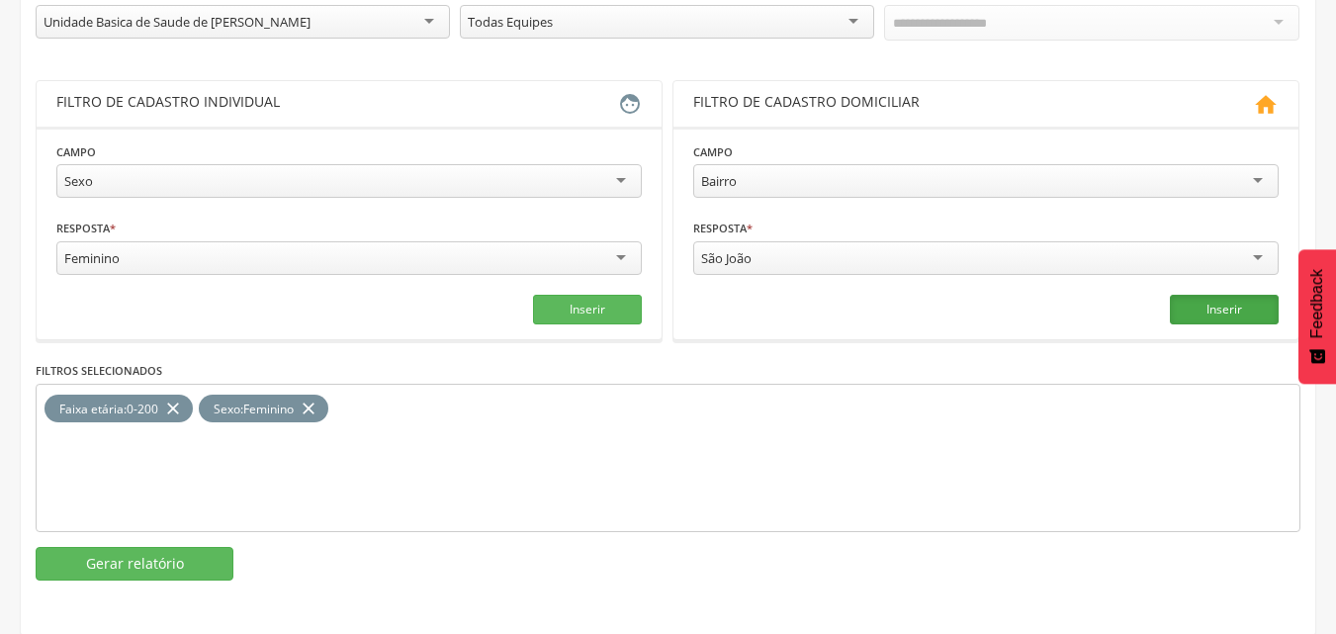
click at [1228, 309] on button "Inserir" at bounding box center [1224, 310] width 109 height 30
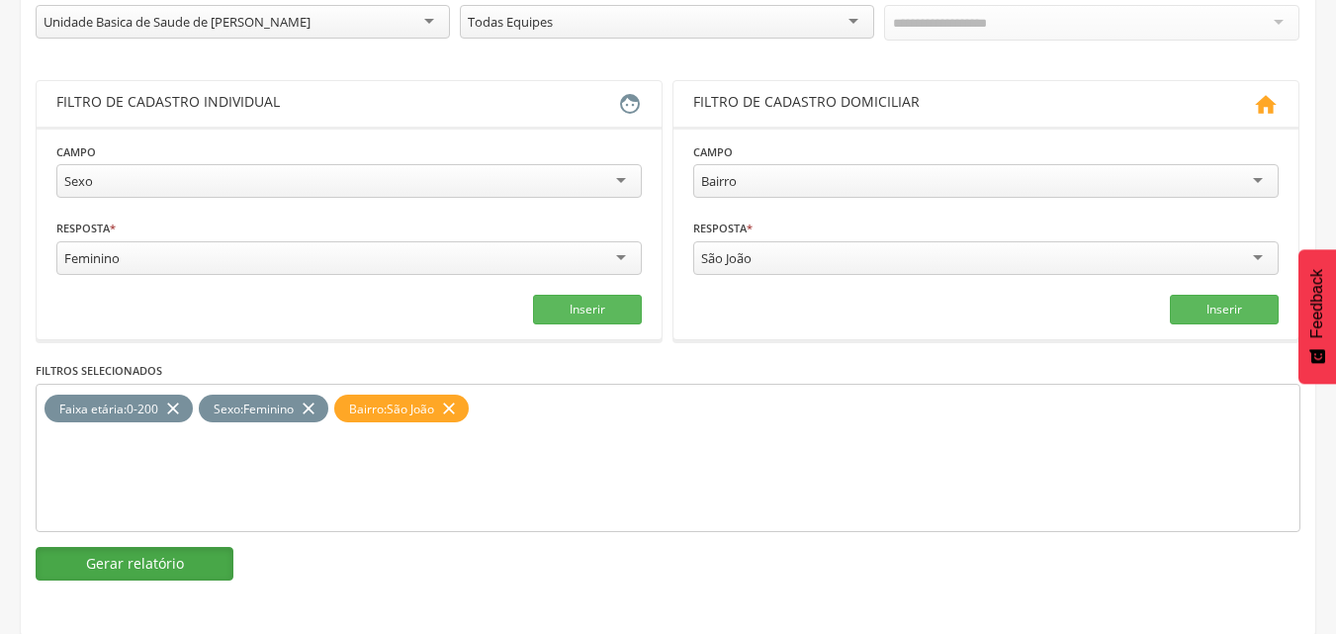
click at [159, 562] on button "Gerar relatório" at bounding box center [135, 564] width 198 height 34
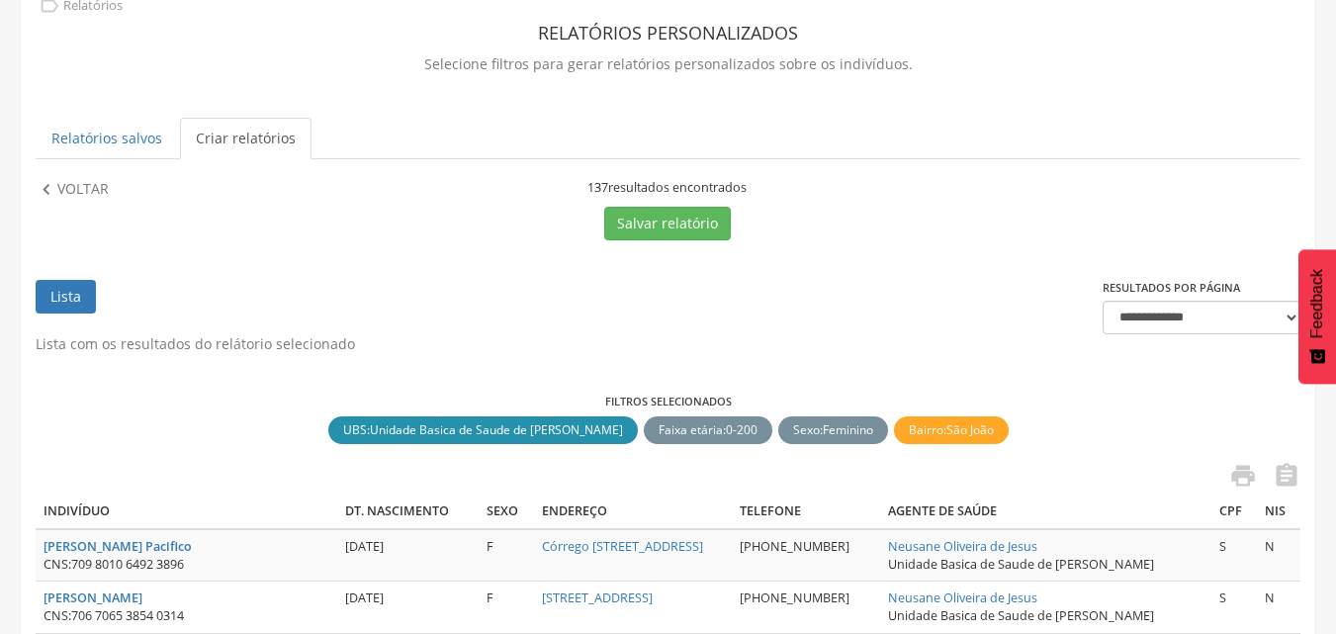
scroll to position [1, 0]
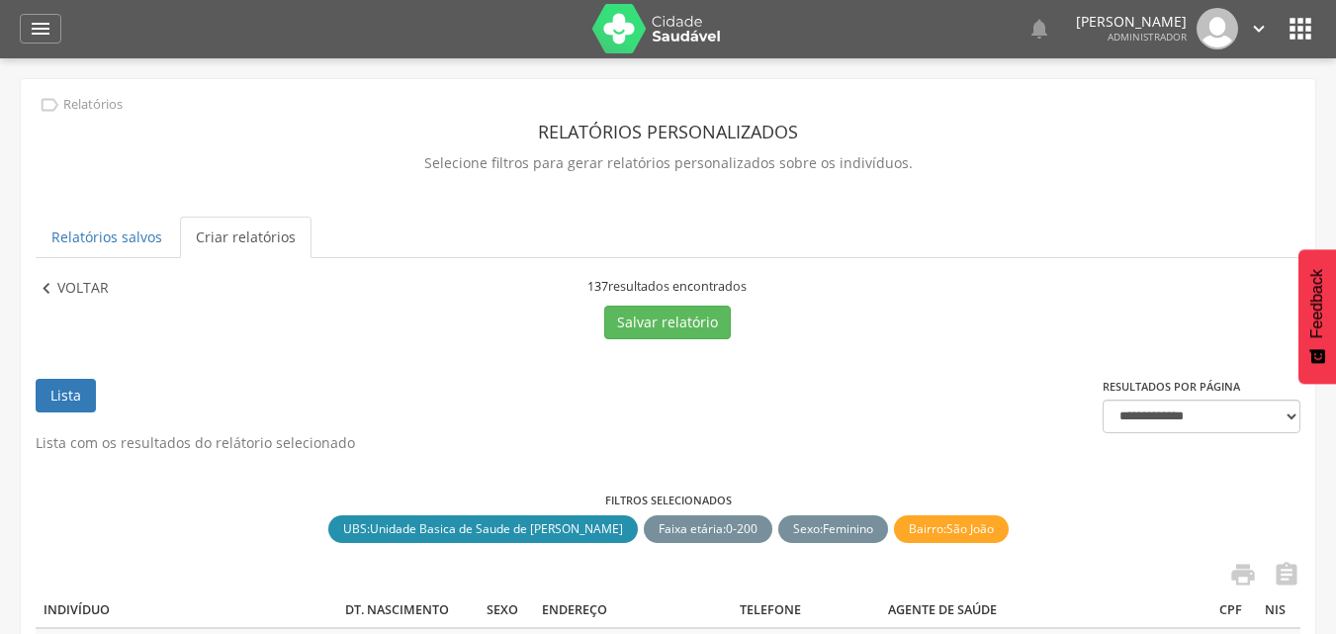
click at [100, 288] on p "Voltar" at bounding box center [82, 289] width 51 height 22
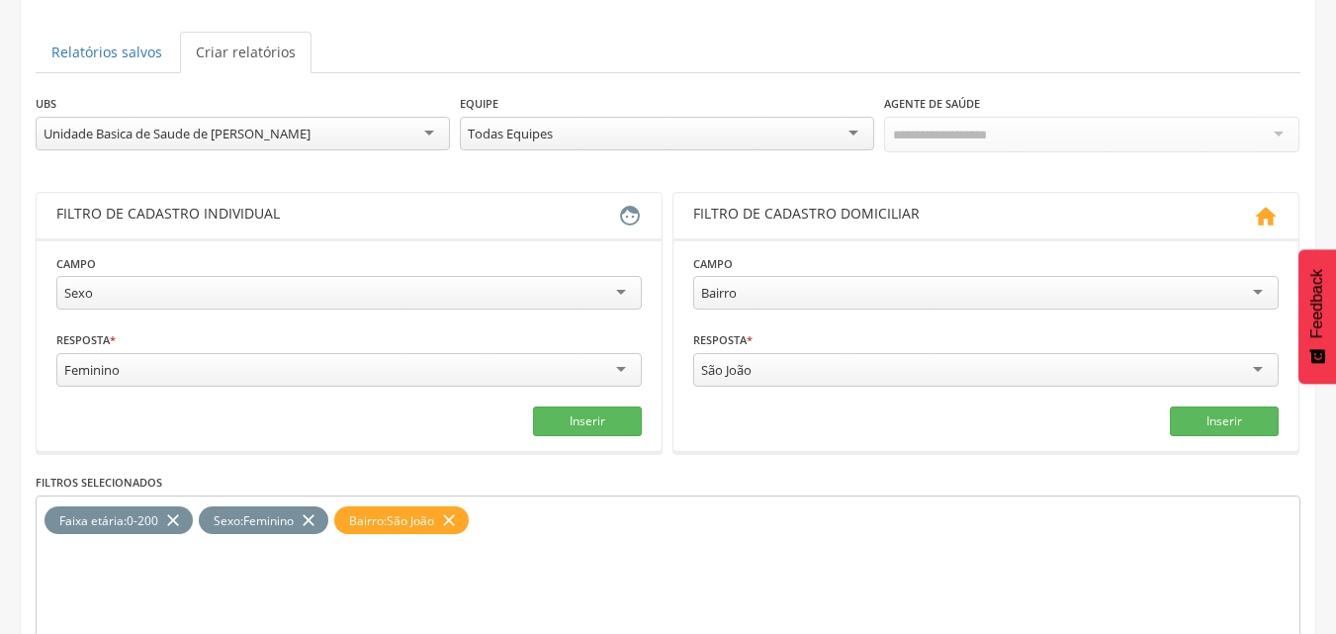
scroll to position [199, 0]
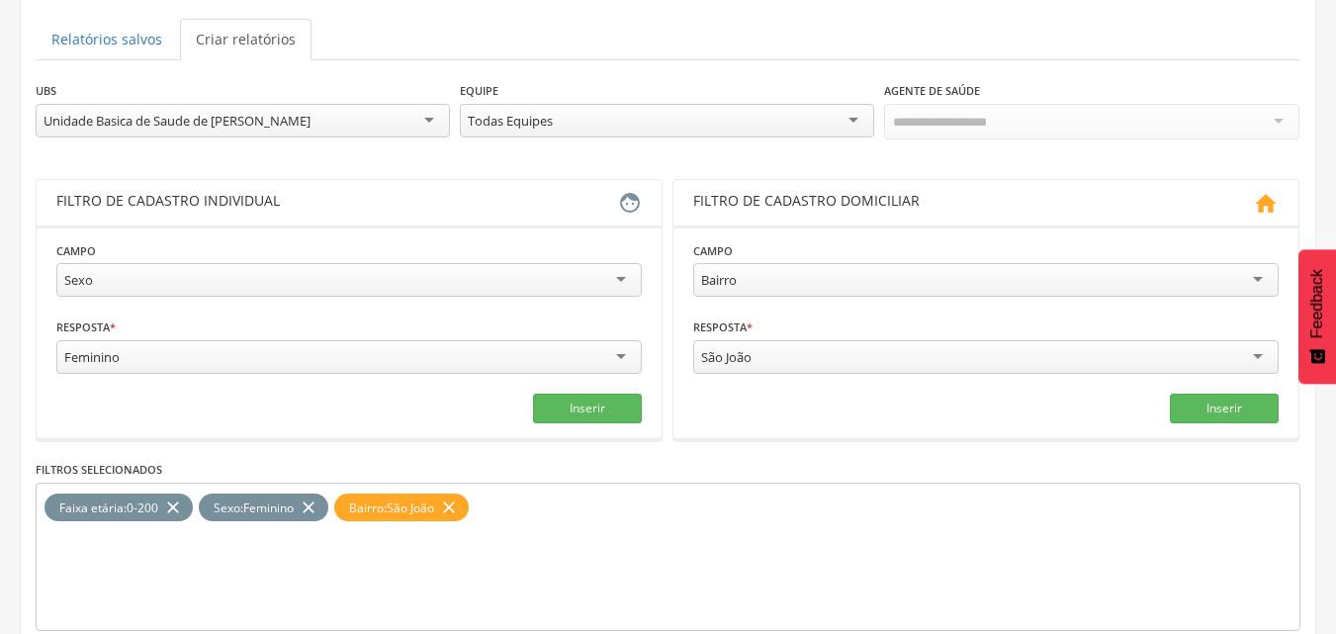
click at [315, 509] on icon "close" at bounding box center [309, 507] width 20 height 29
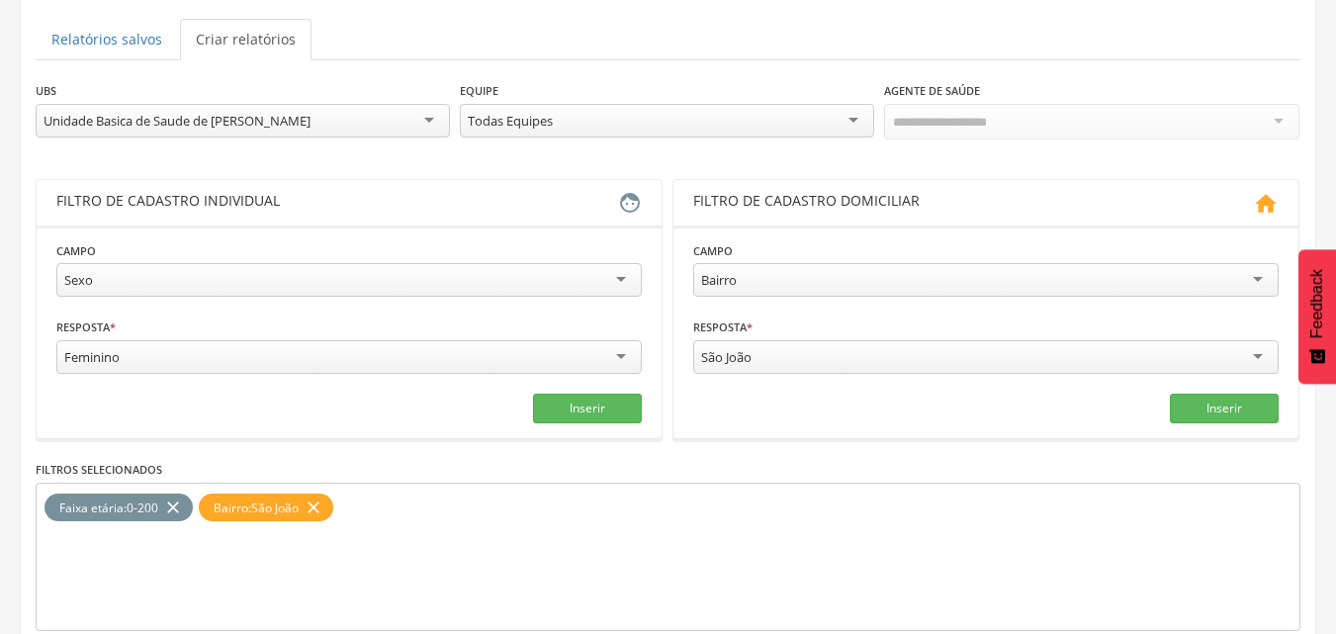
click at [281, 360] on div "Feminino" at bounding box center [348, 357] width 585 height 34
click at [578, 413] on button "Inserir" at bounding box center [587, 409] width 109 height 30
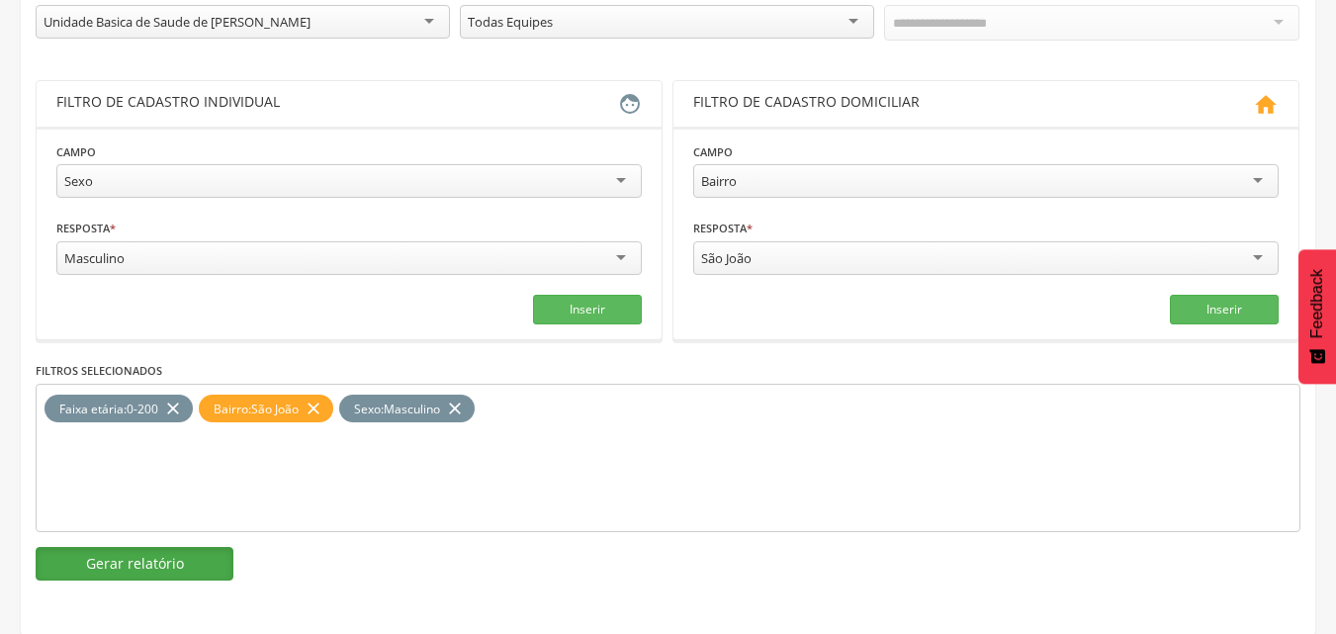
click at [143, 560] on button "Gerar relatório" at bounding box center [135, 564] width 198 height 34
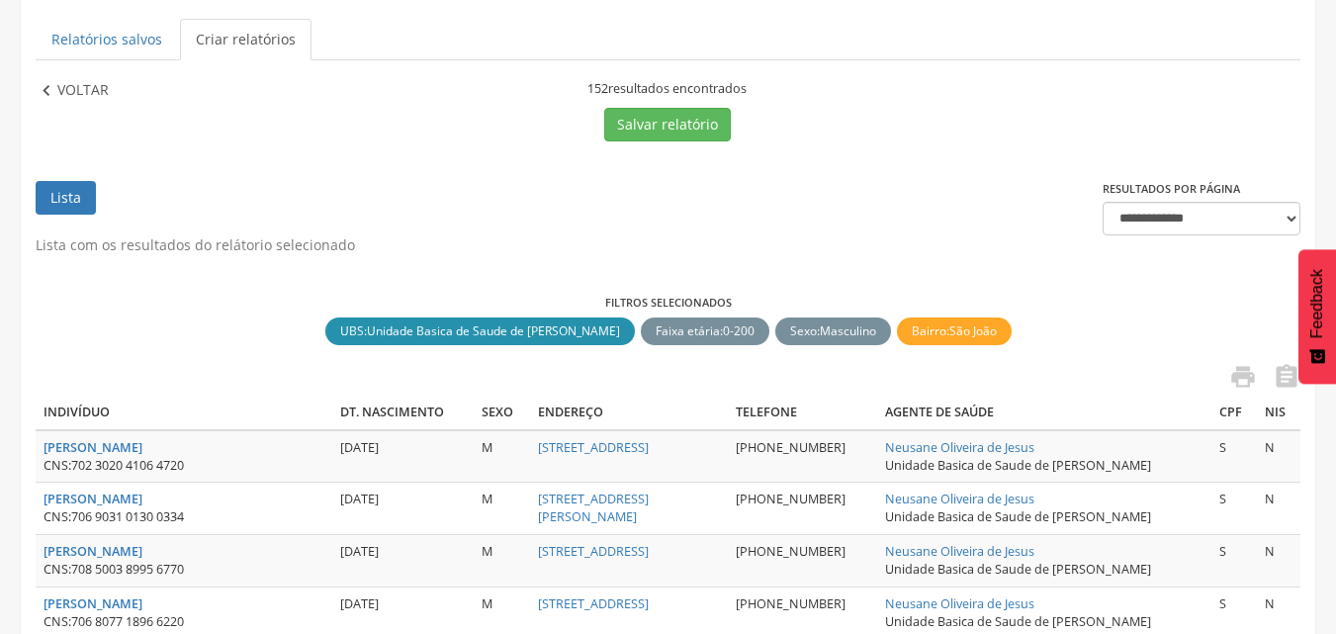
click at [81, 81] on p "Voltar" at bounding box center [82, 91] width 51 height 22
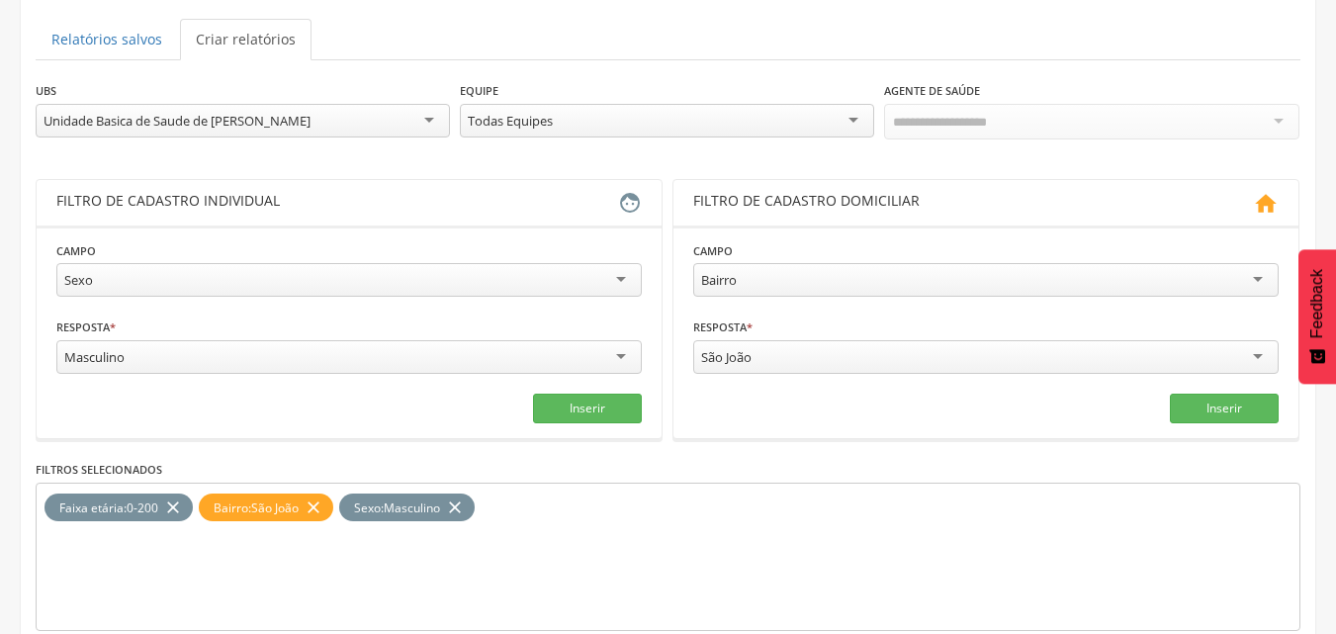
click at [884, 365] on div "São João" at bounding box center [985, 357] width 585 height 34
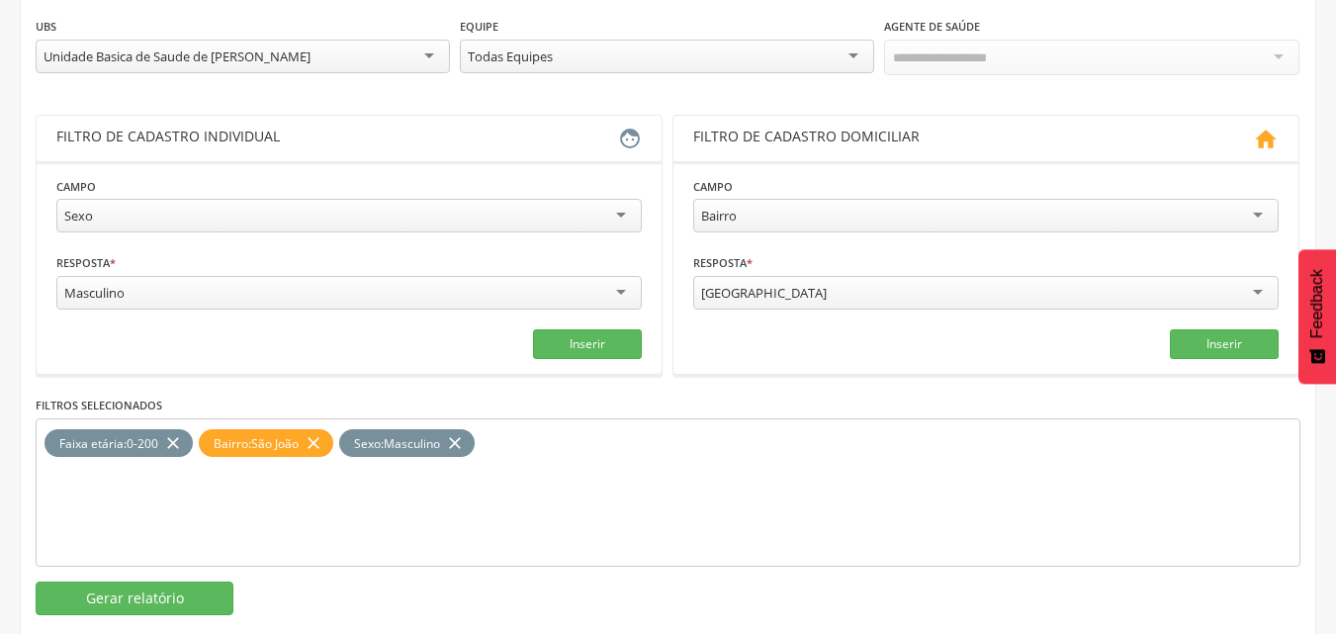
scroll to position [298, 0]
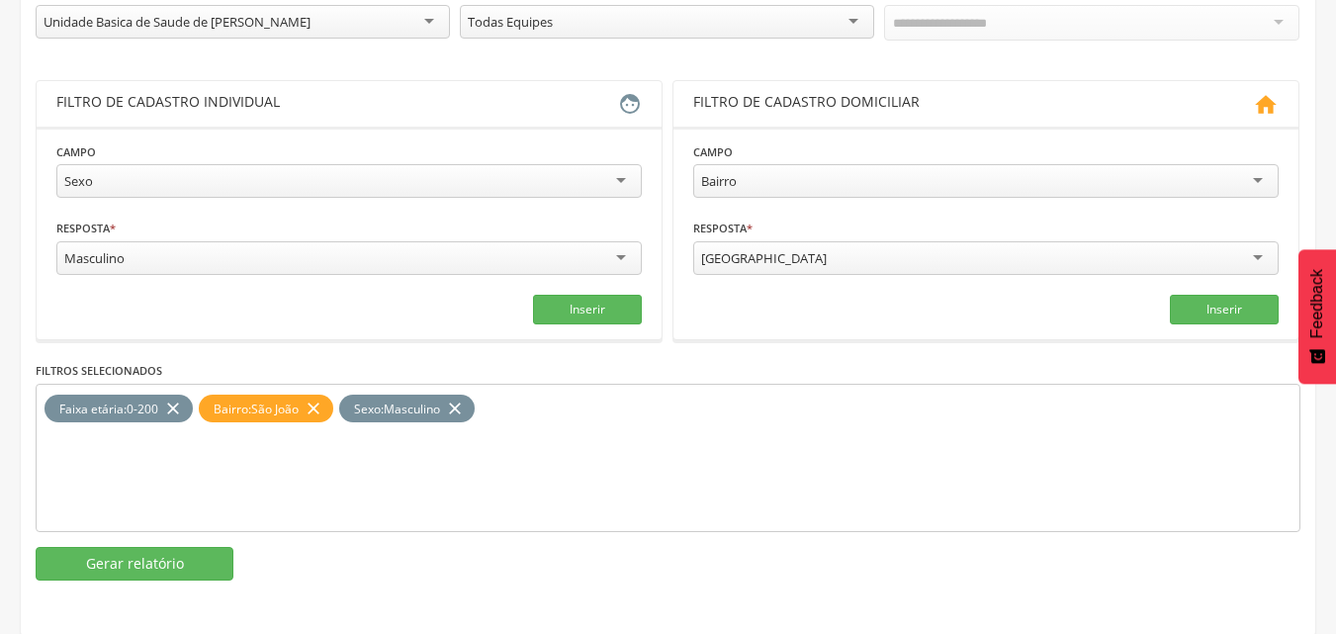
click at [323, 402] on icon "close" at bounding box center [314, 409] width 20 height 29
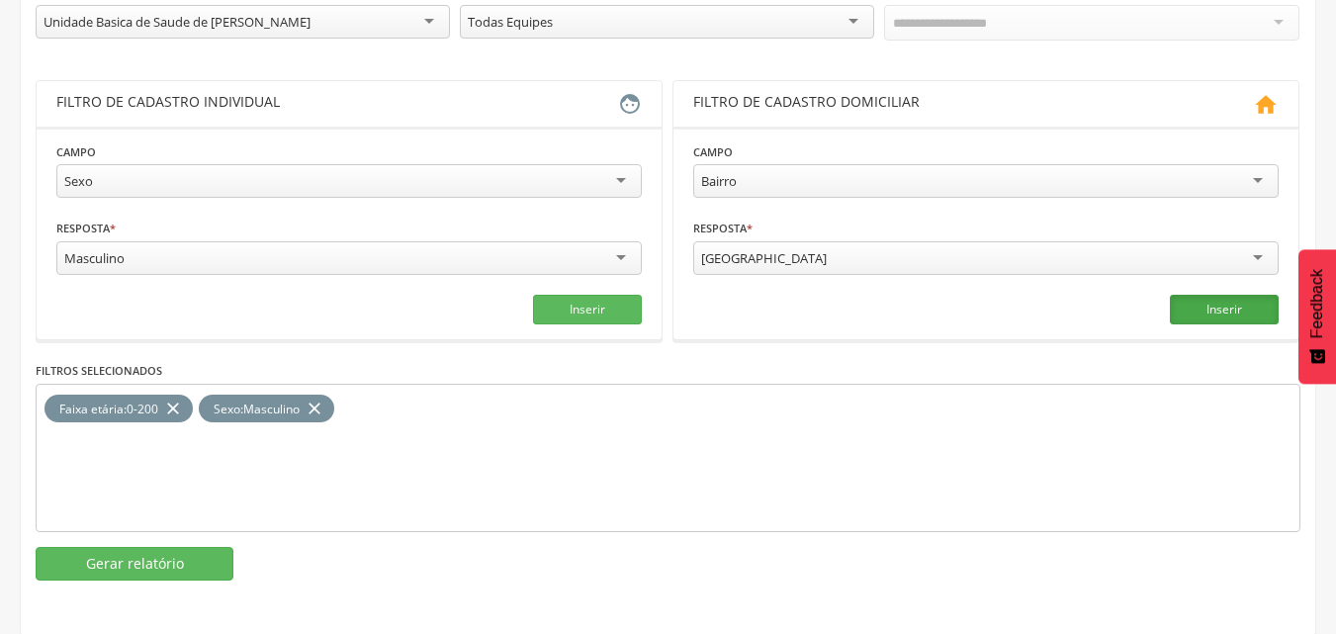
click at [1246, 317] on button "Inserir" at bounding box center [1224, 310] width 109 height 30
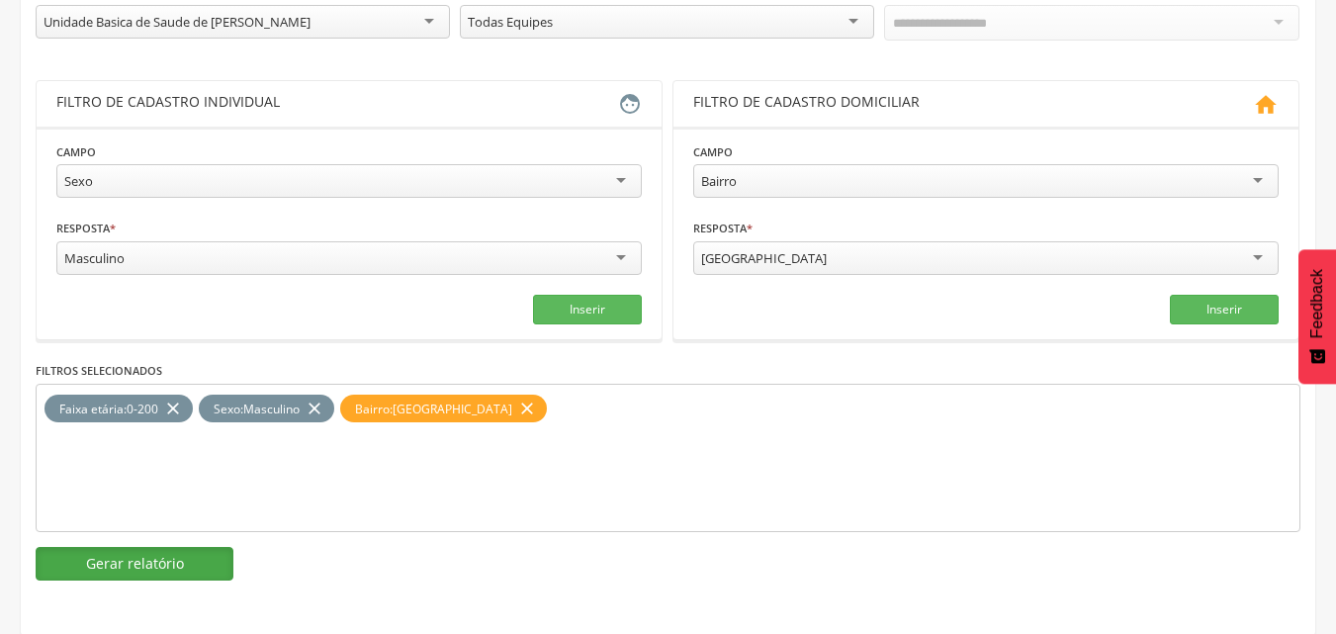
click at [138, 555] on button "Gerar relatório" at bounding box center [135, 564] width 198 height 34
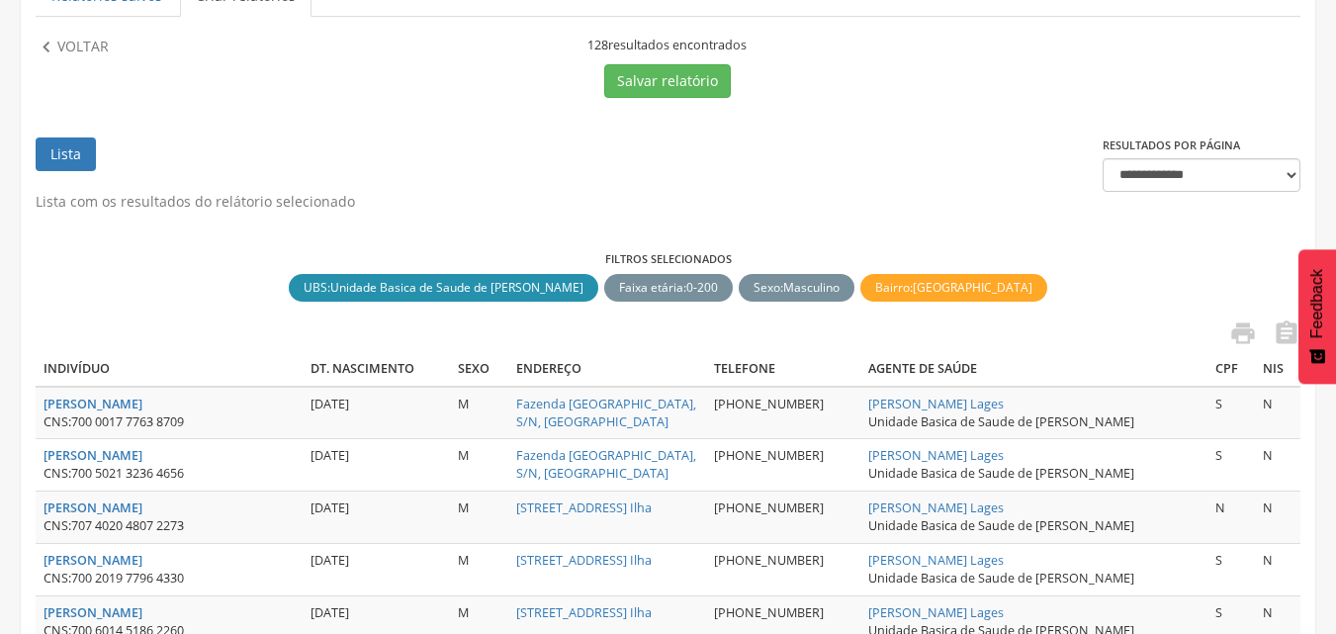
scroll to position [199, 0]
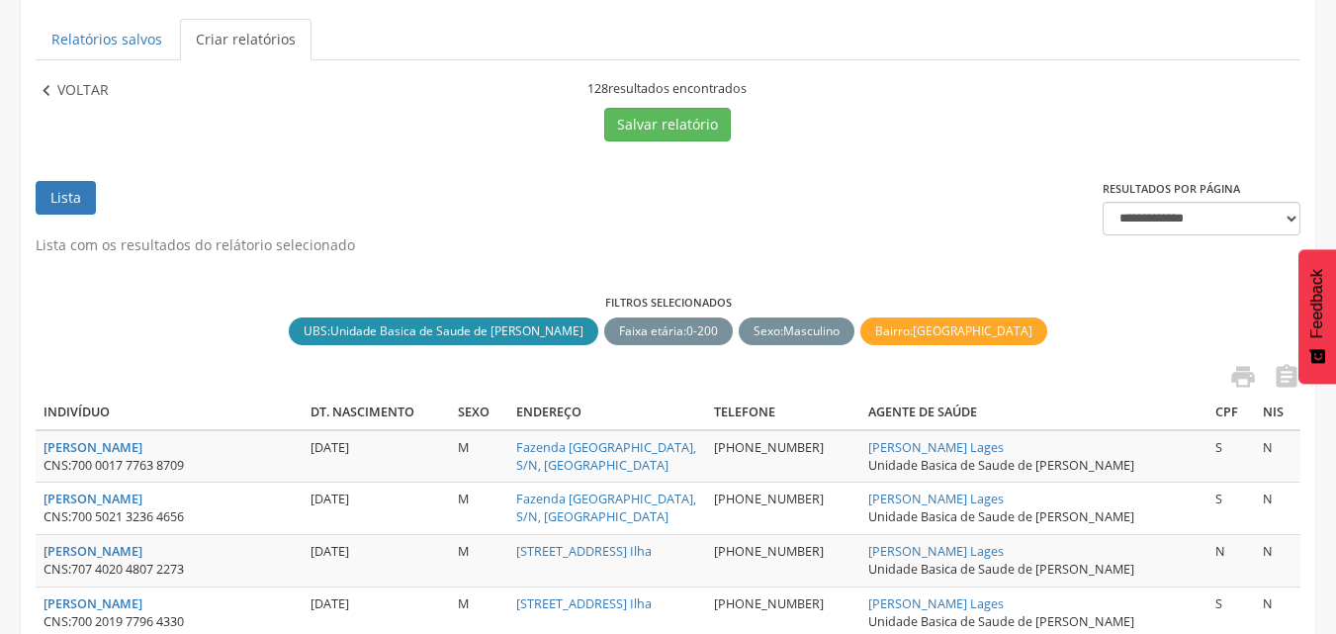
click at [82, 88] on p "Voltar" at bounding box center [82, 91] width 51 height 22
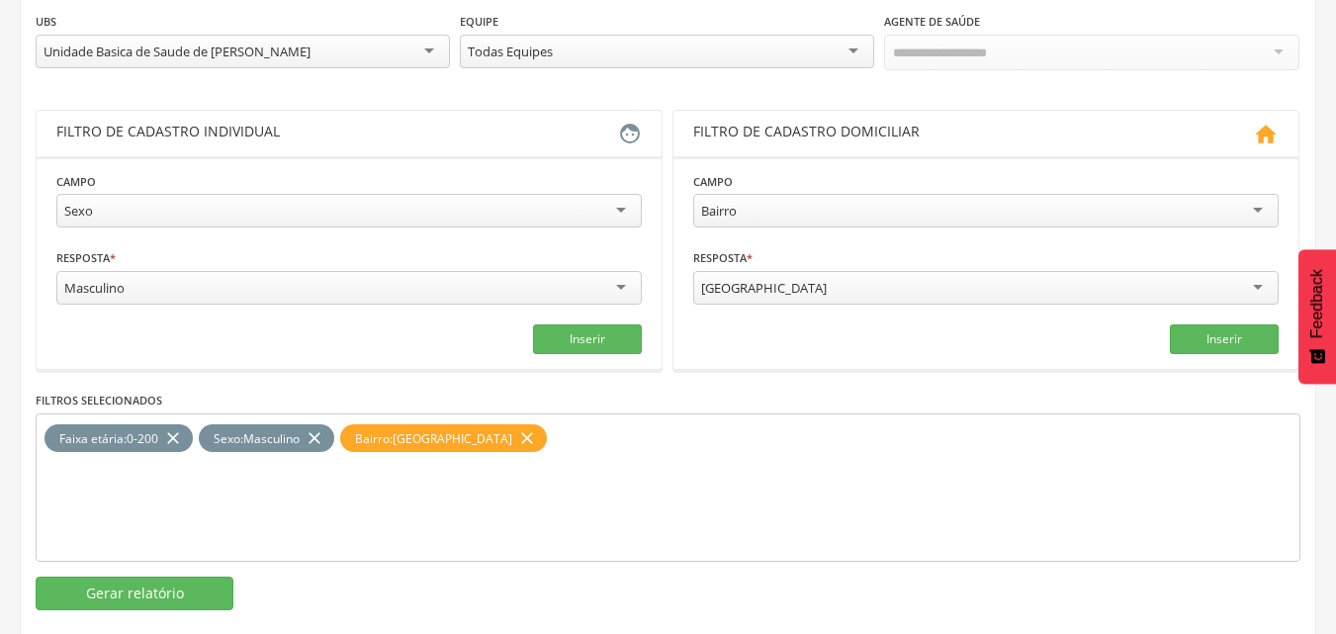
scroll to position [298, 0]
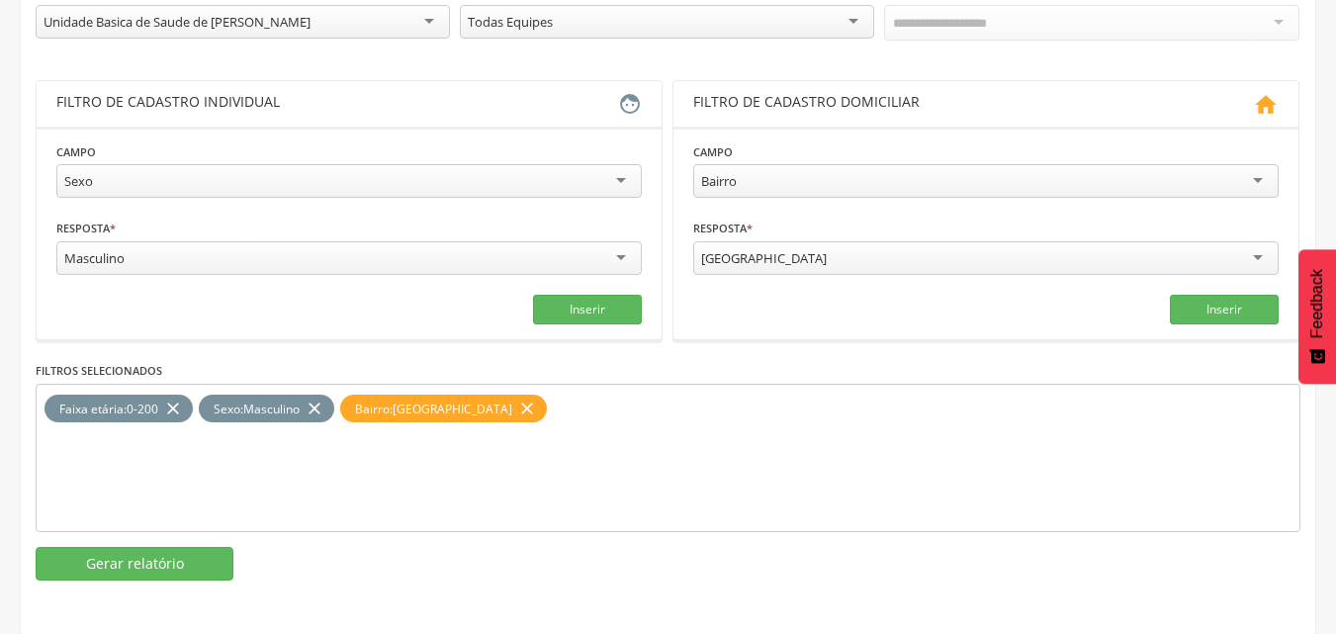
click at [324, 406] on icon "close" at bounding box center [315, 409] width 20 height 29
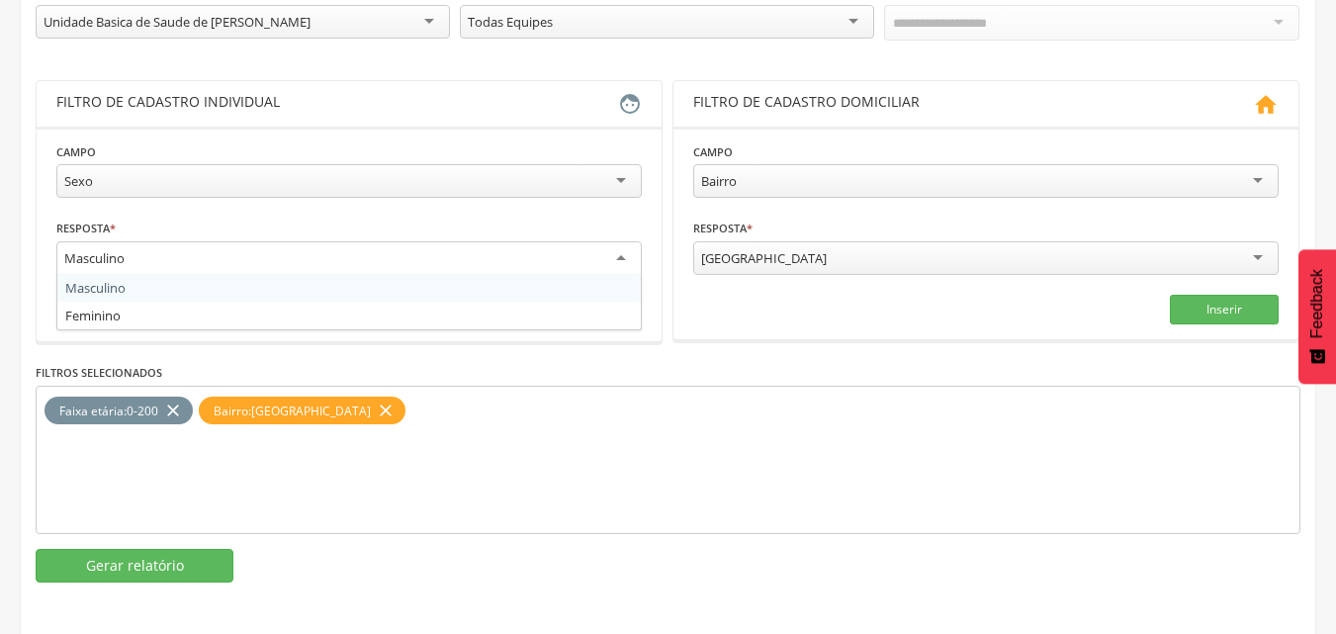
click at [359, 252] on div "Masculino" at bounding box center [348, 259] width 585 height 36
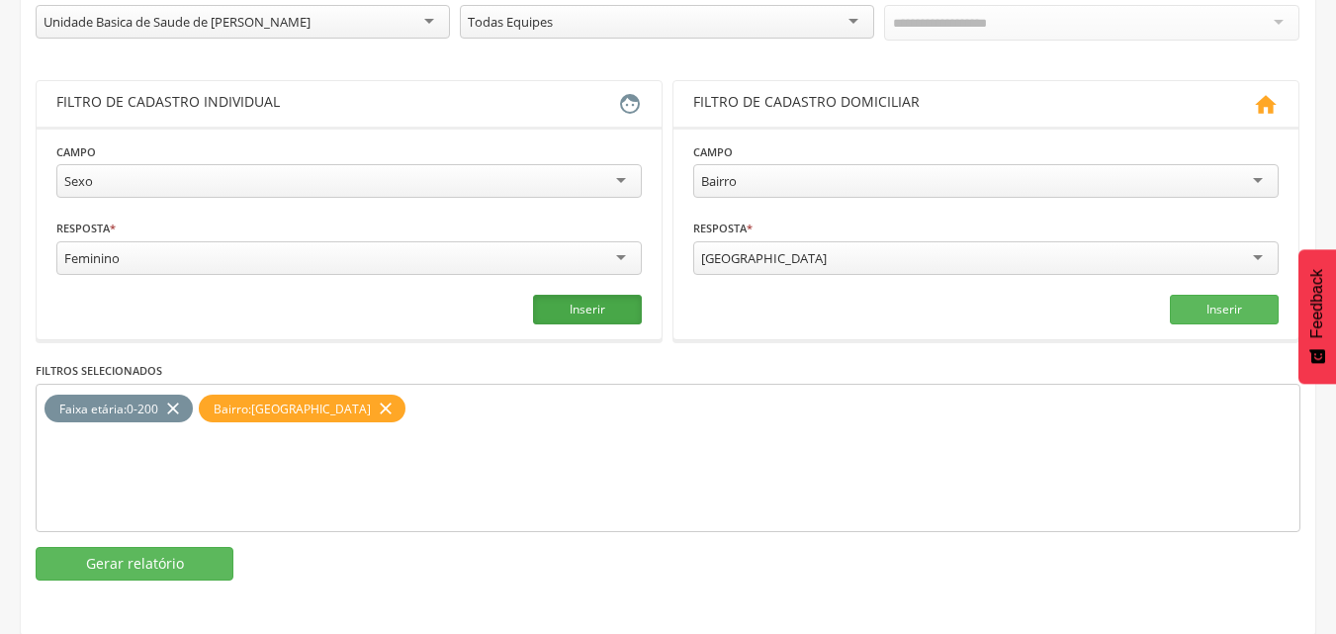
click at [563, 314] on button "Inserir" at bounding box center [587, 310] width 109 height 30
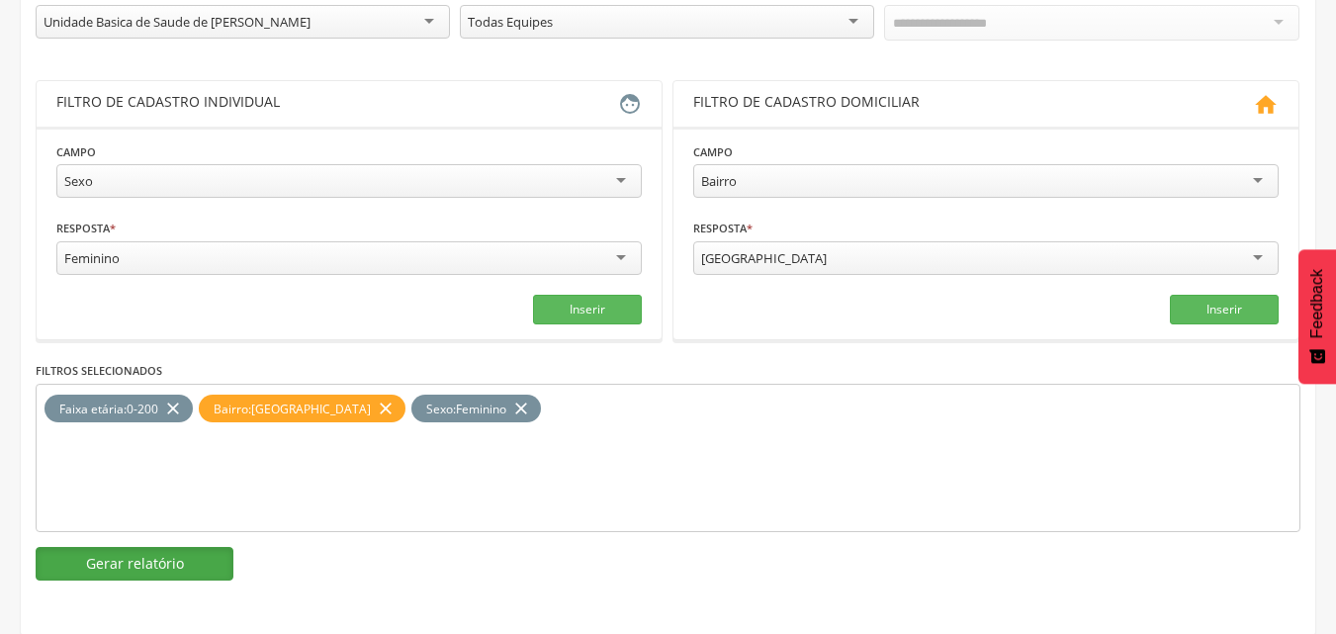
click at [184, 562] on button "Gerar relatório" at bounding box center [135, 564] width 198 height 34
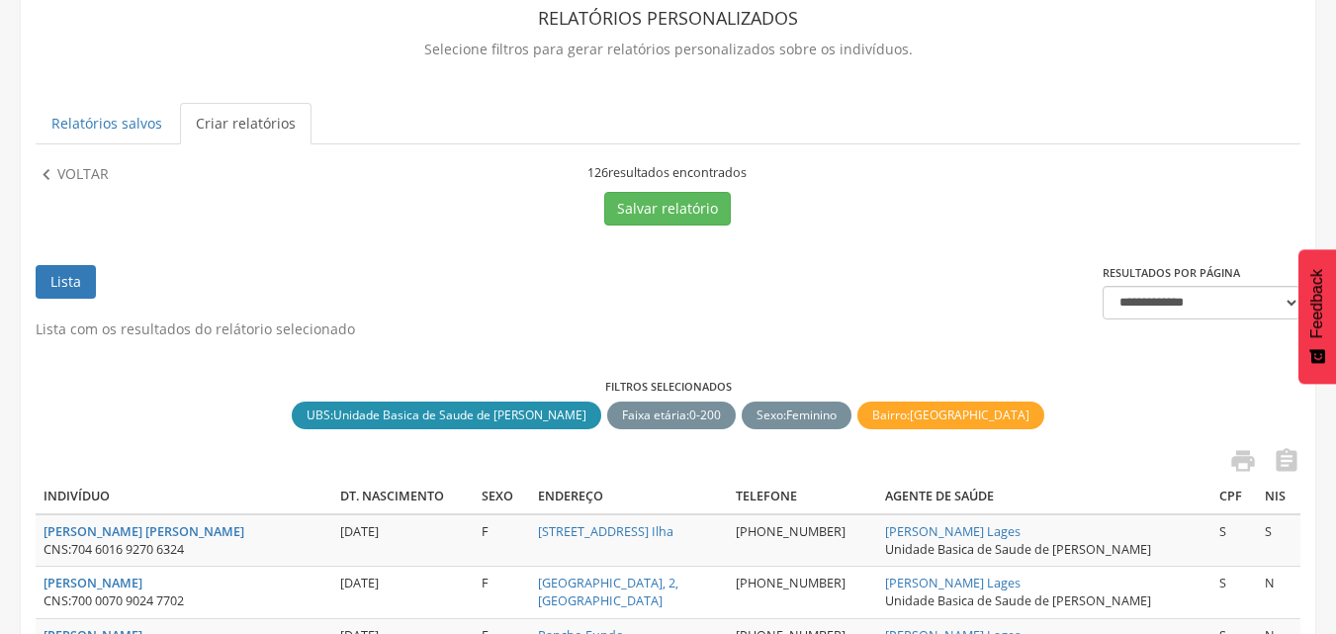
scroll to position [100, 0]
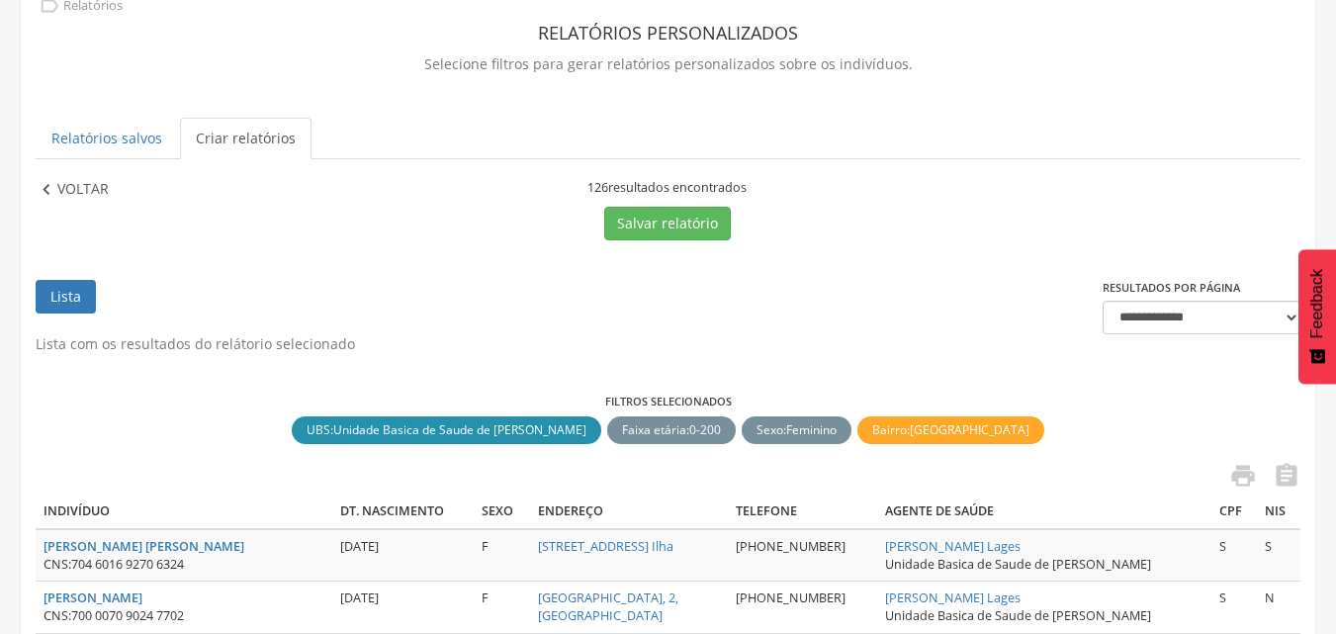
click at [63, 193] on p "Voltar" at bounding box center [82, 190] width 51 height 22
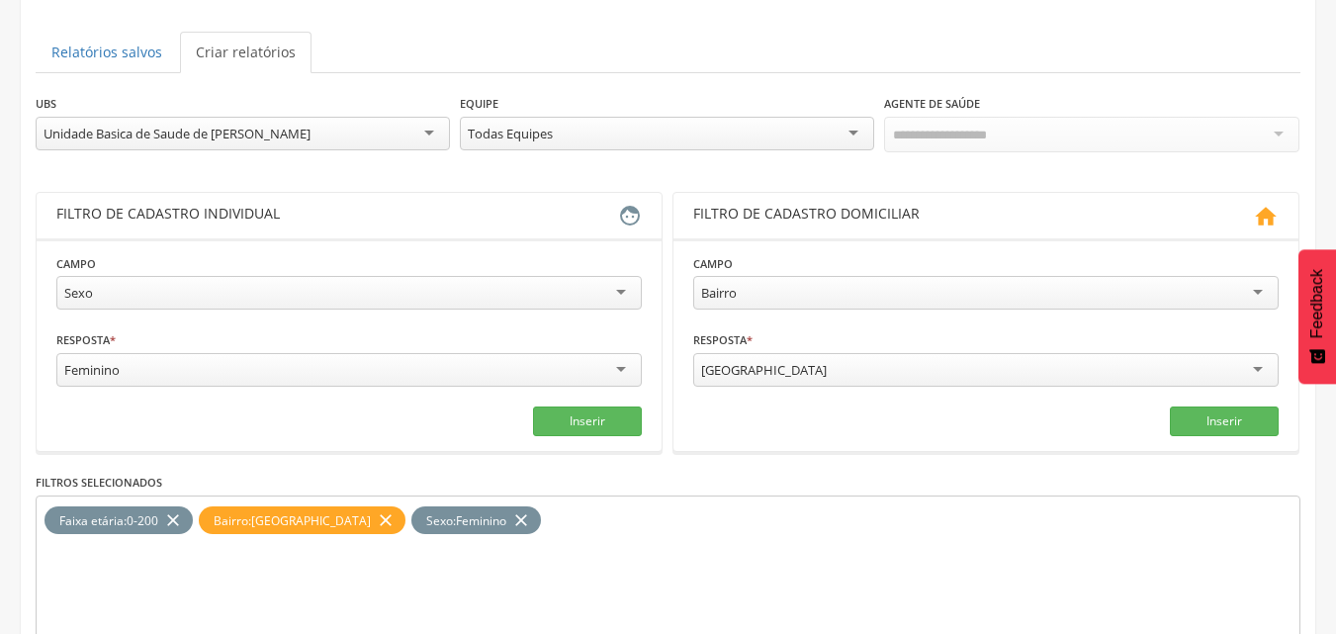
scroll to position [298, 0]
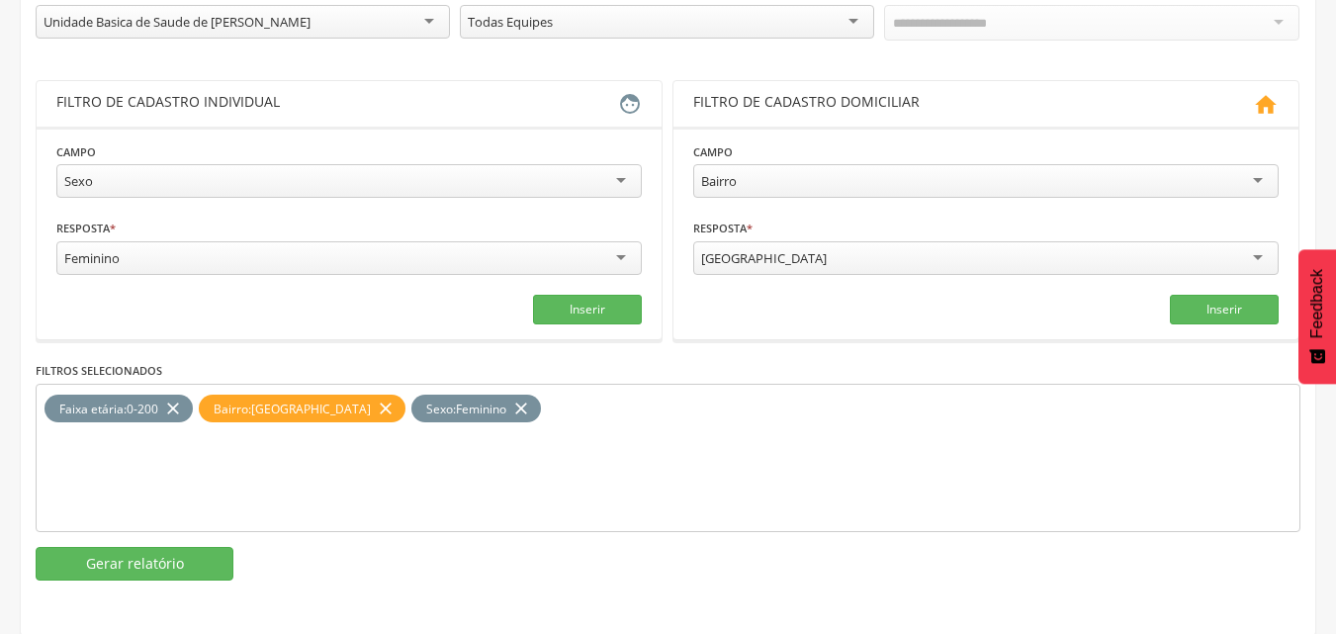
click at [775, 259] on div "[GEOGRAPHIC_DATA]" at bounding box center [764, 258] width 126 height 18
click at [376, 406] on icon "close" at bounding box center [386, 409] width 20 height 29
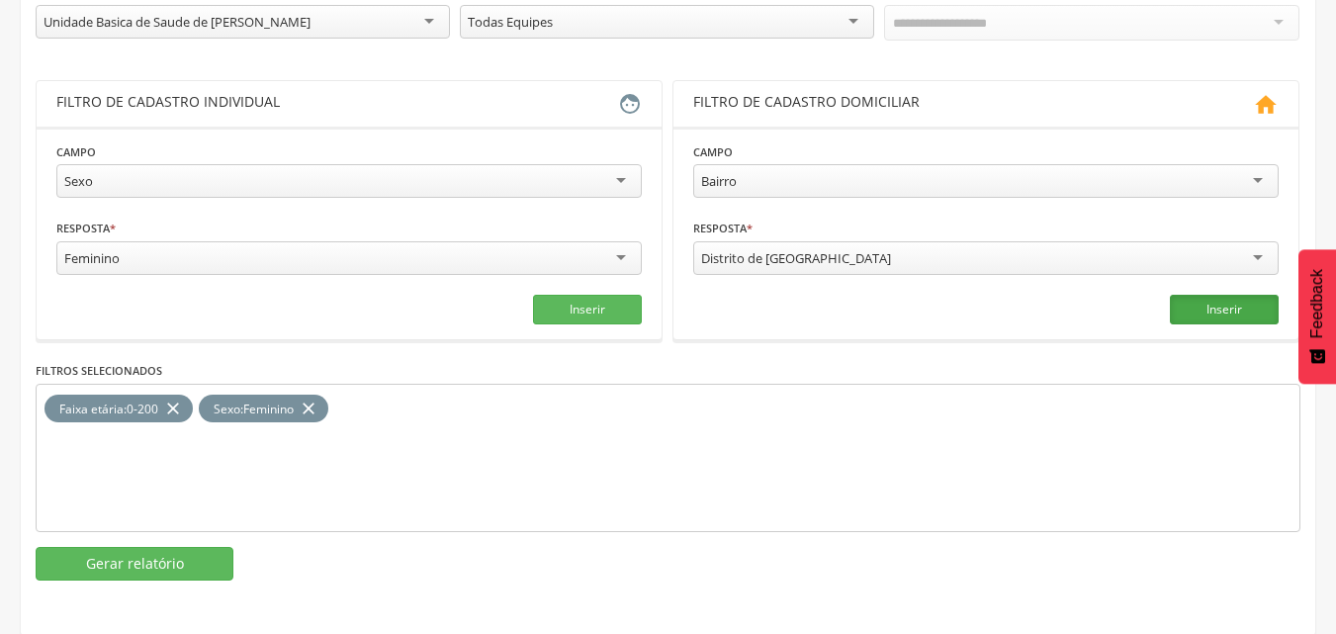
click at [1217, 311] on button "Inserir" at bounding box center [1224, 310] width 109 height 30
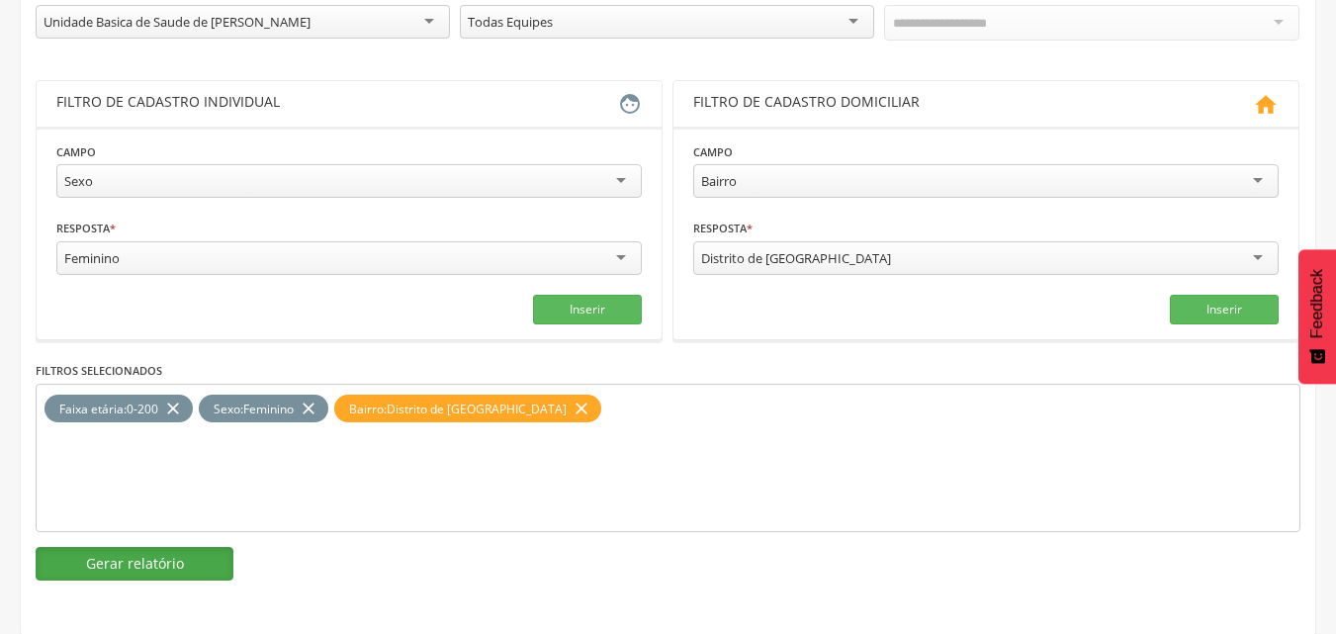
click at [118, 554] on button "Gerar relatório" at bounding box center [135, 564] width 198 height 34
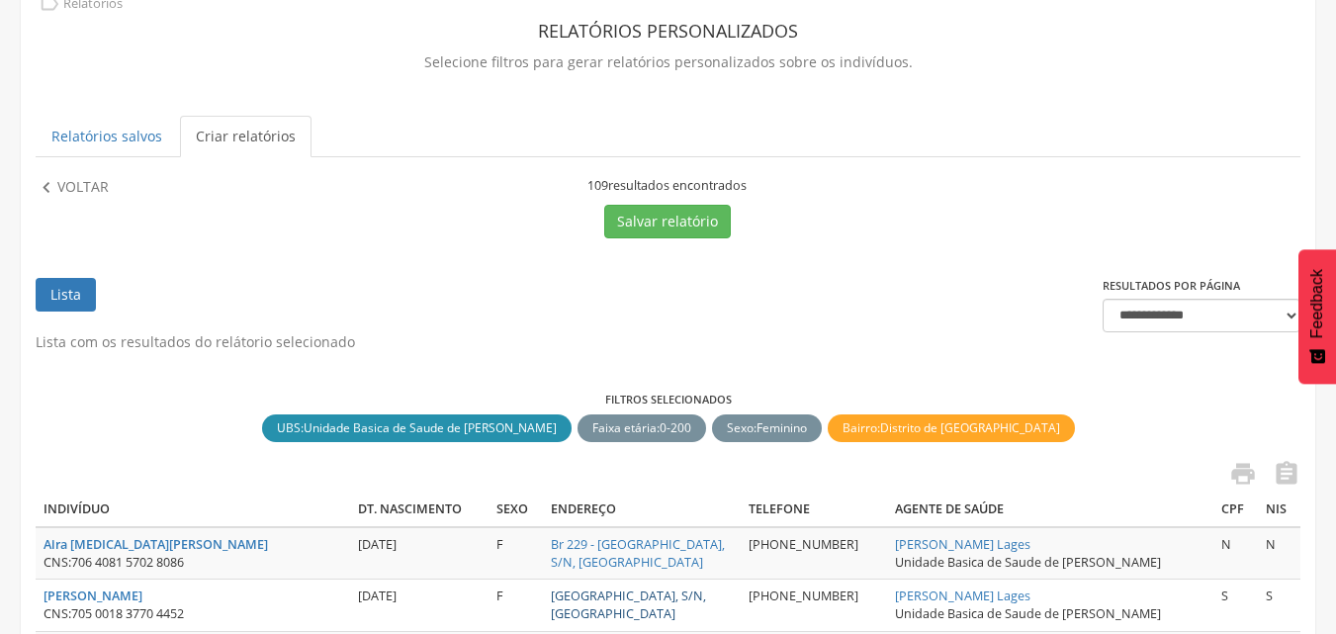
scroll to position [100, 0]
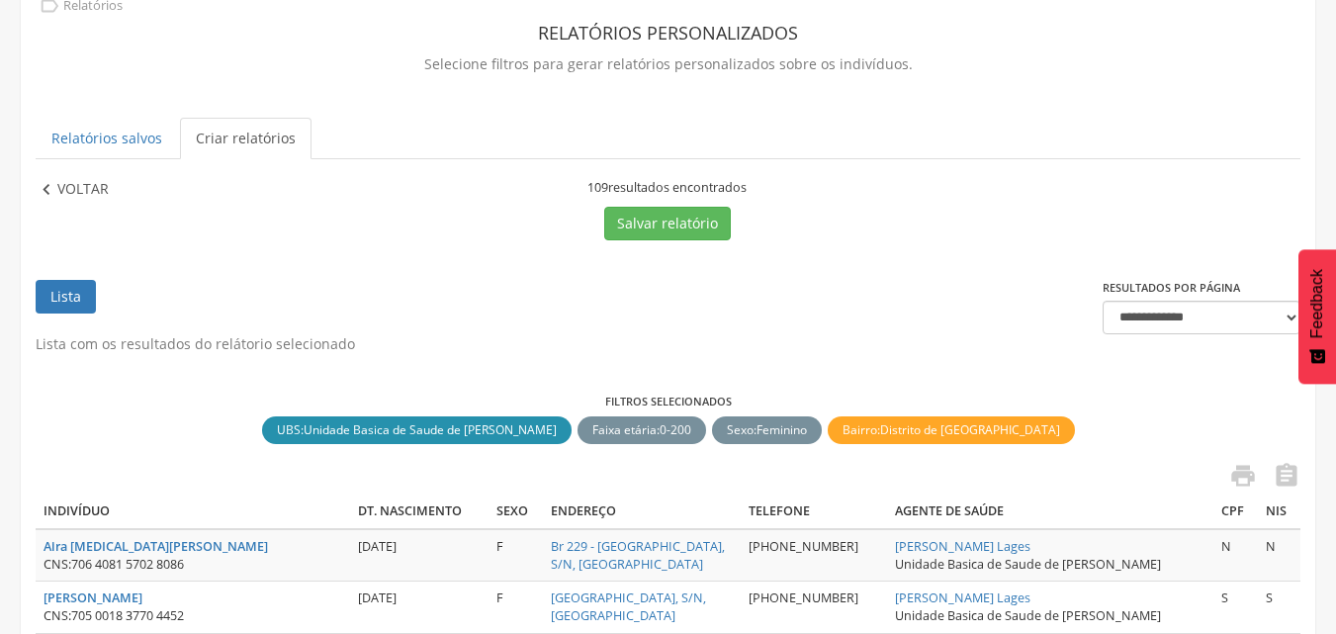
click at [88, 191] on p "Voltar" at bounding box center [82, 190] width 51 height 22
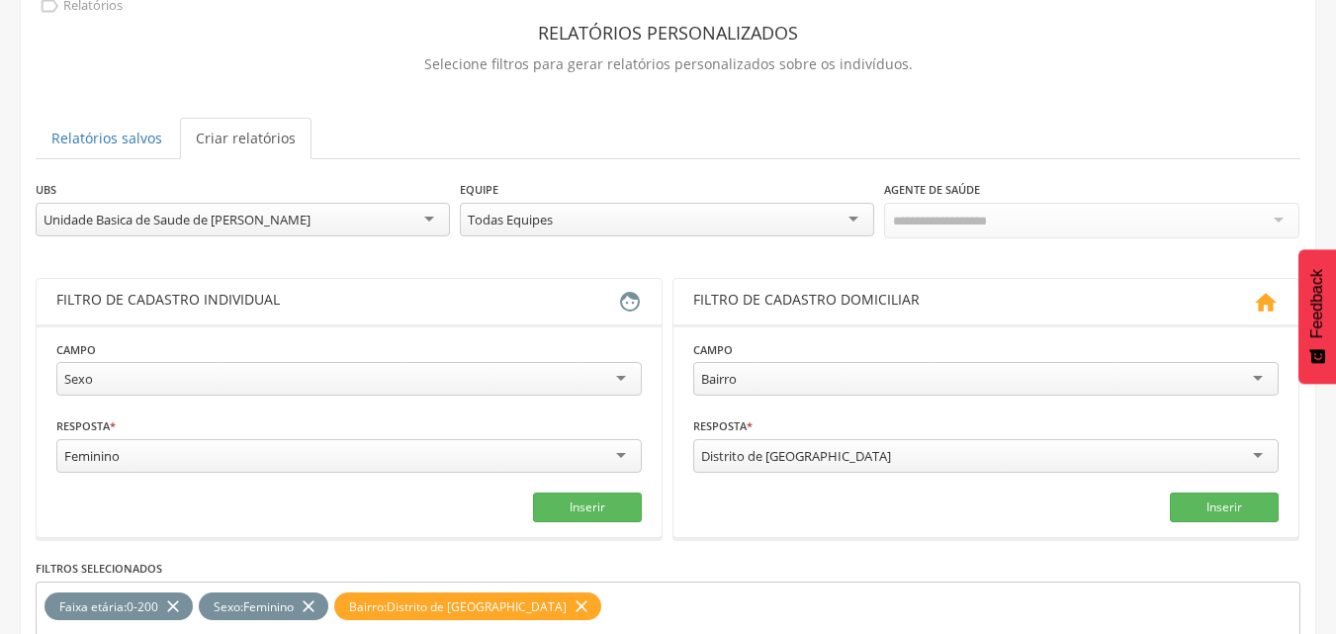
click at [612, 446] on div "Feminino" at bounding box center [348, 456] width 585 height 34
click at [312, 601] on icon "close" at bounding box center [309, 606] width 20 height 29
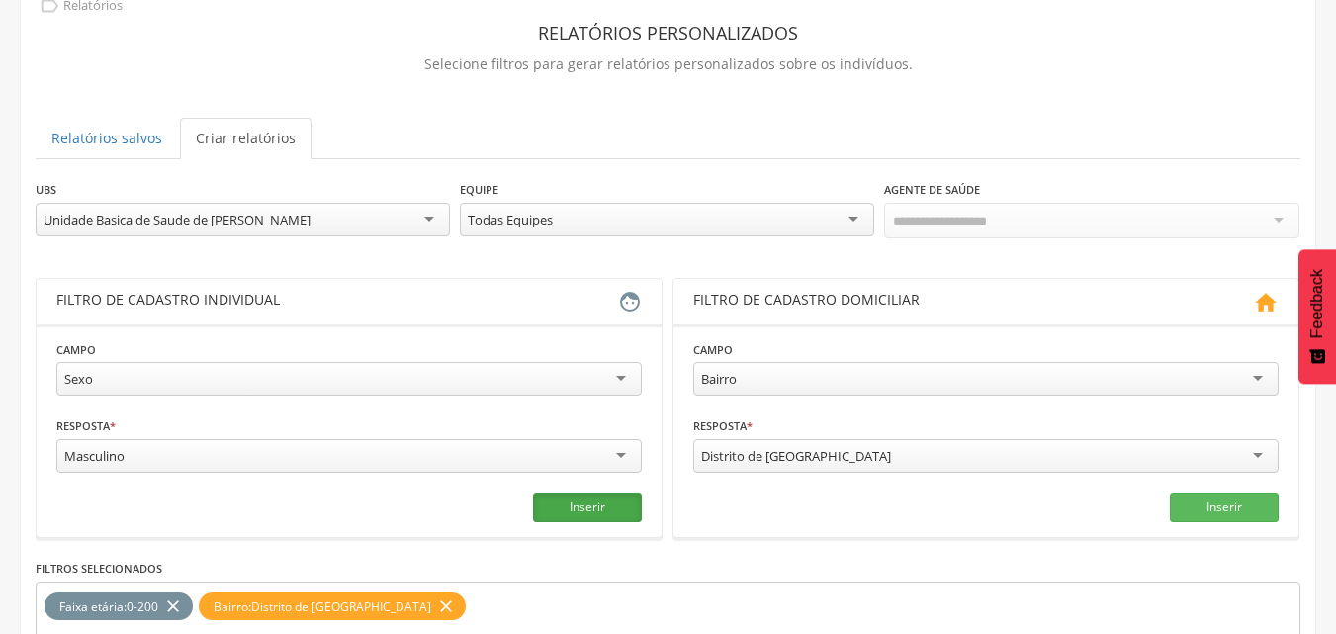
click at [563, 514] on button "Inserir" at bounding box center [587, 507] width 109 height 30
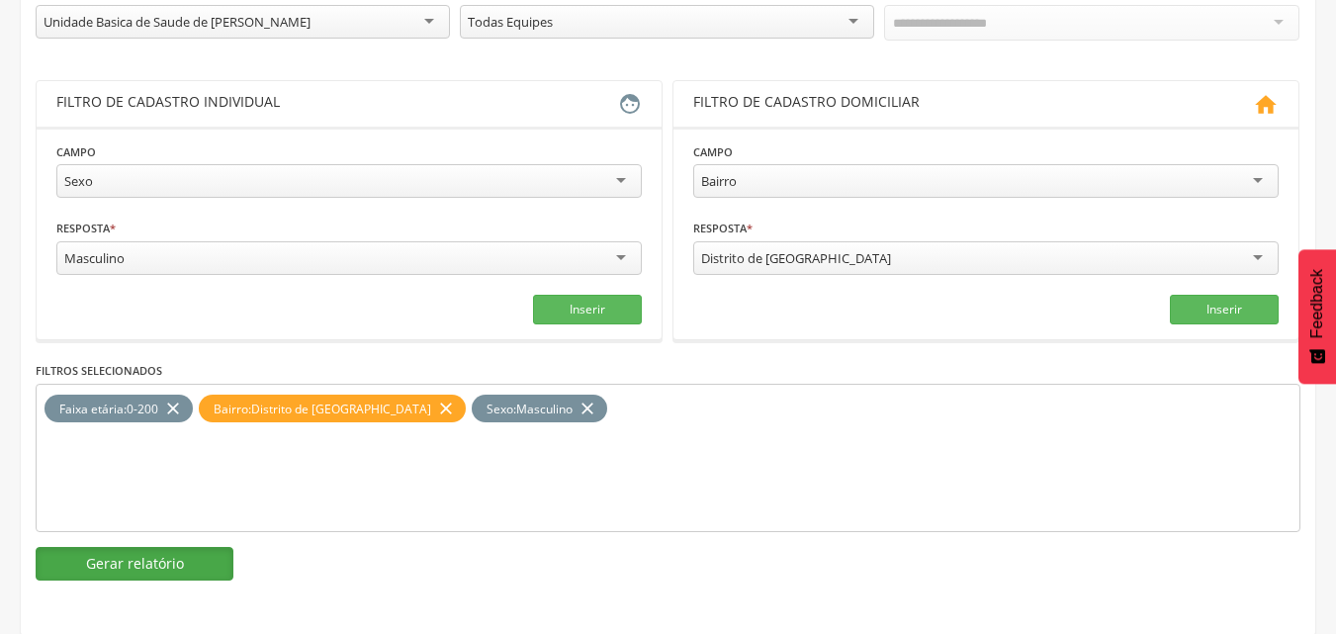
click at [179, 559] on button "Gerar relatório" at bounding box center [135, 564] width 198 height 34
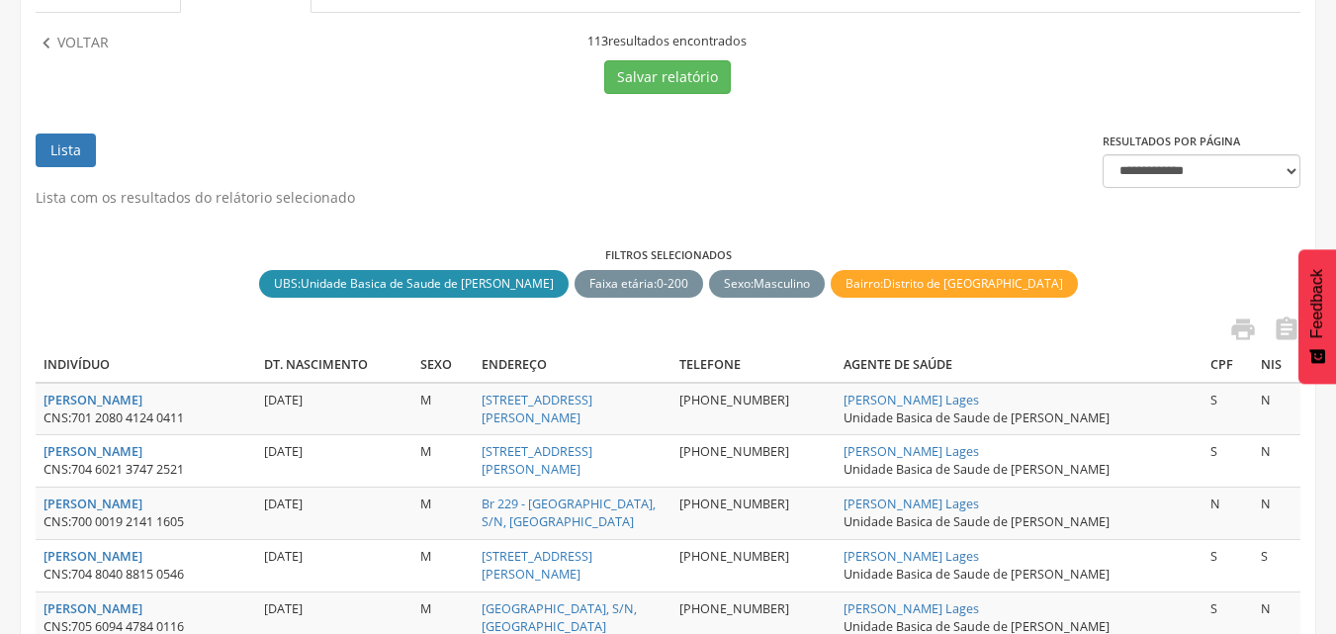
scroll to position [199, 0]
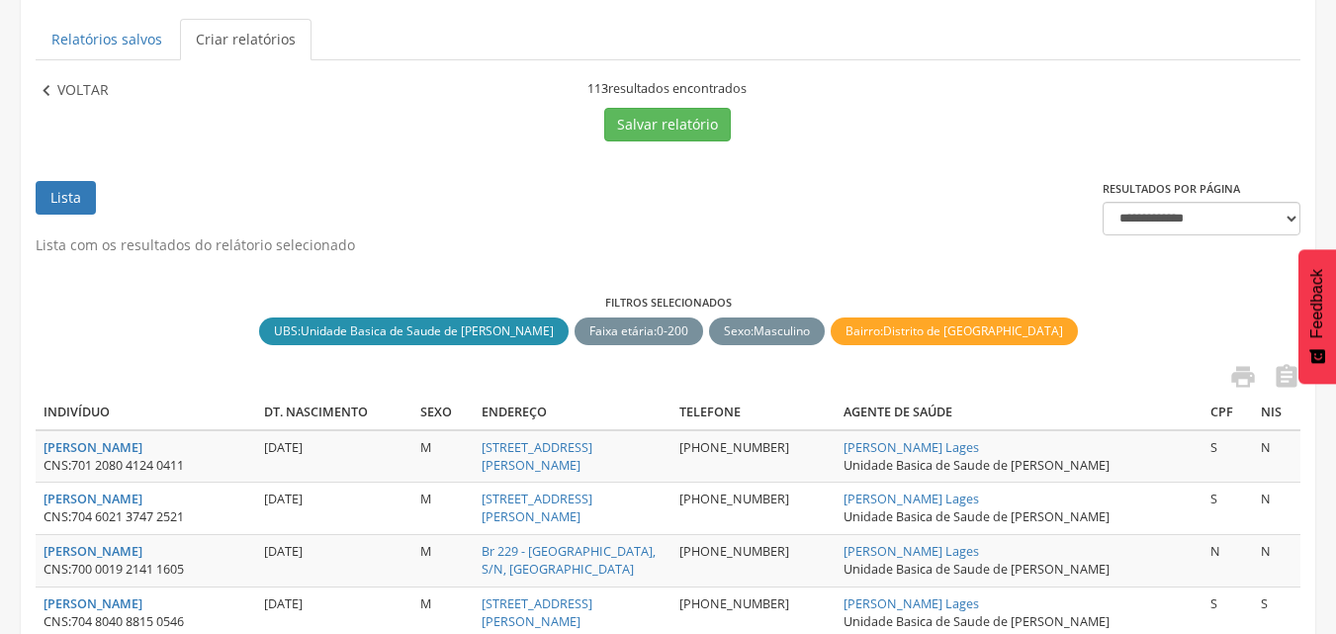
click at [88, 97] on p "Voltar" at bounding box center [82, 91] width 51 height 22
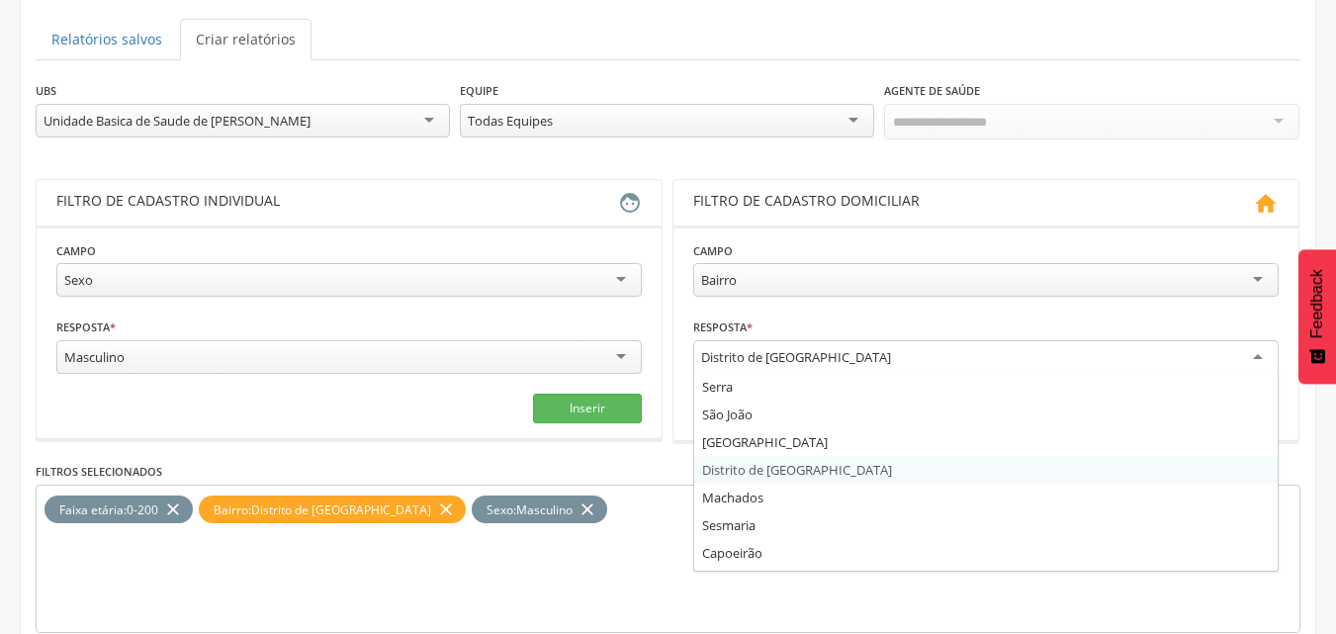
click at [1020, 365] on div "Distrito de [GEOGRAPHIC_DATA]" at bounding box center [985, 358] width 585 height 36
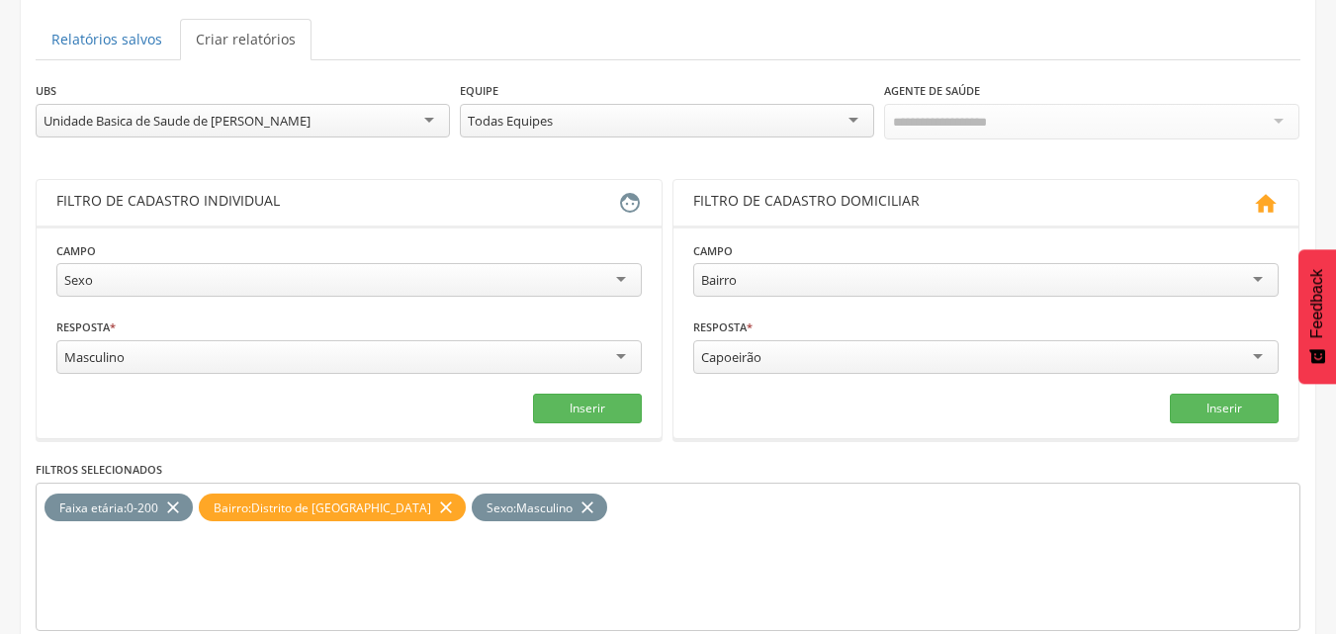
click at [436, 502] on icon "close" at bounding box center [446, 507] width 20 height 29
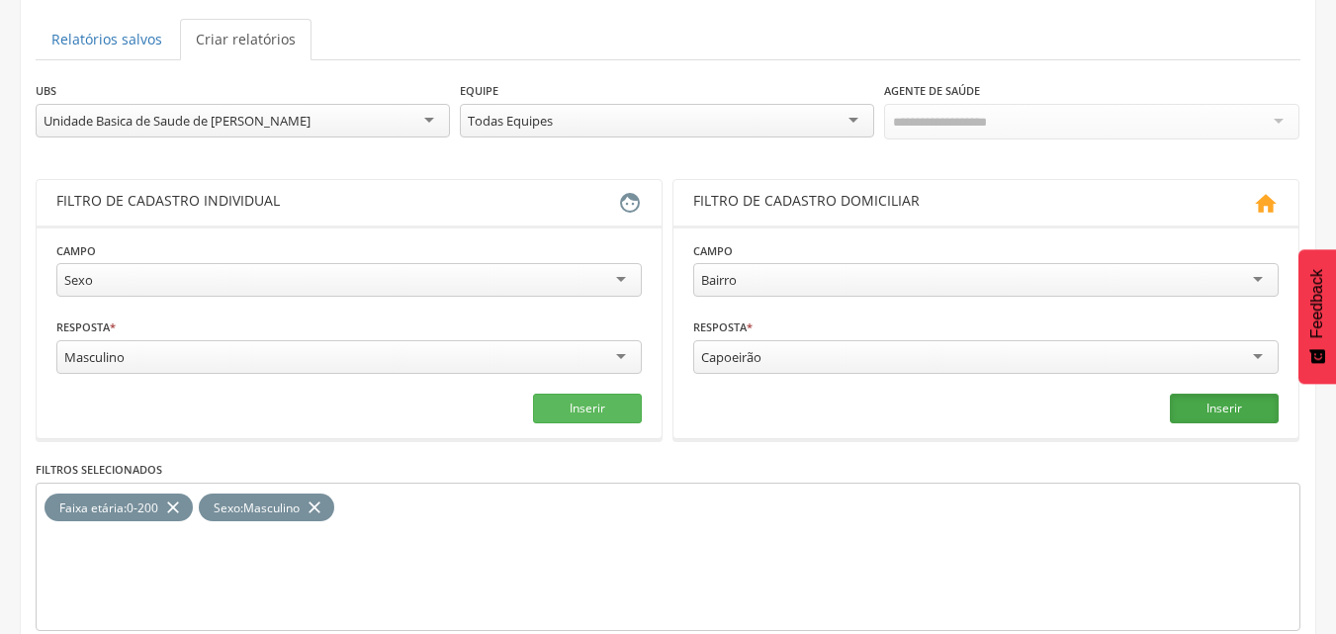
click at [1232, 403] on button "Inserir" at bounding box center [1224, 409] width 109 height 30
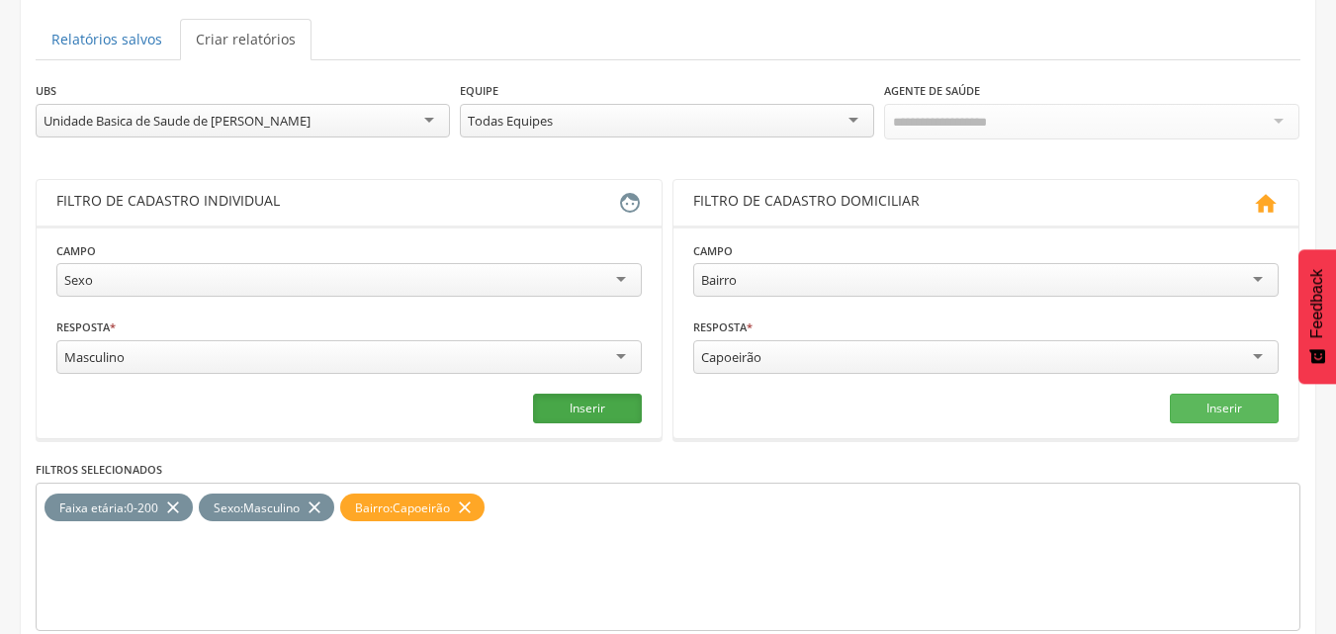
click at [605, 410] on button "Inserir" at bounding box center [587, 409] width 109 height 30
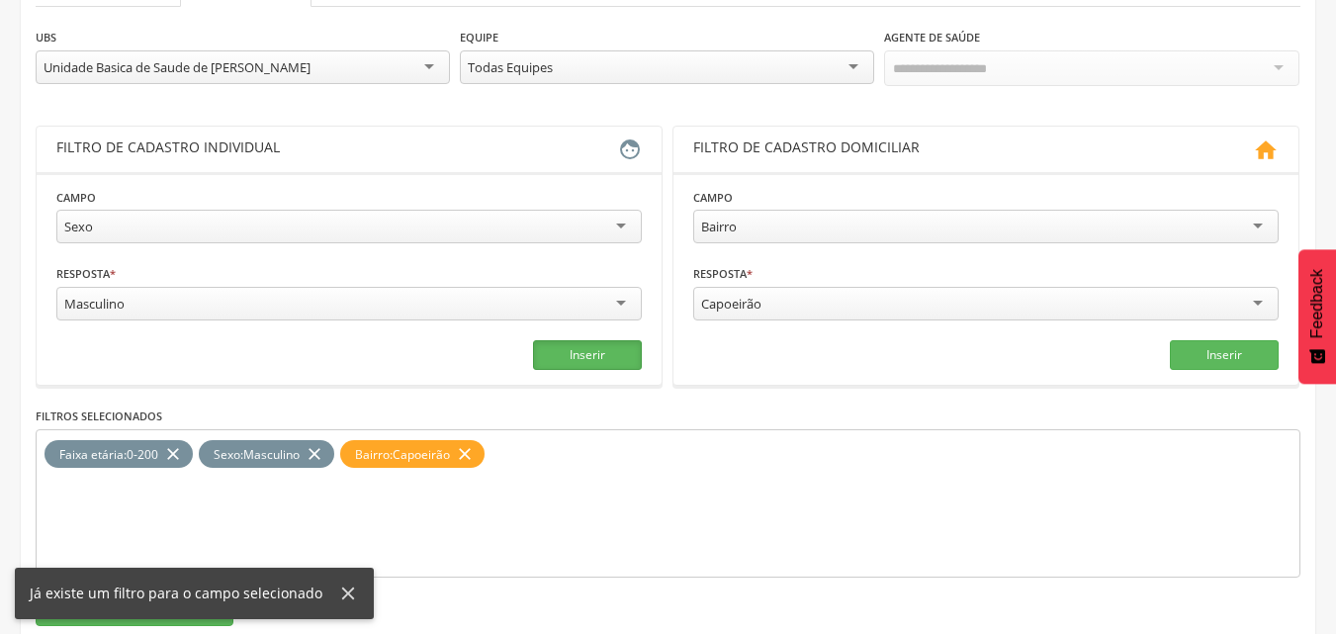
scroll to position [298, 0]
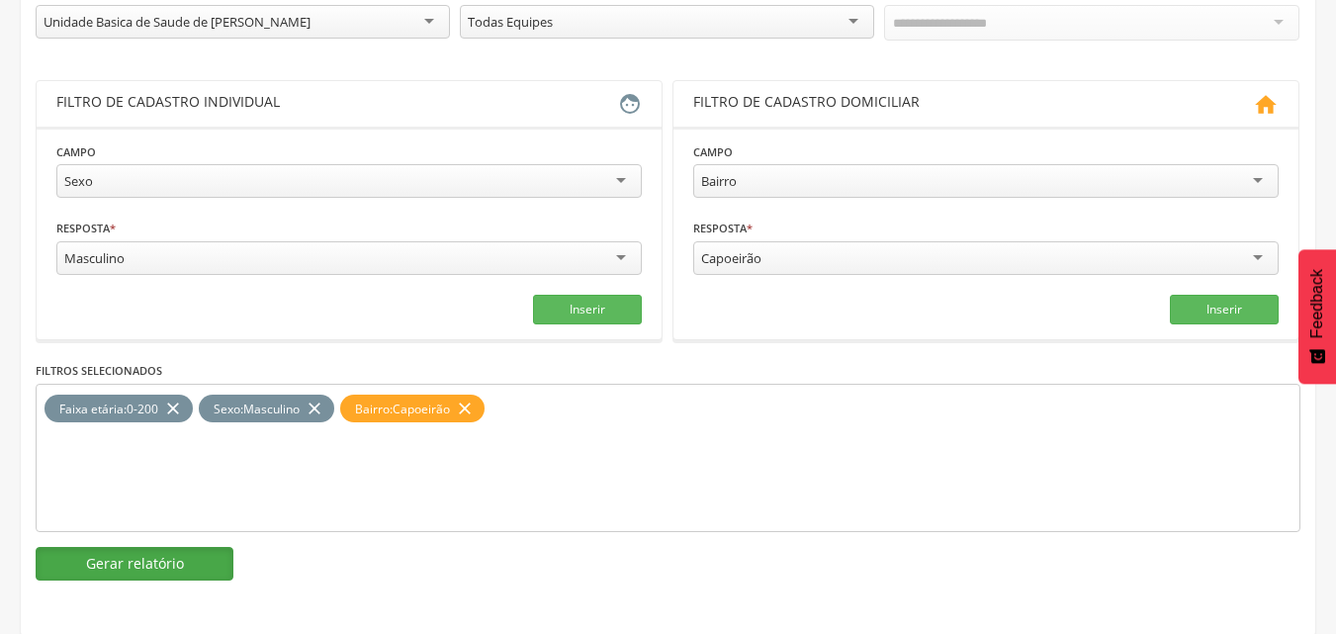
click at [160, 564] on button "Gerar relatório" at bounding box center [135, 564] width 198 height 34
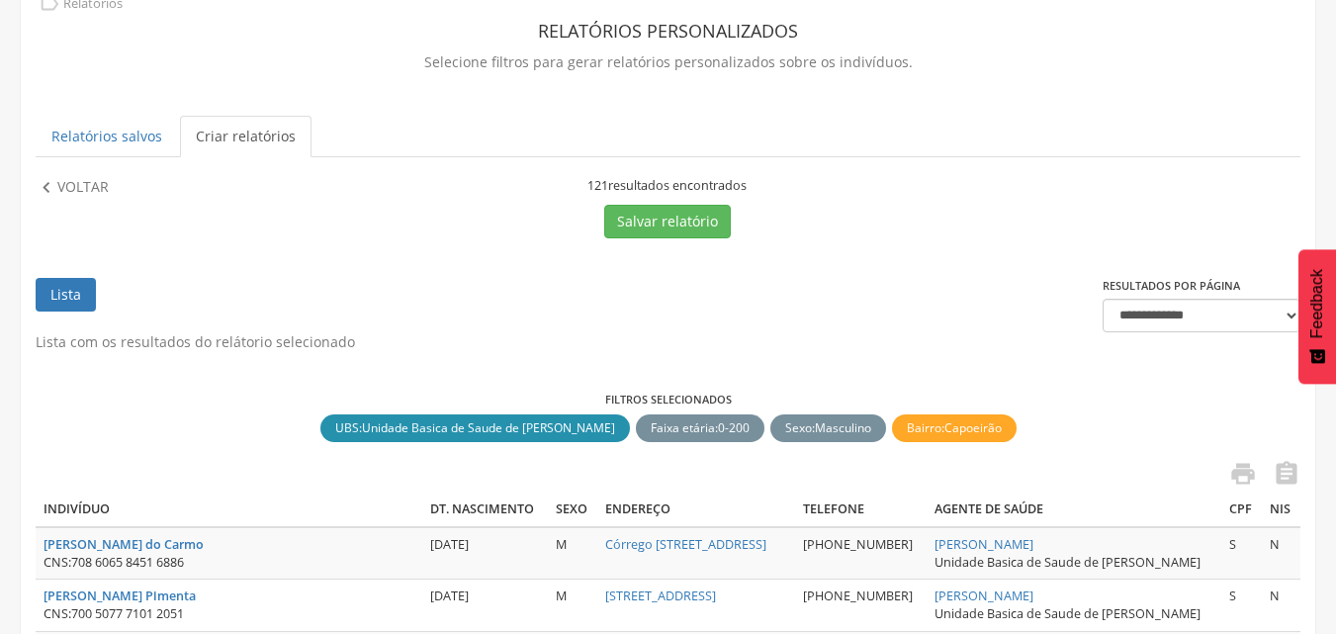
scroll to position [100, 0]
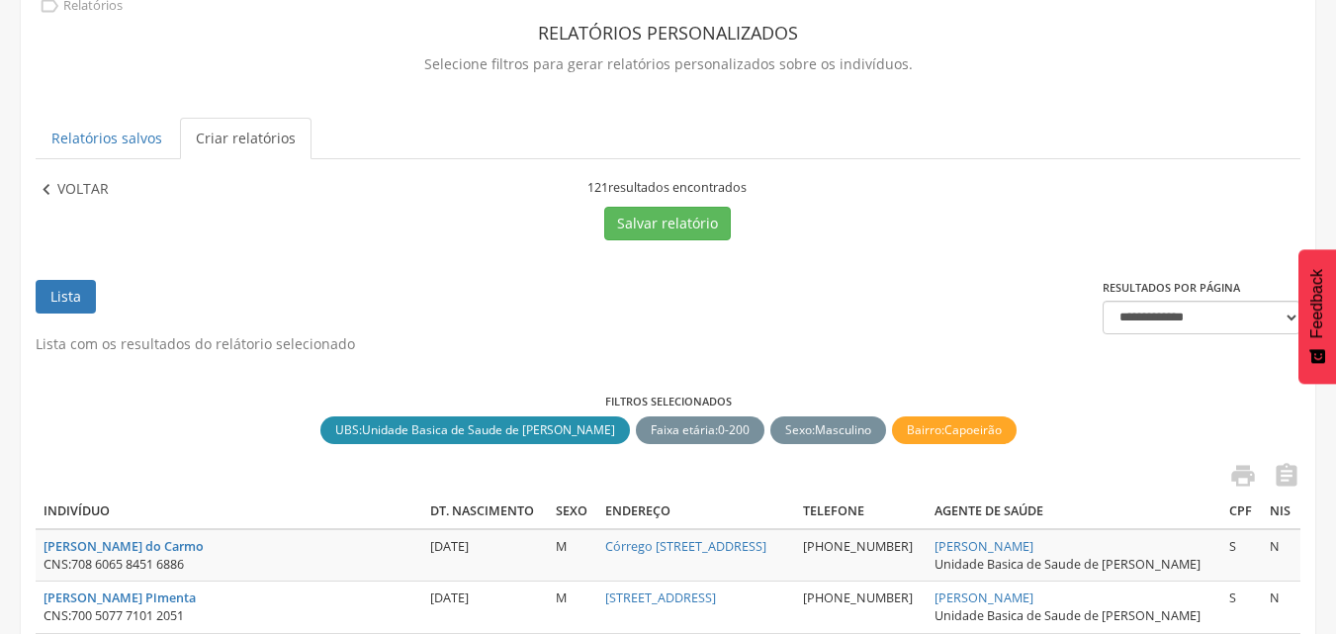
click at [71, 194] on p "Voltar" at bounding box center [82, 190] width 51 height 22
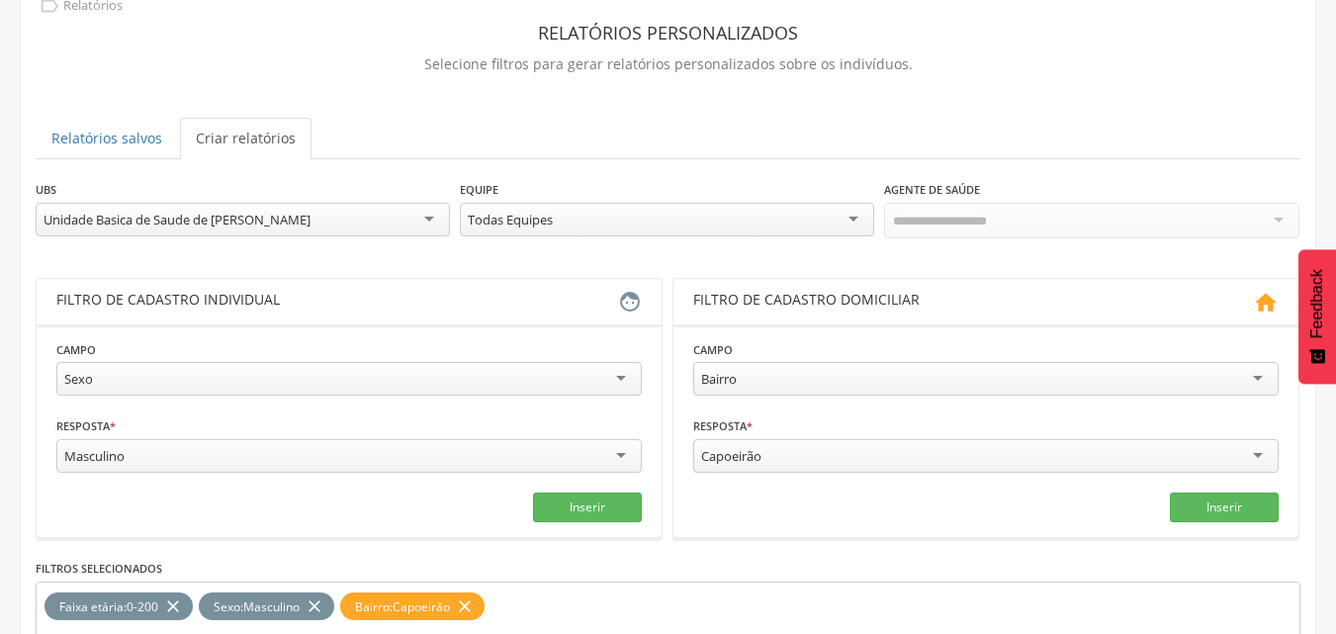
click at [404, 449] on div "Masculino" at bounding box center [348, 456] width 585 height 34
click at [318, 594] on icon "close" at bounding box center [315, 606] width 20 height 29
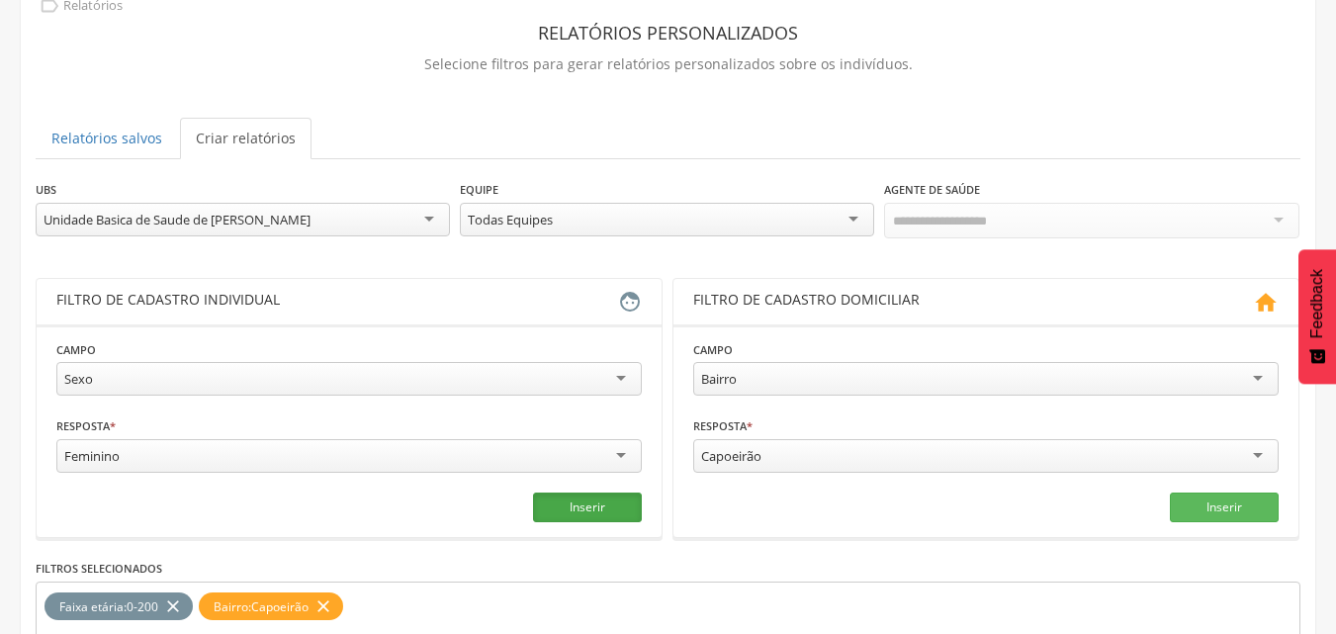
click at [569, 502] on button "Inserir" at bounding box center [587, 507] width 109 height 30
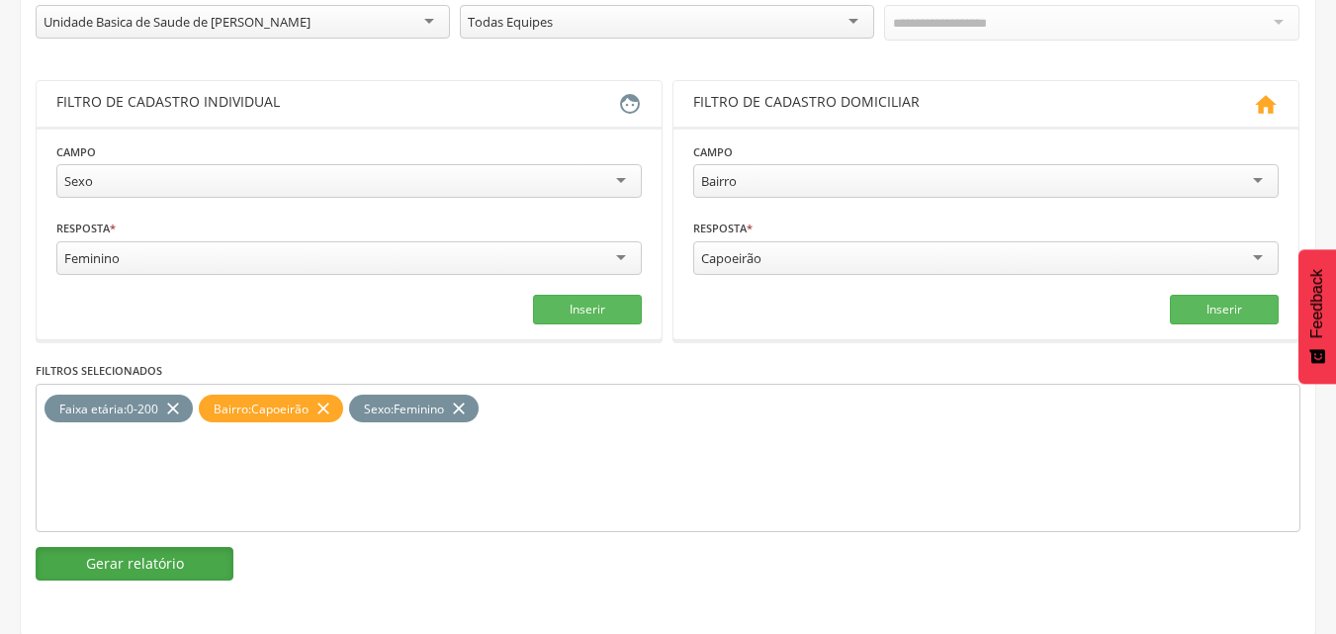
click at [99, 565] on button "Gerar relatório" at bounding box center [135, 564] width 198 height 34
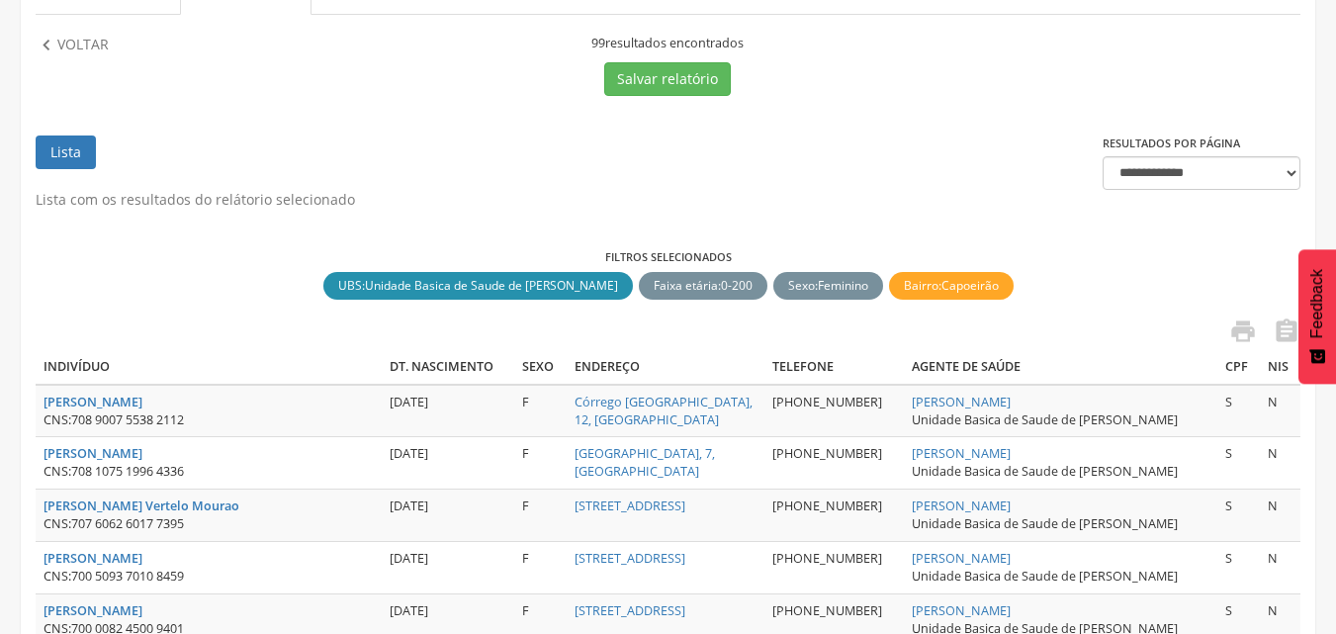
scroll to position [199, 0]
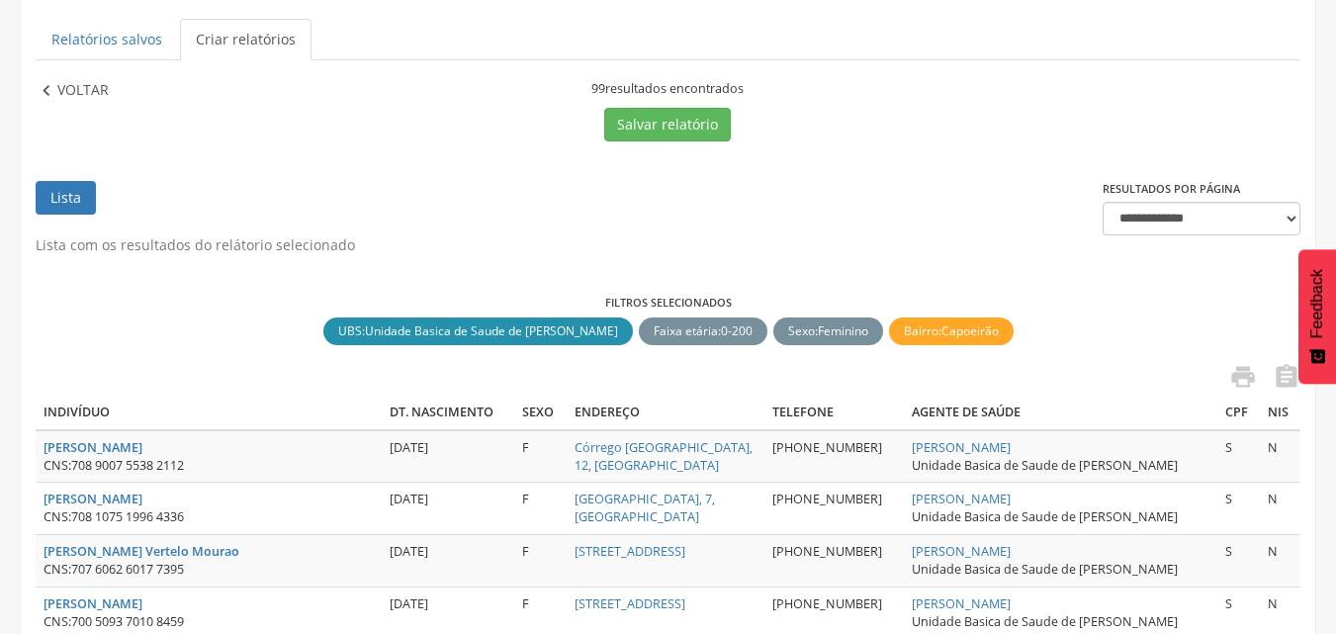
click at [88, 84] on p "Voltar" at bounding box center [82, 91] width 51 height 22
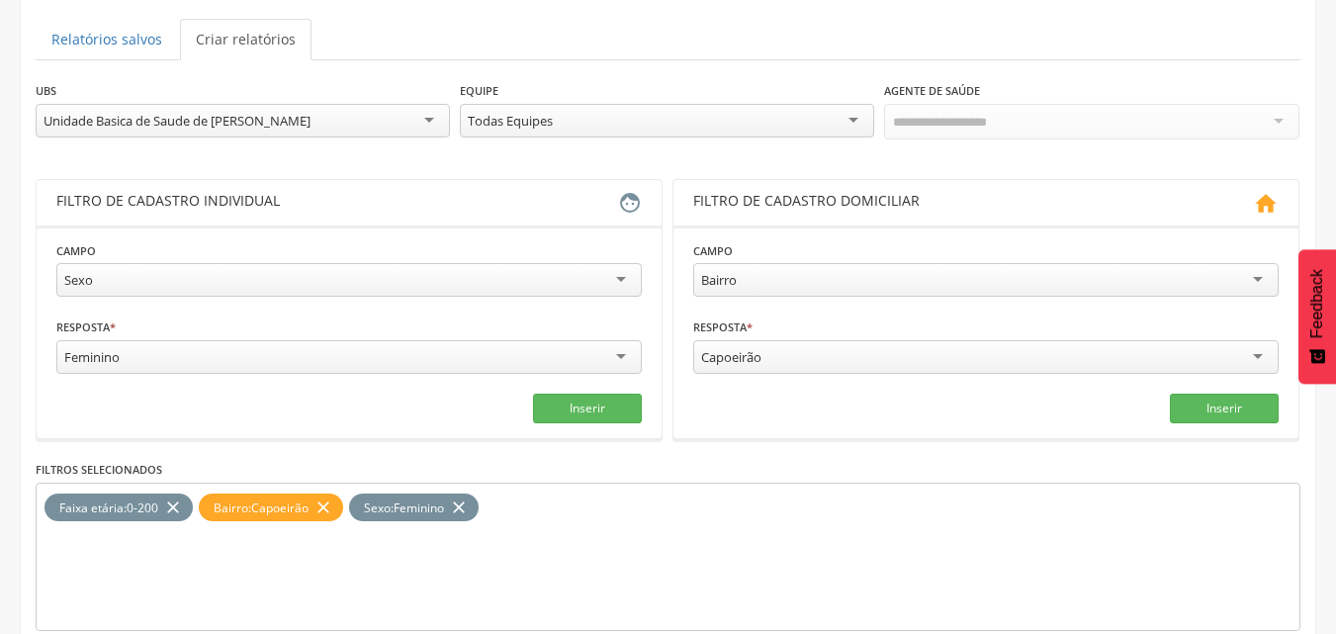
click at [812, 343] on div "Capoeirão" at bounding box center [985, 357] width 585 height 34
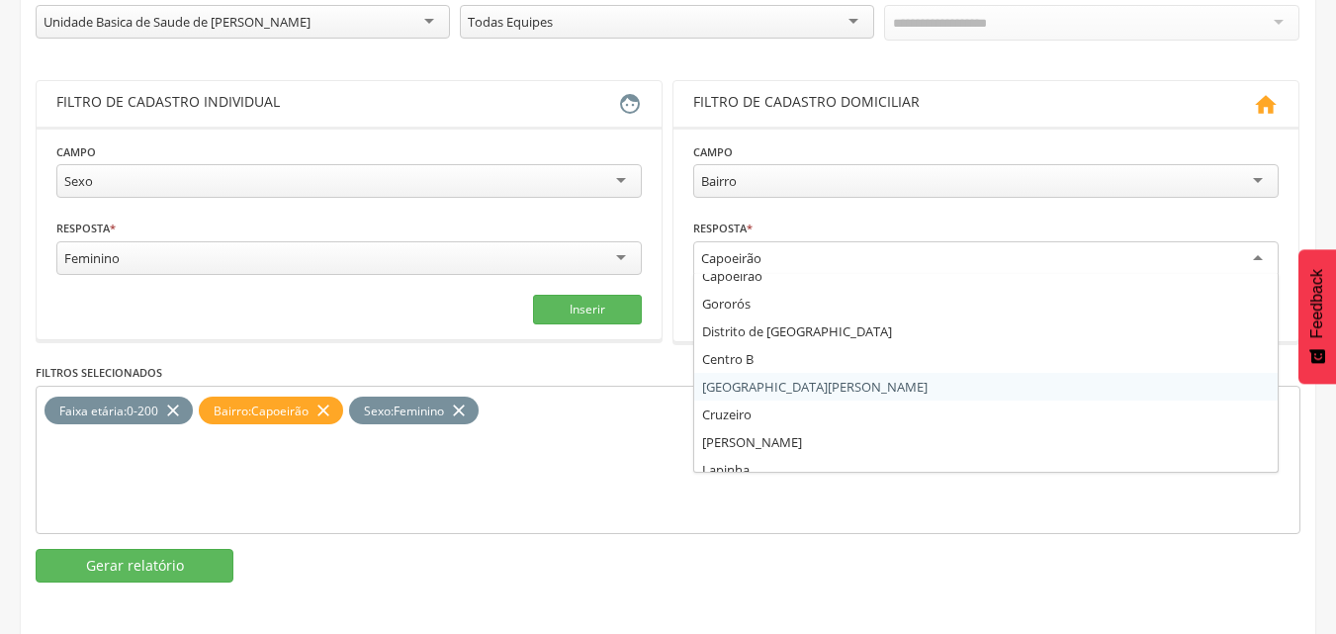
scroll to position [146, 0]
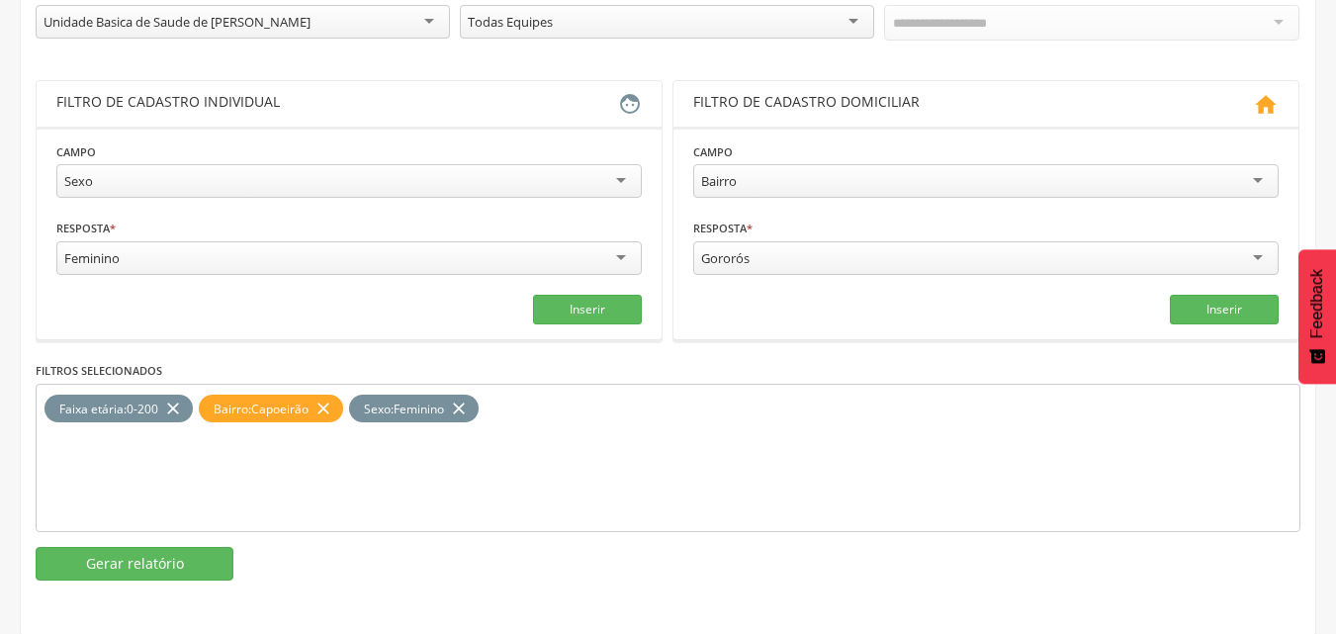
click at [332, 405] on icon "close" at bounding box center [323, 409] width 20 height 29
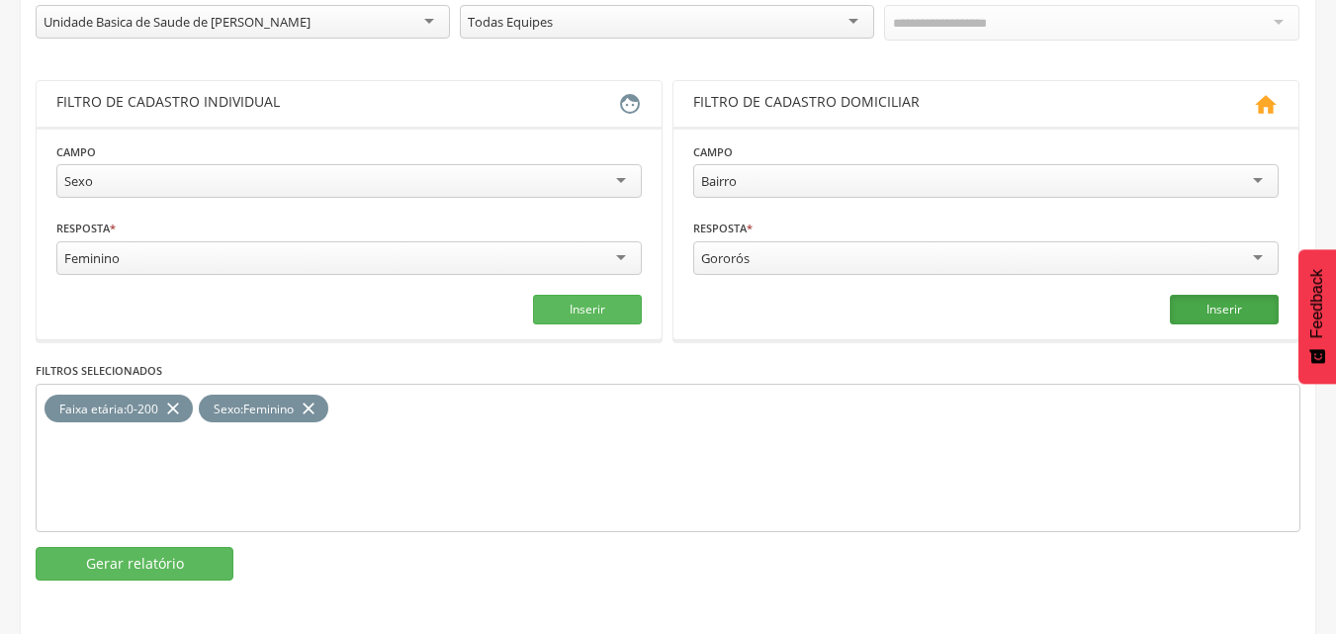
click at [1191, 320] on button "Inserir" at bounding box center [1224, 310] width 109 height 30
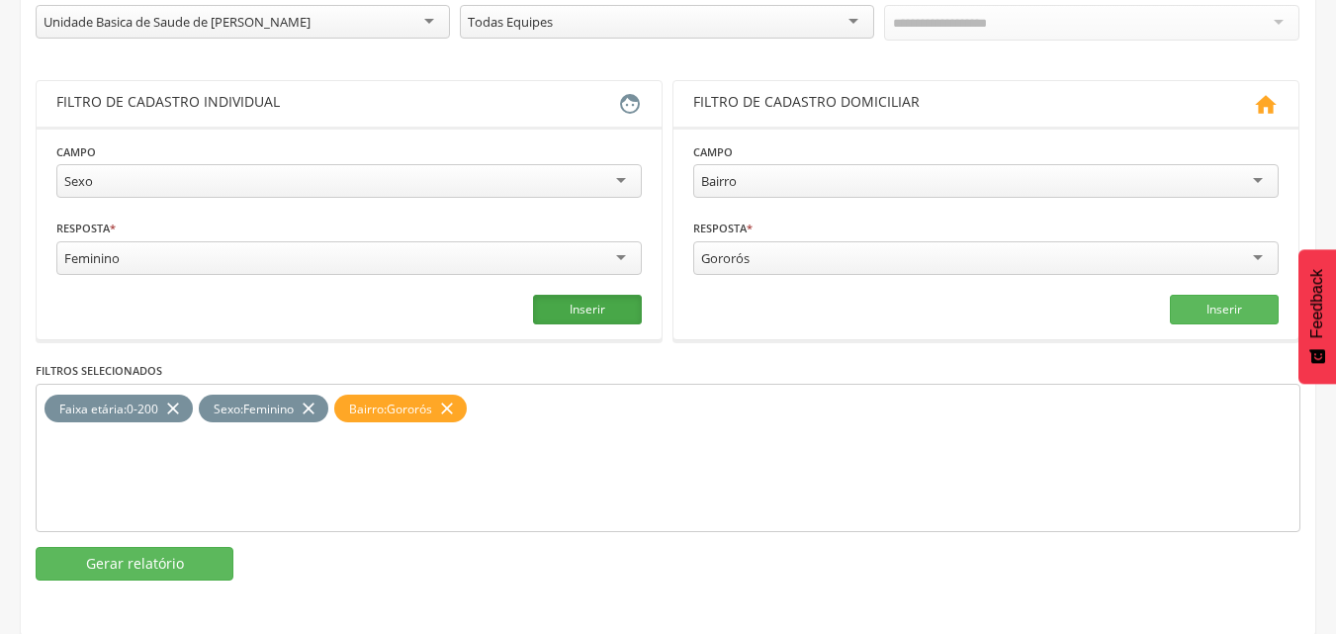
click at [578, 302] on button "Inserir" at bounding box center [587, 310] width 109 height 30
click at [162, 562] on button "Gerar relatório" at bounding box center [135, 564] width 198 height 34
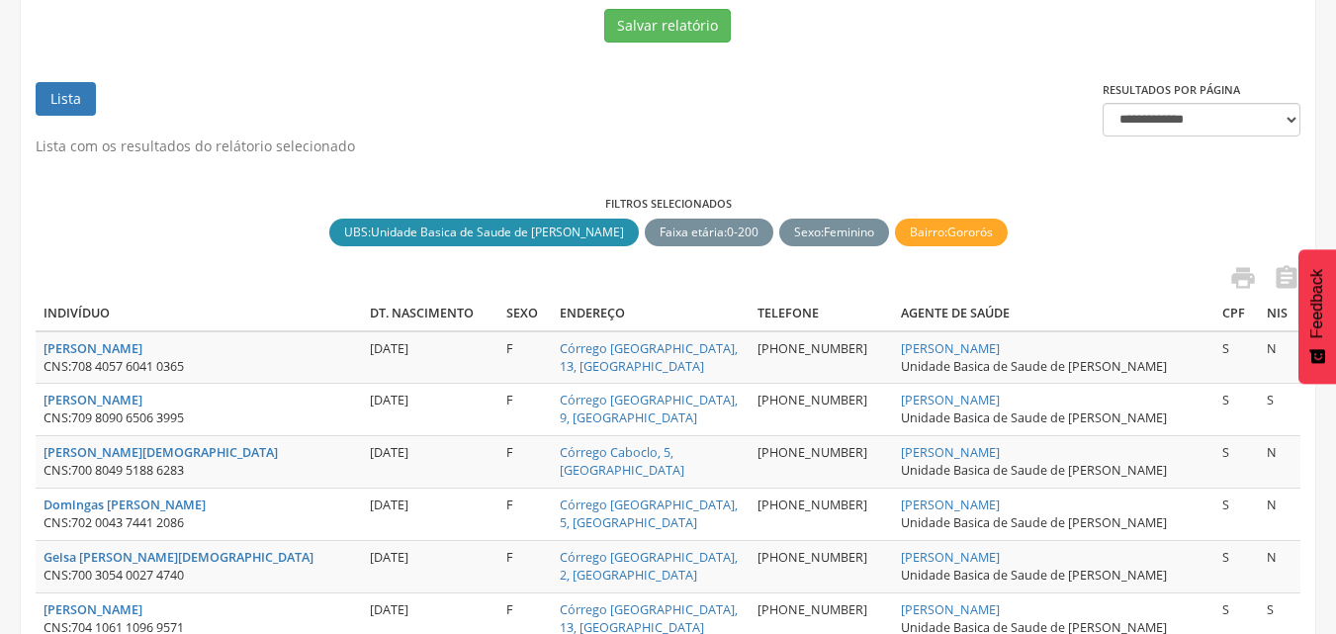
scroll to position [199, 0]
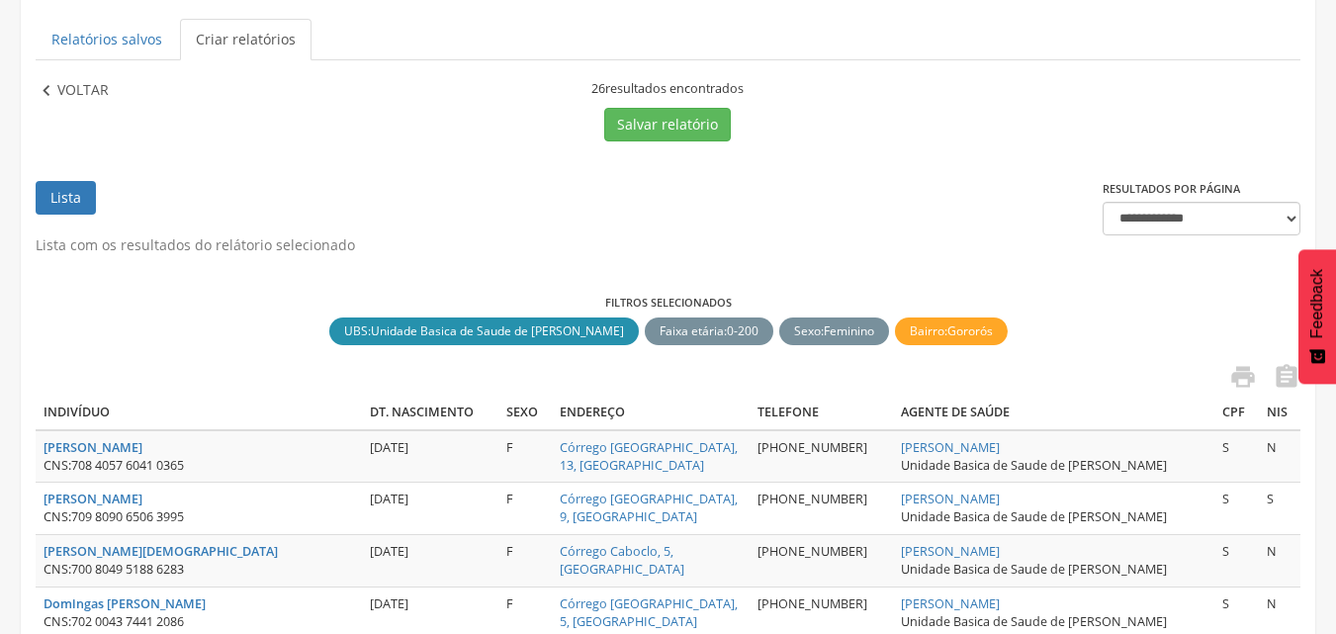
click at [72, 83] on p "Voltar" at bounding box center [82, 91] width 51 height 22
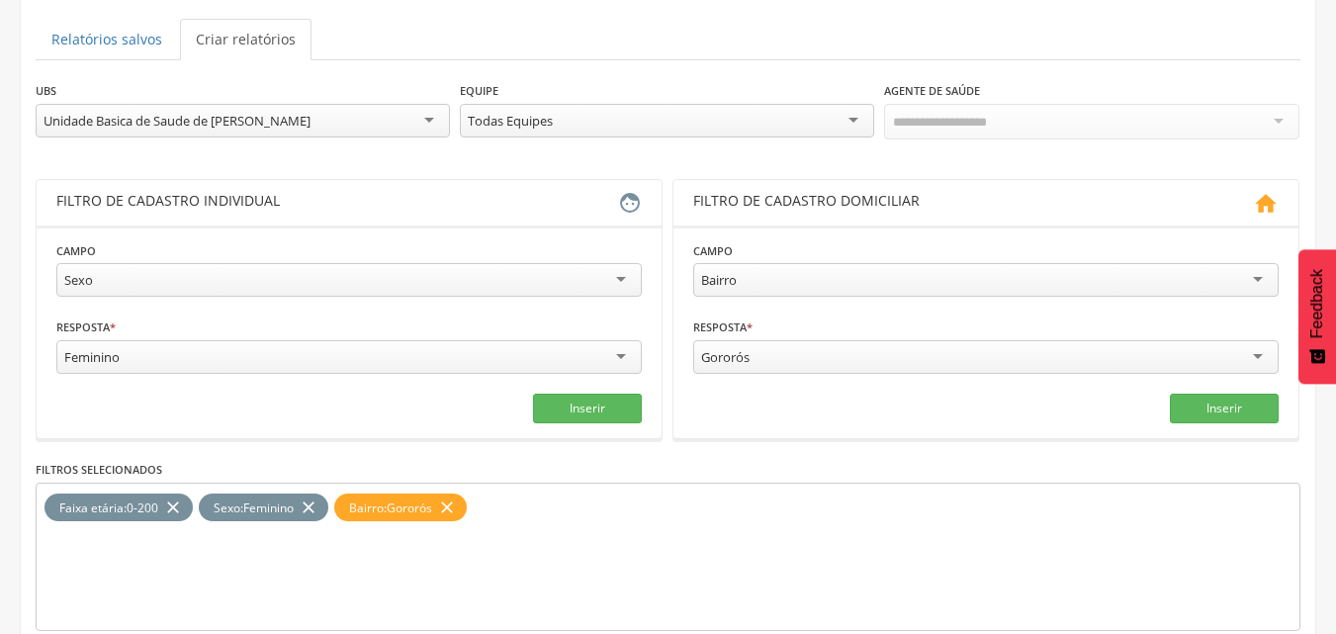
click at [318, 500] on icon "close" at bounding box center [309, 507] width 20 height 29
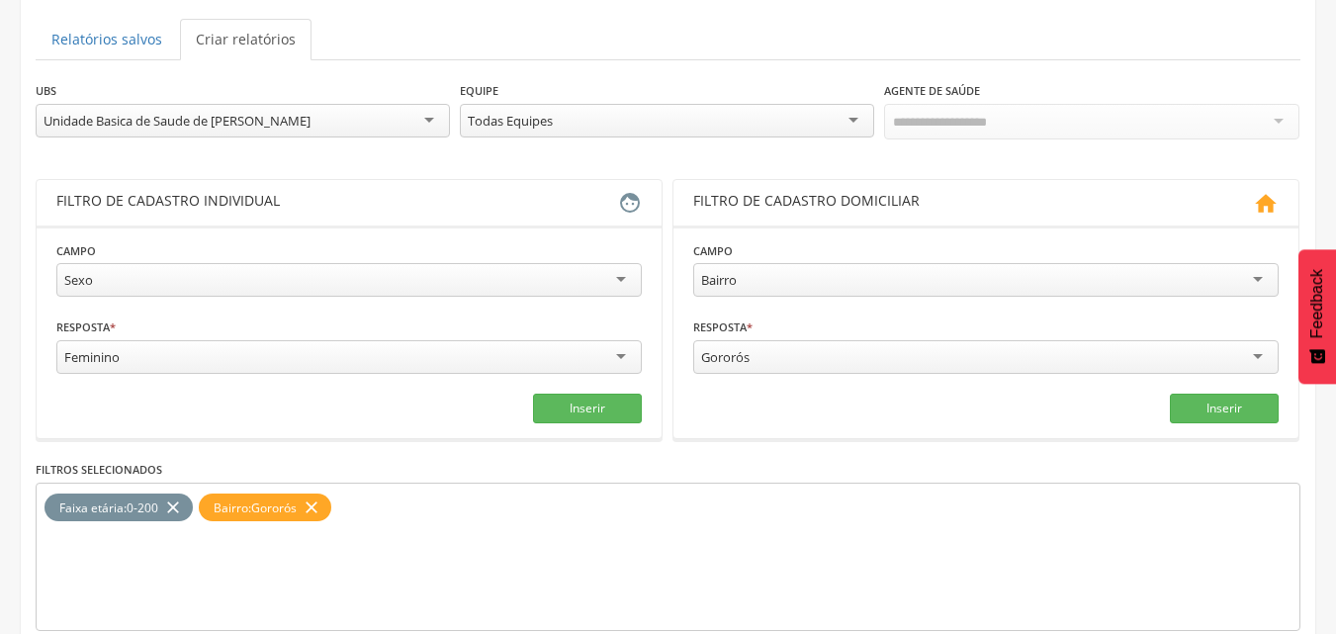
click at [378, 350] on div "Feminino" at bounding box center [348, 357] width 585 height 34
click at [610, 419] on button "Inserir" at bounding box center [587, 409] width 109 height 30
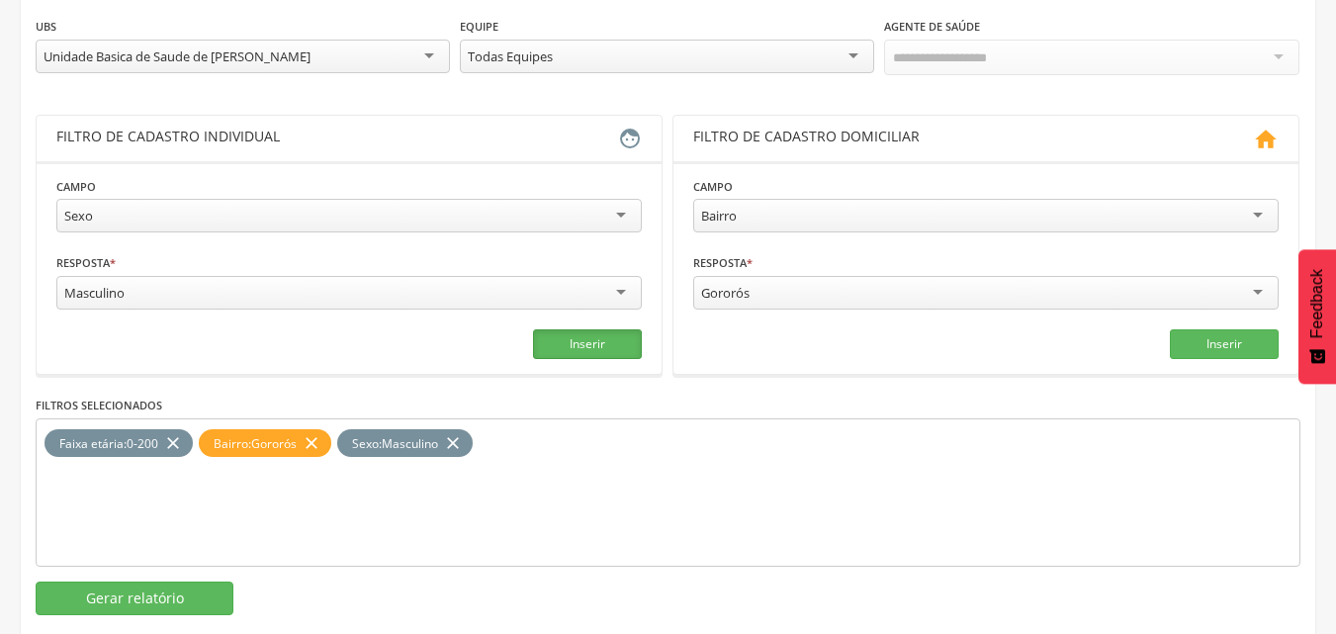
scroll to position [298, 0]
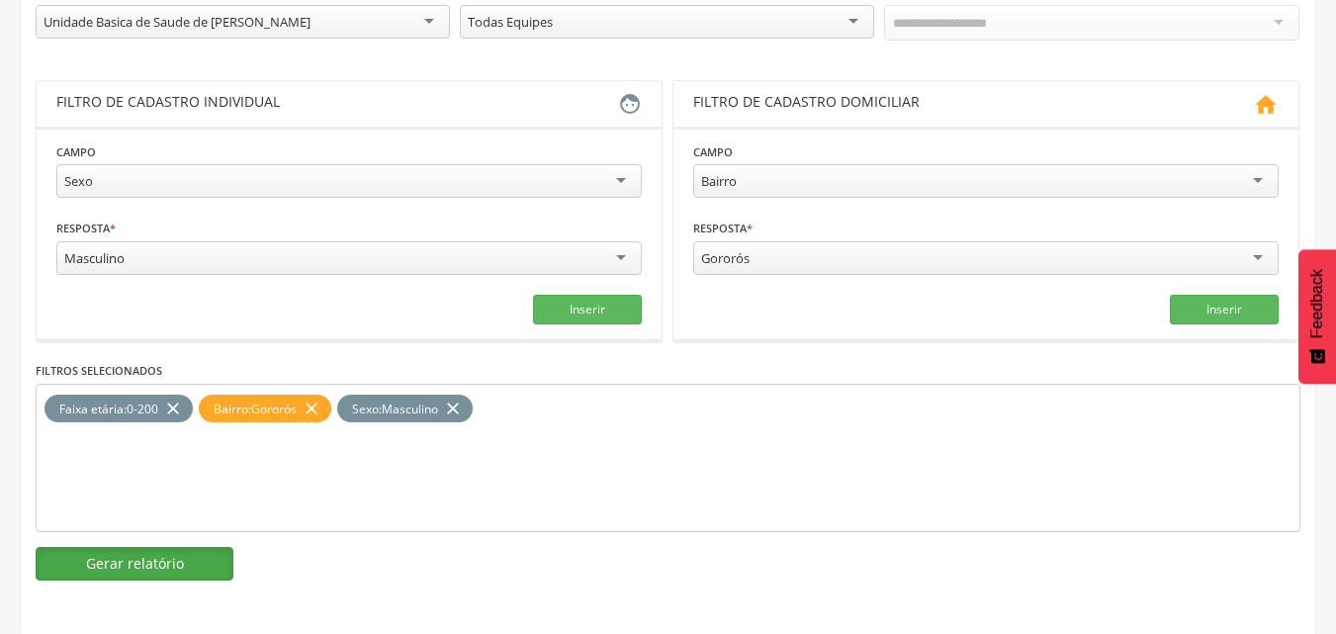
click at [144, 561] on button "Gerar relatório" at bounding box center [135, 564] width 198 height 34
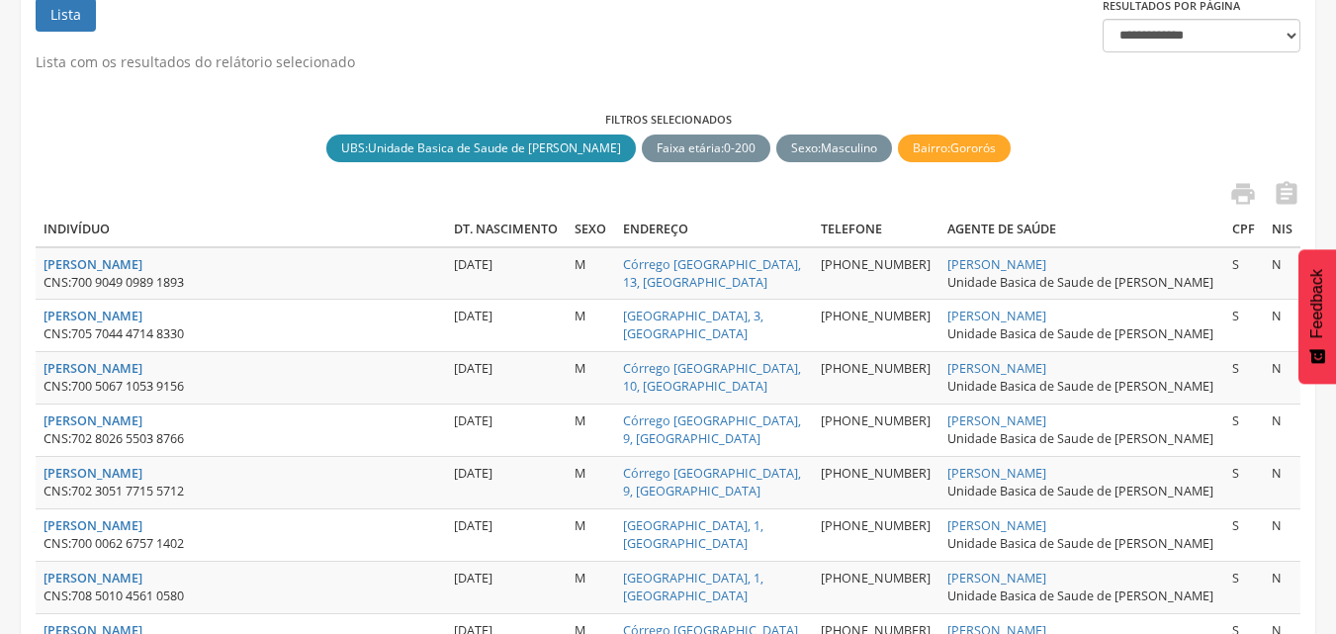
scroll to position [199, 0]
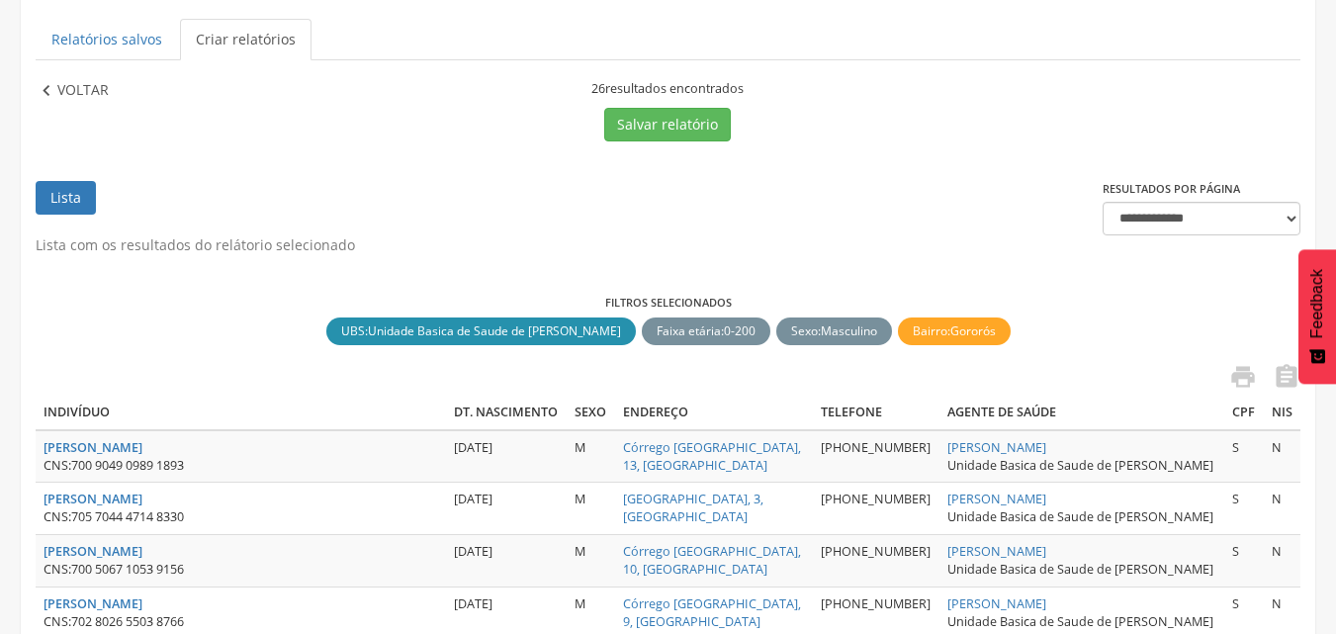
click at [60, 84] on p "Voltar" at bounding box center [82, 91] width 51 height 22
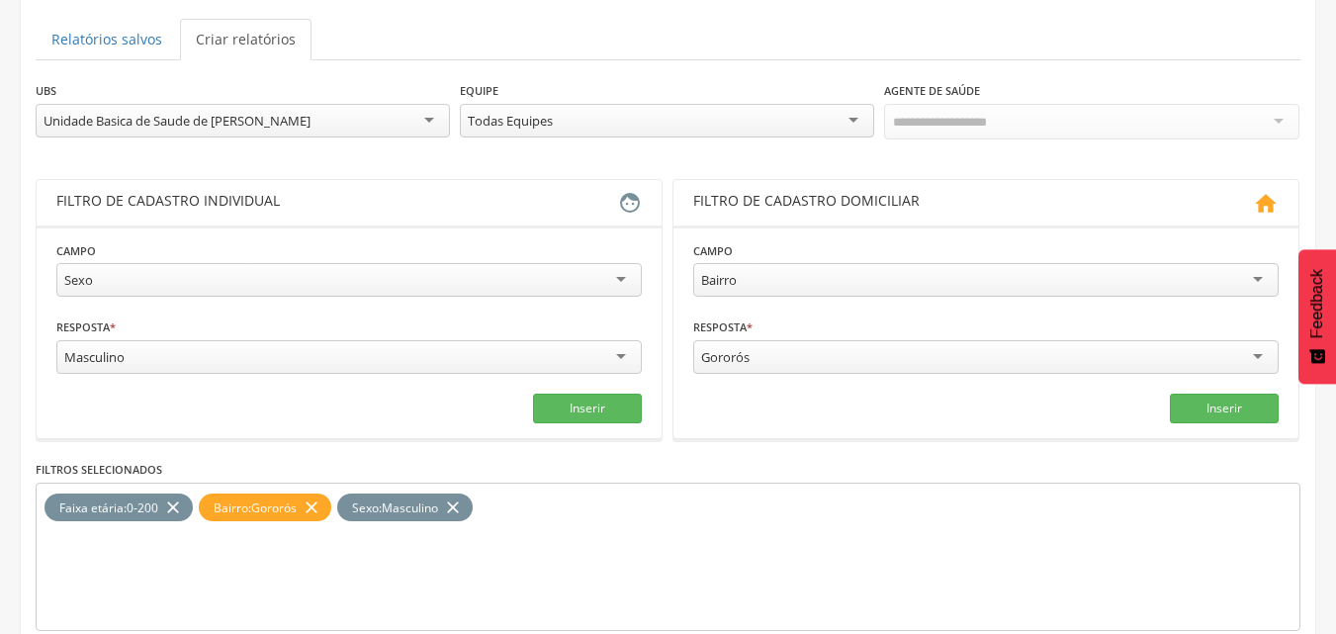
click at [757, 354] on div "Gororós" at bounding box center [985, 357] width 585 height 34
click at [311, 505] on icon "close" at bounding box center [312, 507] width 20 height 29
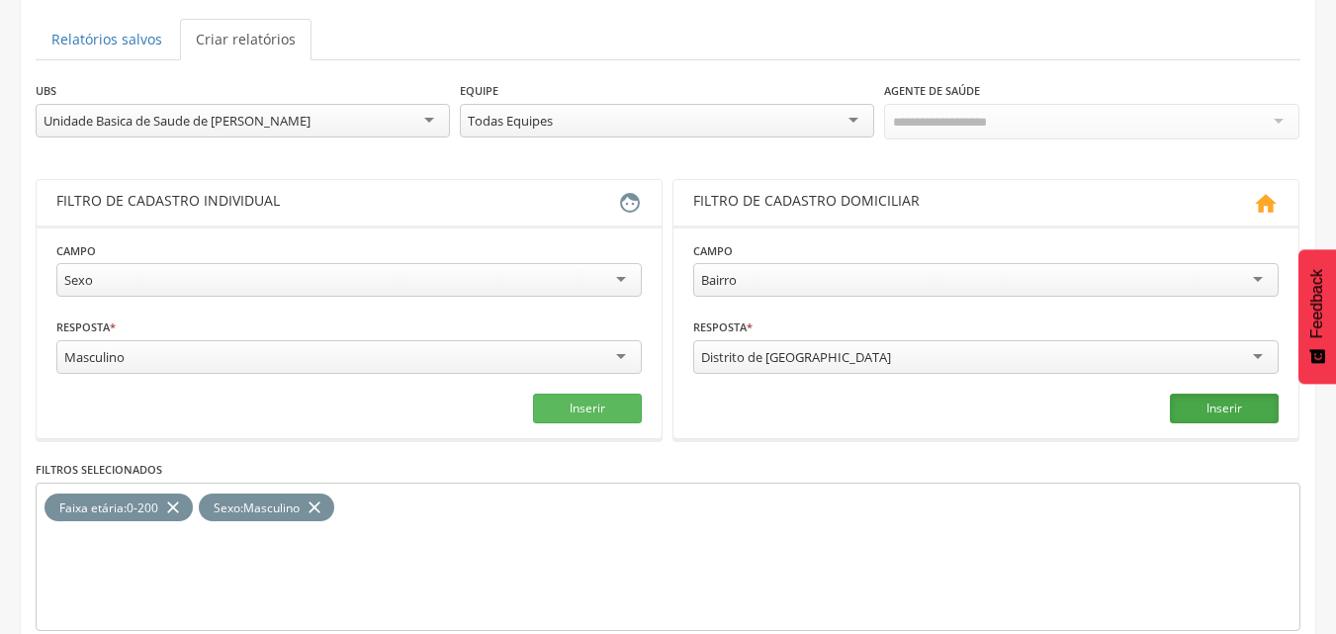
click at [1193, 410] on button "Inserir" at bounding box center [1224, 409] width 109 height 30
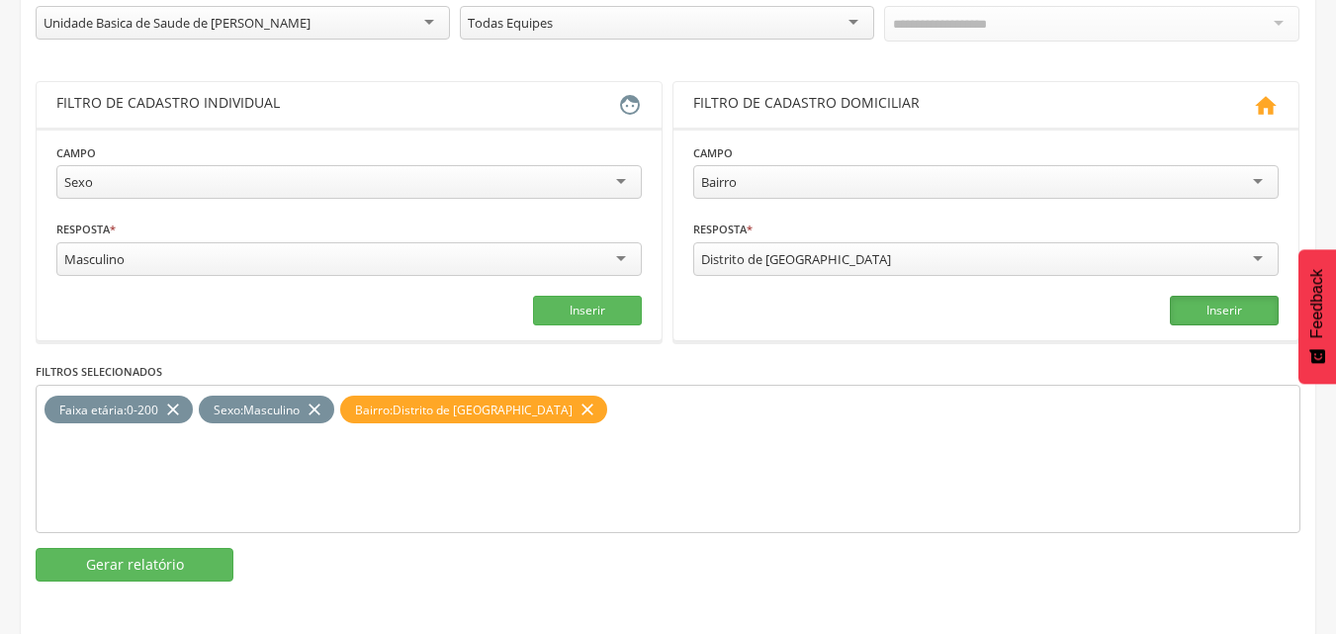
scroll to position [298, 0]
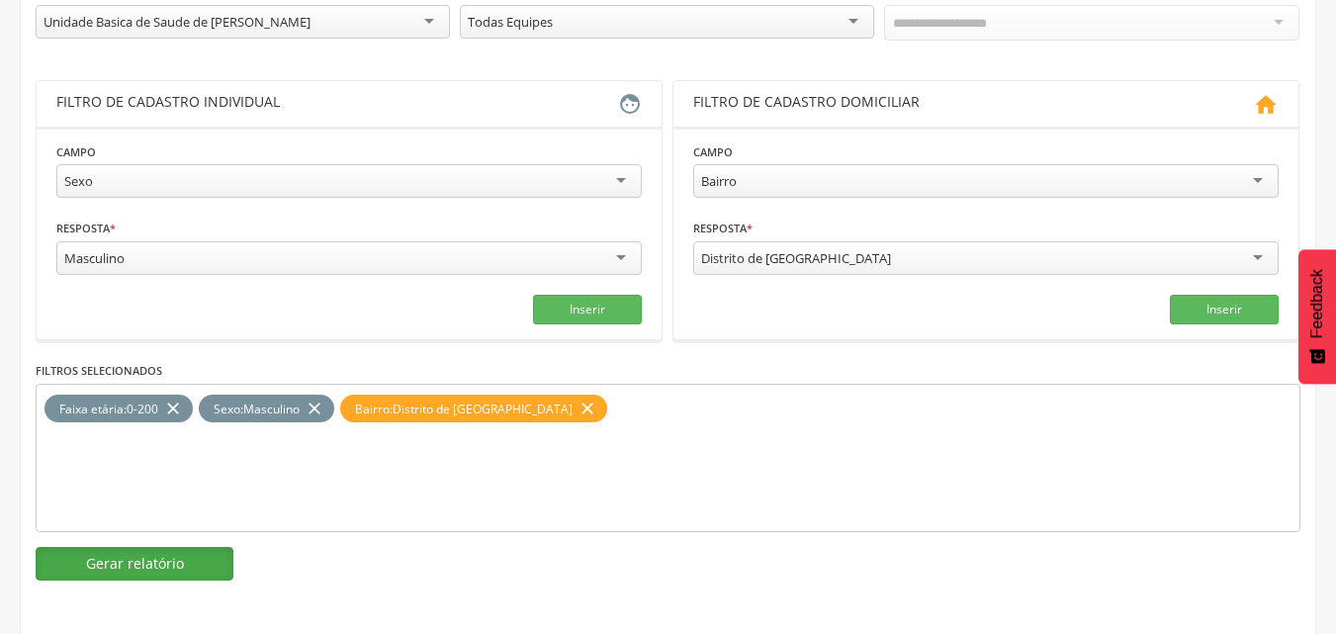
click at [93, 559] on button "Gerar relatório" at bounding box center [135, 564] width 198 height 34
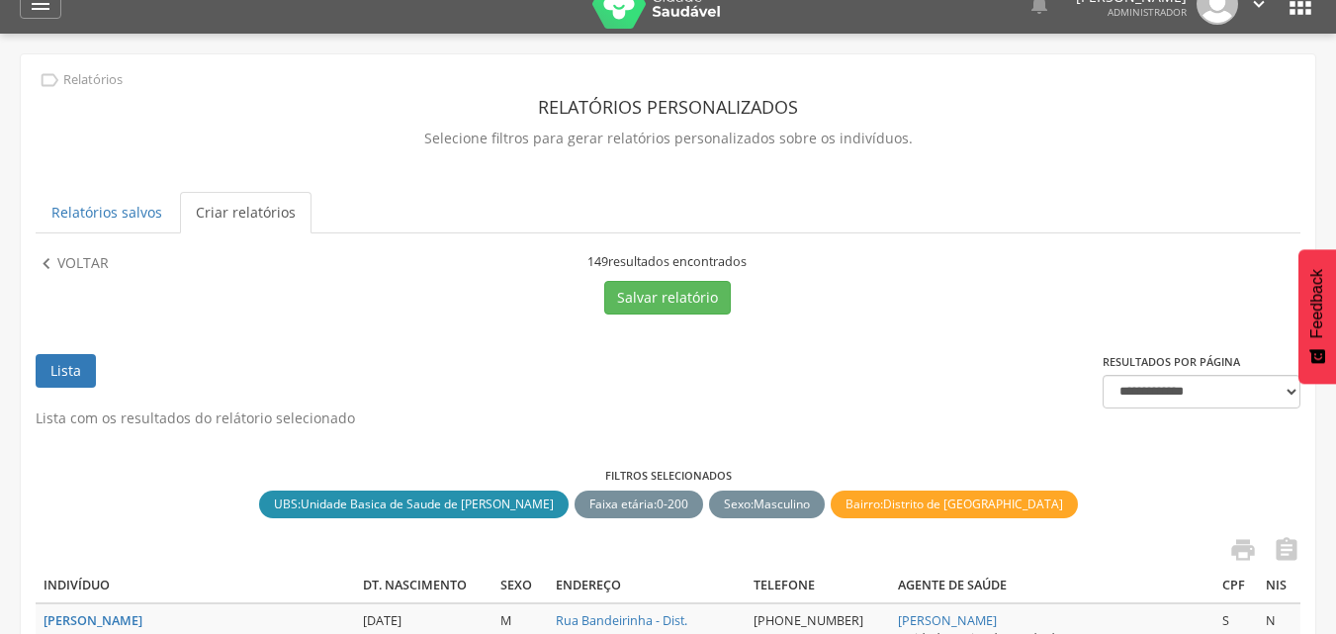
scroll to position [1, 0]
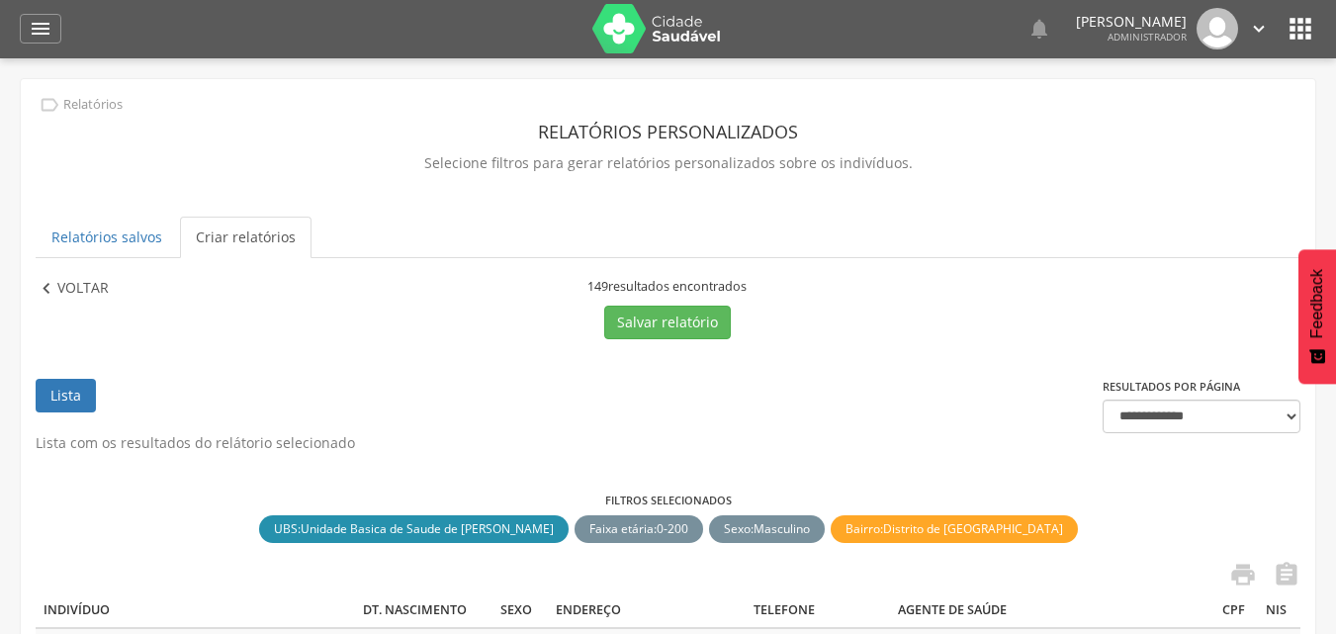
click at [53, 284] on icon "" at bounding box center [47, 289] width 22 height 22
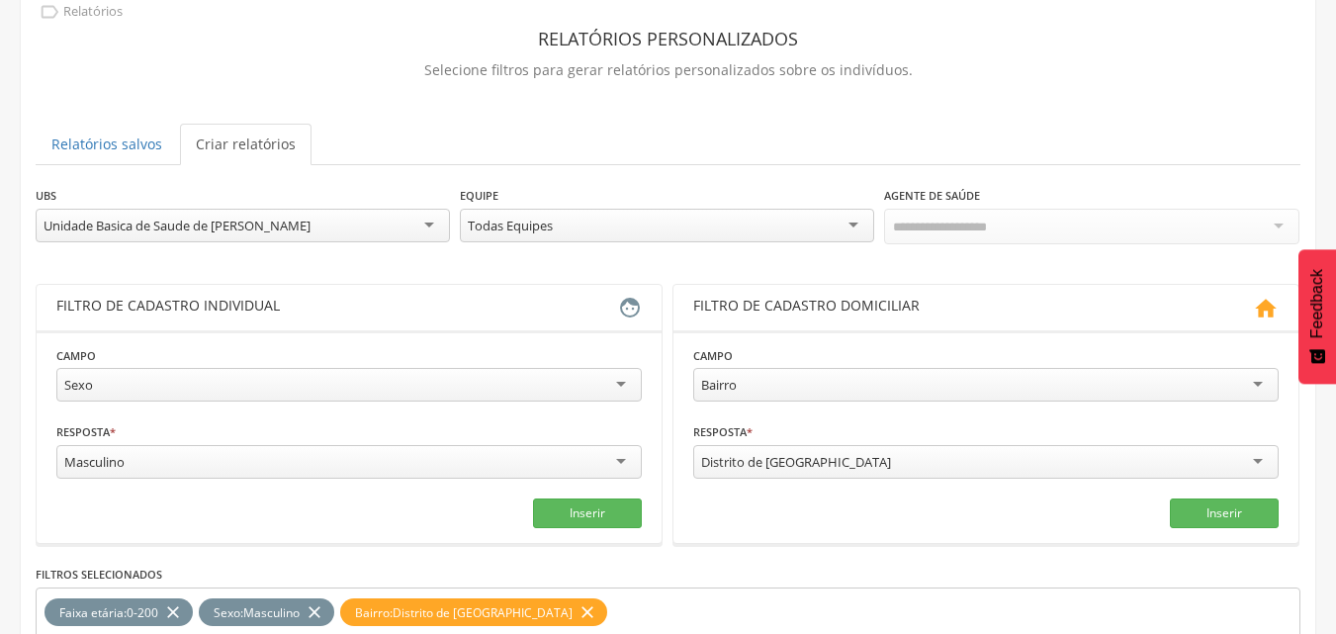
scroll to position [199, 0]
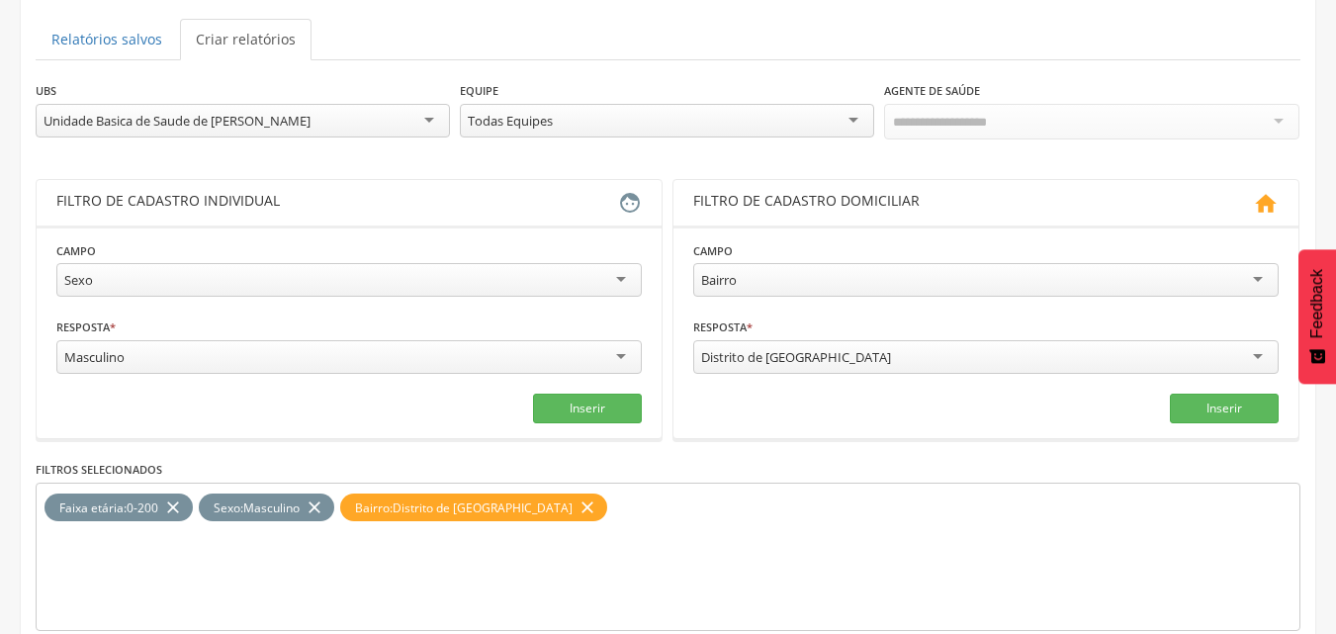
click at [323, 511] on icon "close" at bounding box center [315, 507] width 20 height 29
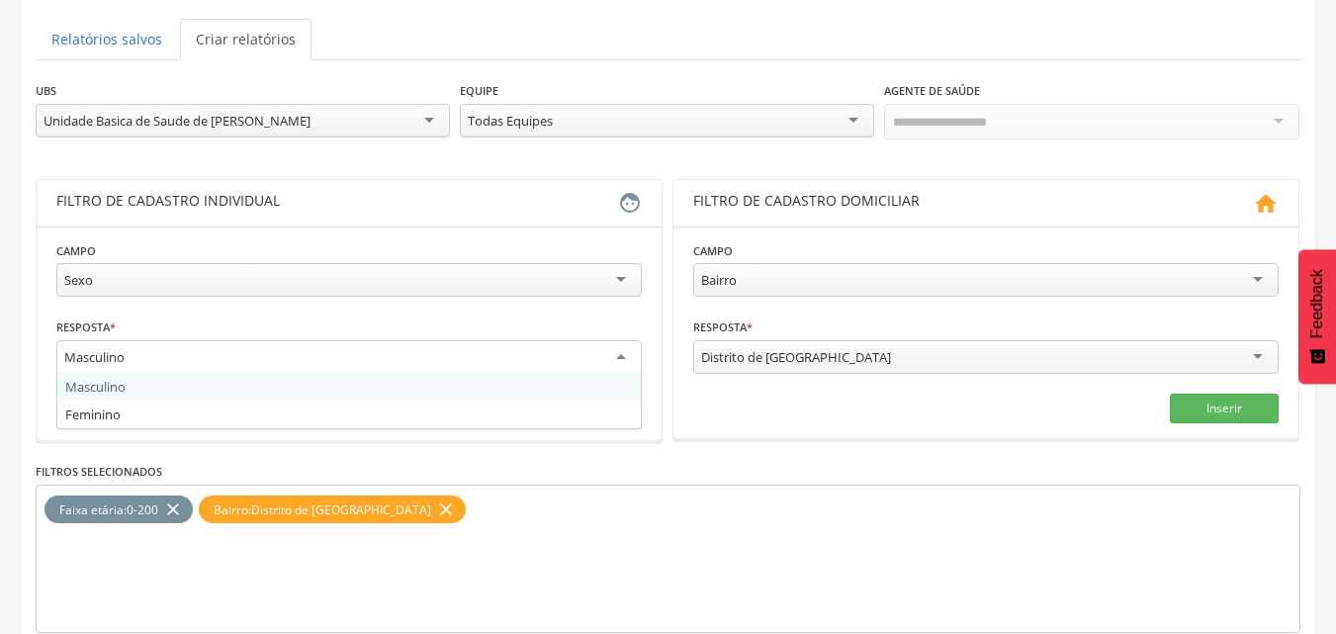
click at [402, 341] on div "Masculino" at bounding box center [348, 358] width 585 height 36
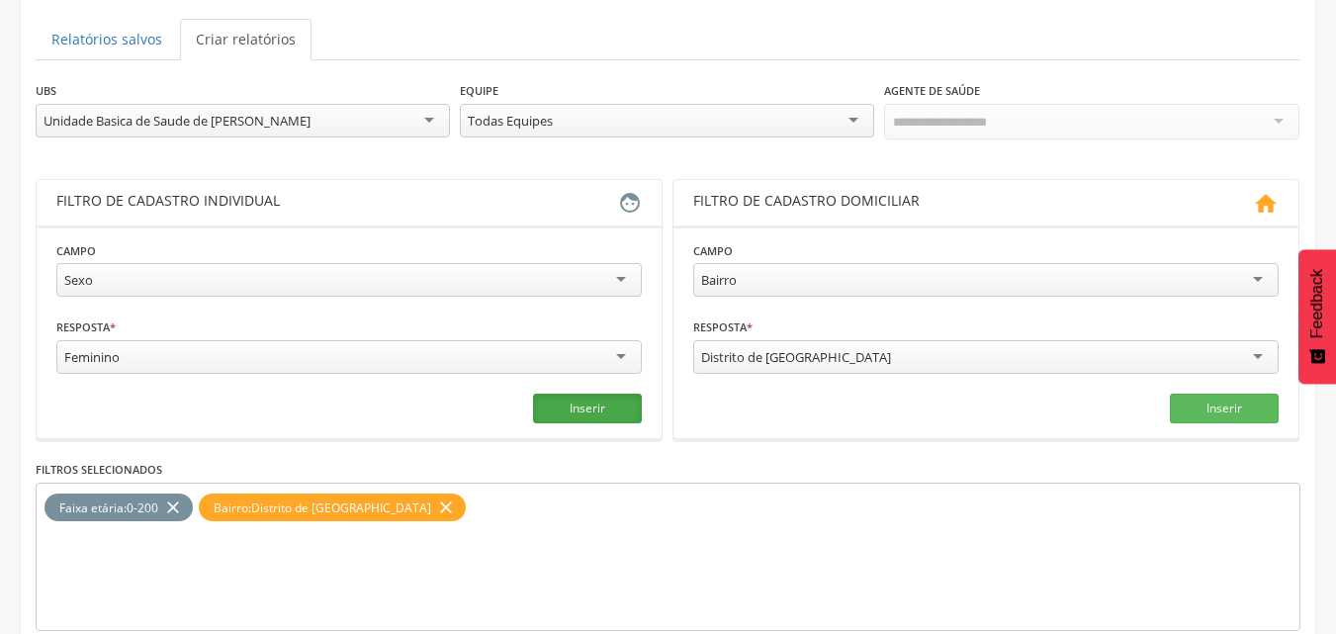
click at [600, 405] on button "Inserir" at bounding box center [587, 409] width 109 height 30
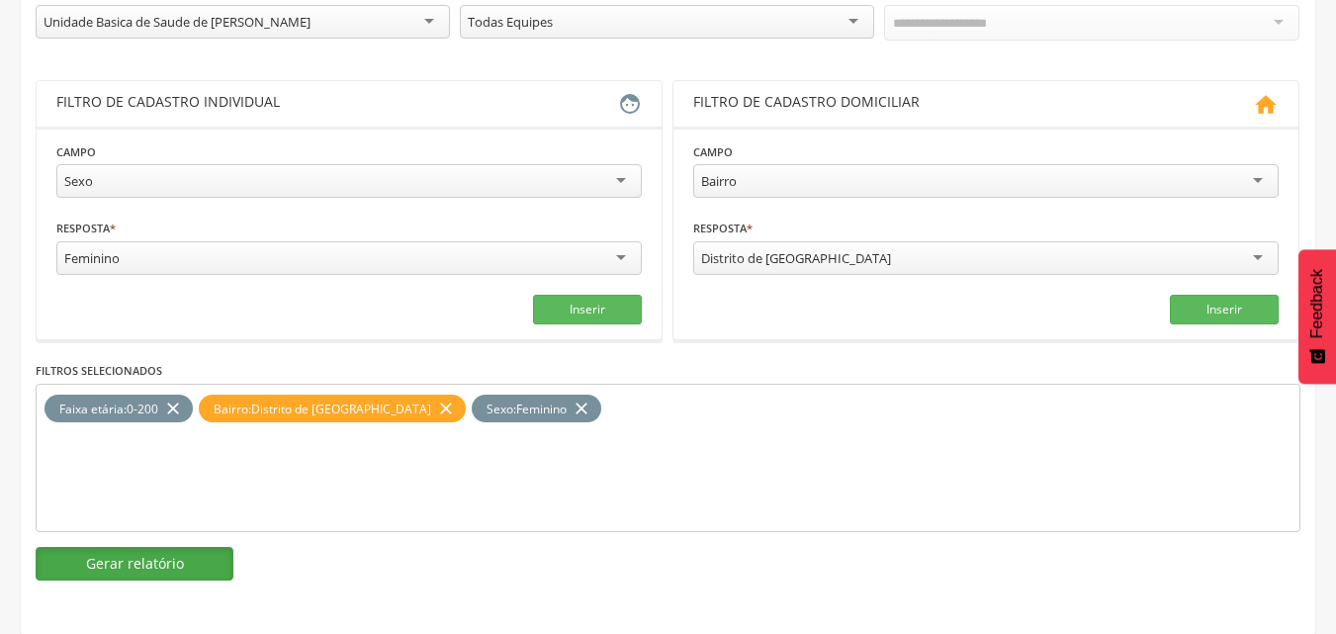
click at [222, 566] on button "Gerar relatório" at bounding box center [135, 564] width 198 height 34
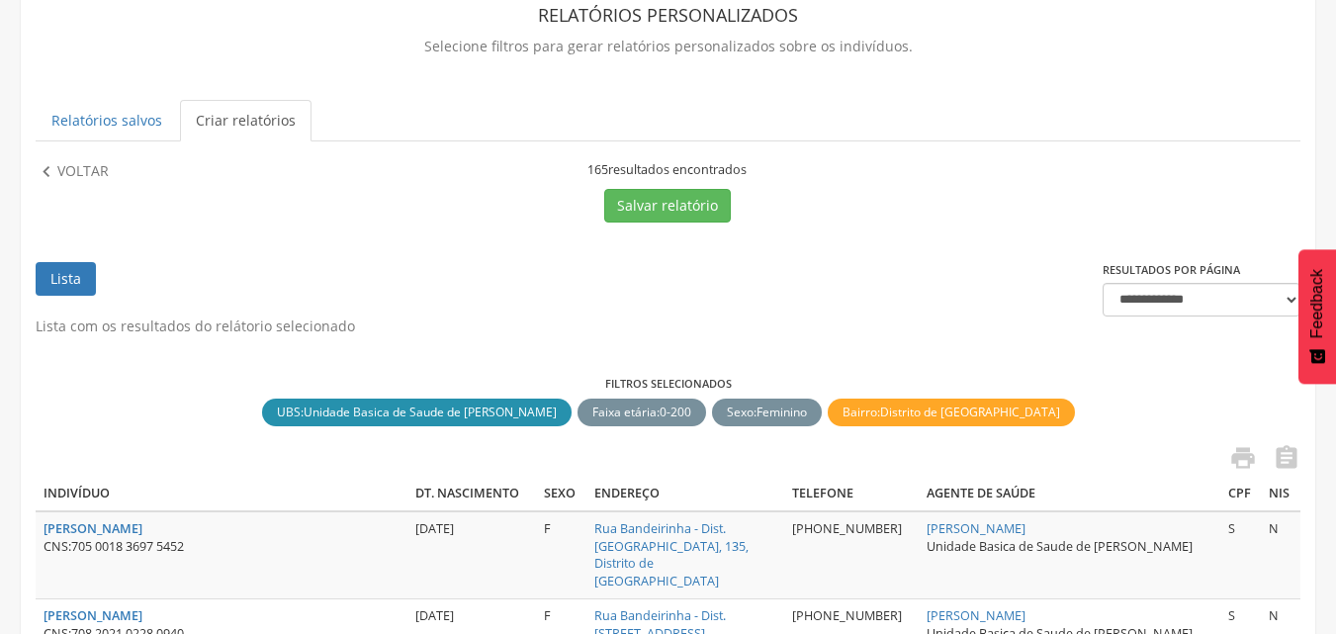
scroll to position [100, 0]
